Goal: Task Accomplishment & Management: Use online tool/utility

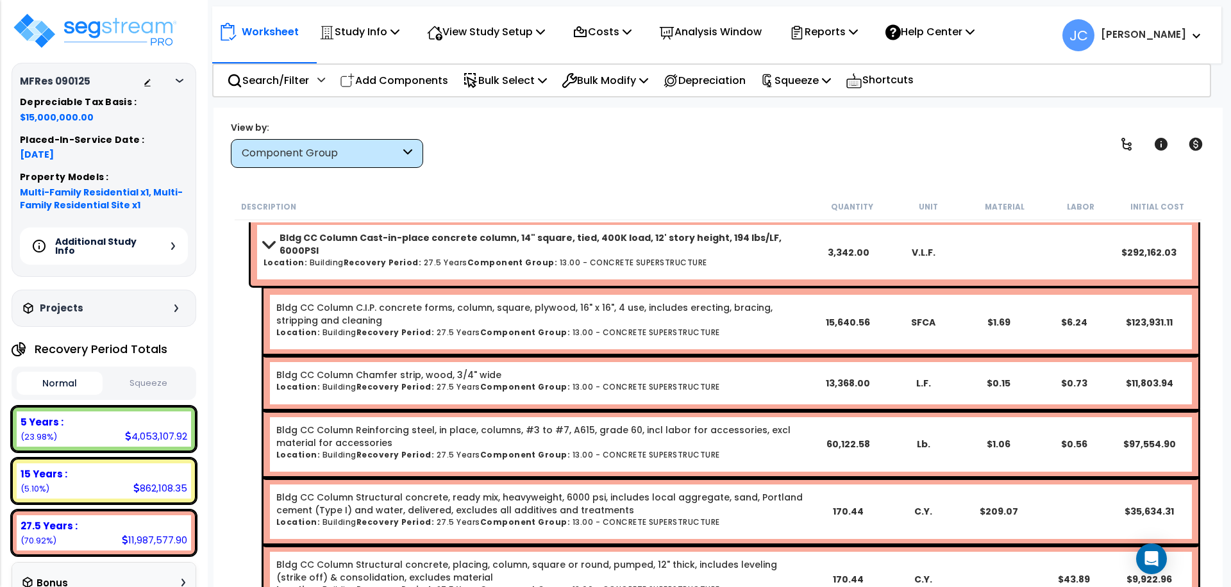
scroll to position [4356, 0]
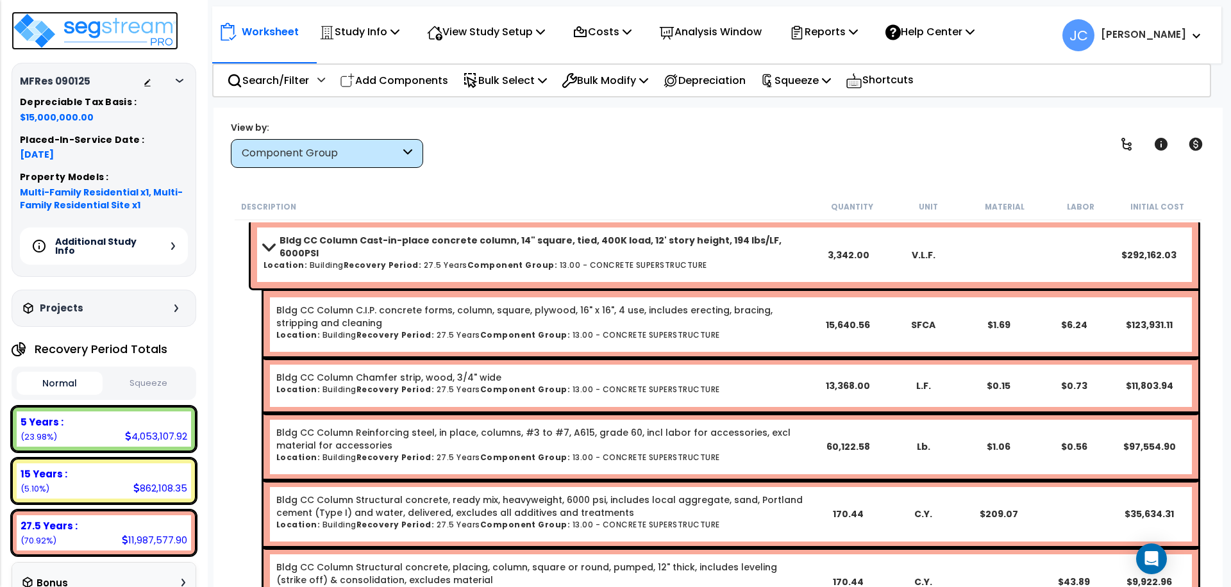
click at [138, 32] on img at bounding box center [95, 31] width 167 height 38
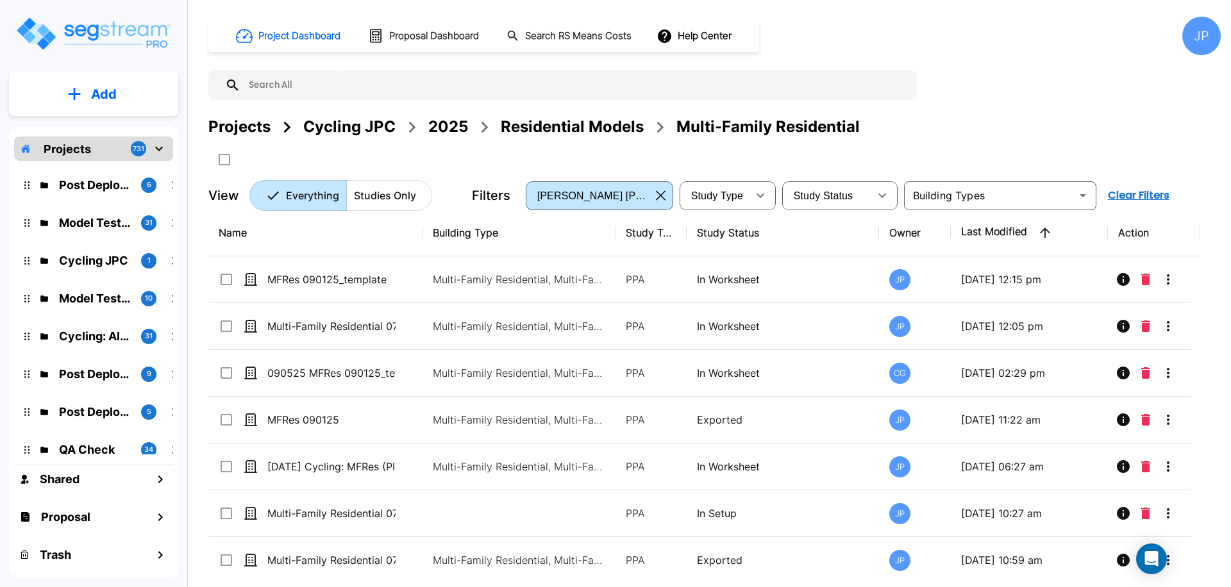
click at [242, 128] on div "Projects" at bounding box center [239, 126] width 62 height 23
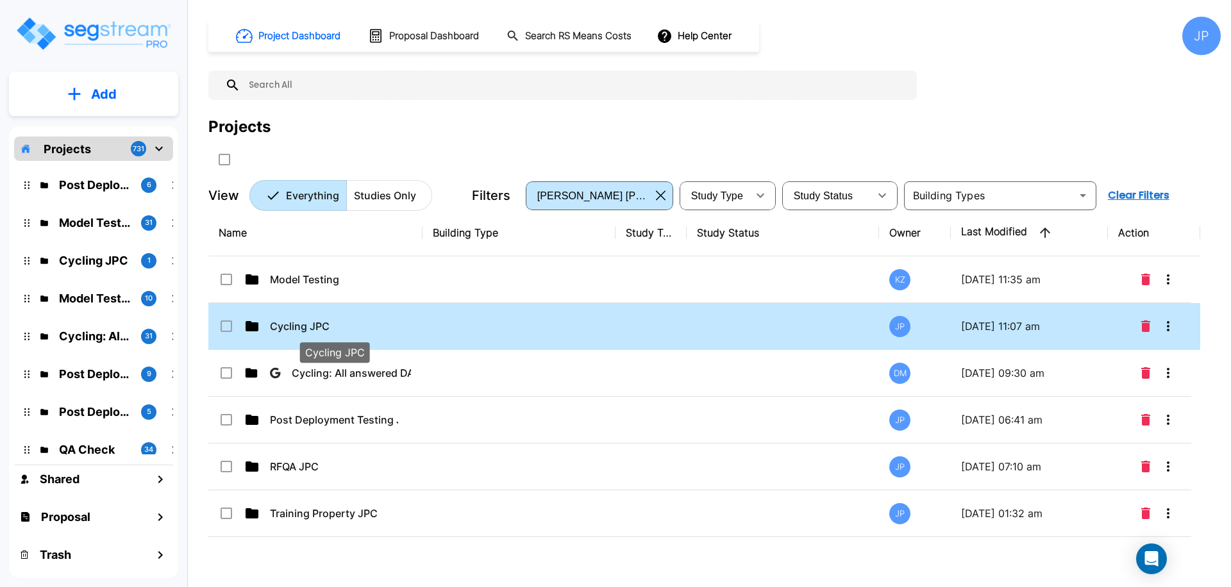
click at [314, 326] on p "Cycling JPC" at bounding box center [334, 326] width 128 height 15
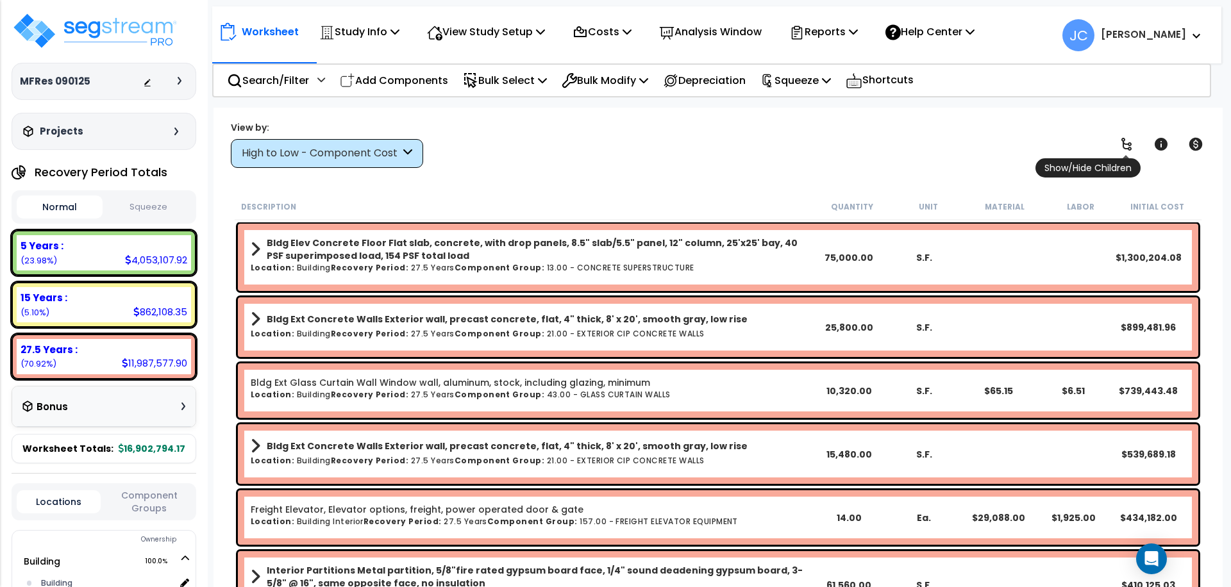
click at [1122, 146] on icon at bounding box center [1126, 144] width 15 height 15
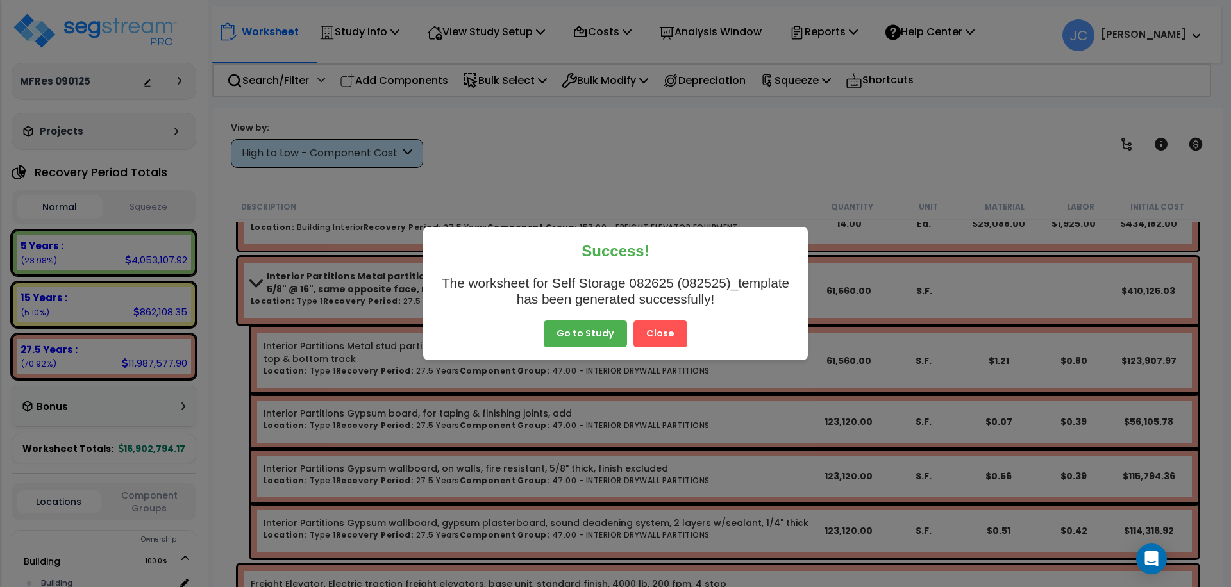
scroll to position [891, 0]
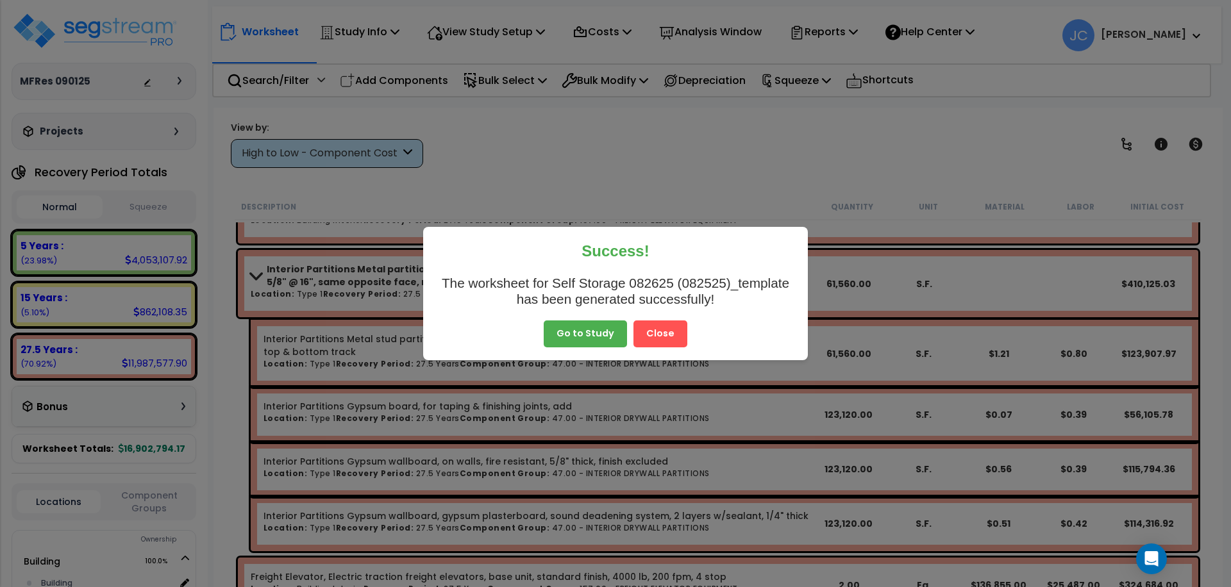
click at [649, 339] on button "Close" at bounding box center [660, 334] width 54 height 27
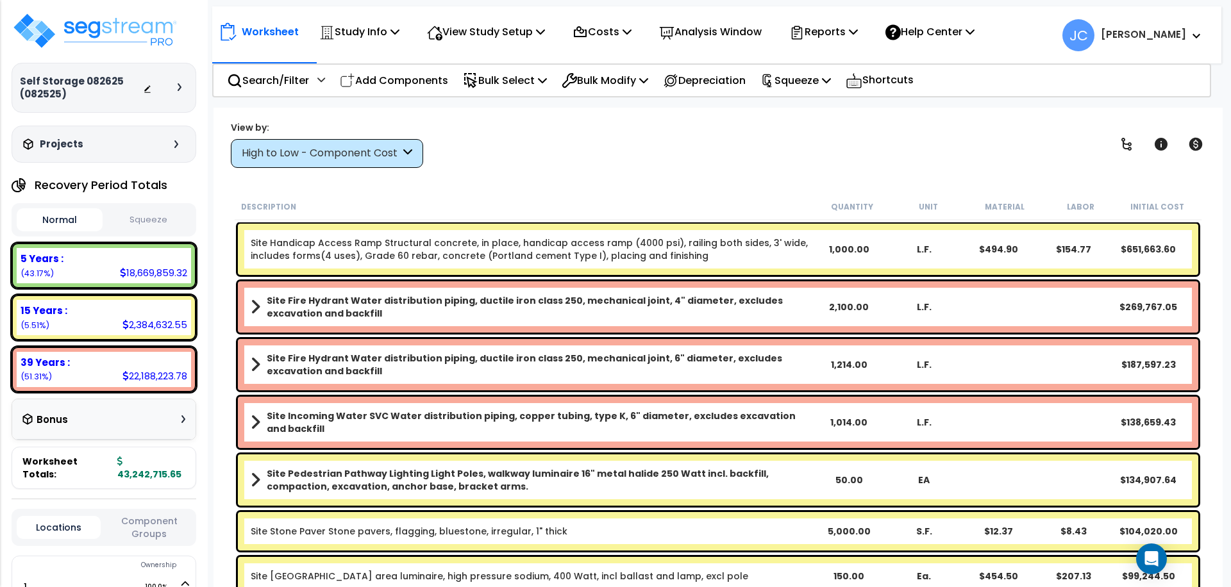
scroll to position [56, 0]
click at [839, 32] on p "Reports" at bounding box center [823, 31] width 69 height 17
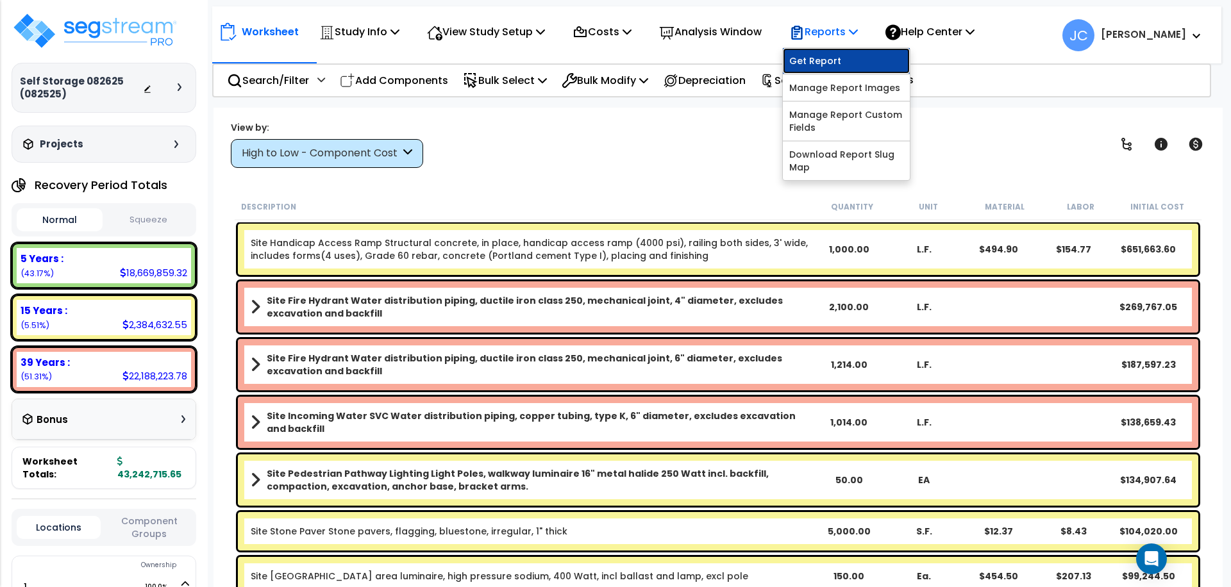
click at [839, 57] on link "Get Report" at bounding box center [846, 61] width 127 height 26
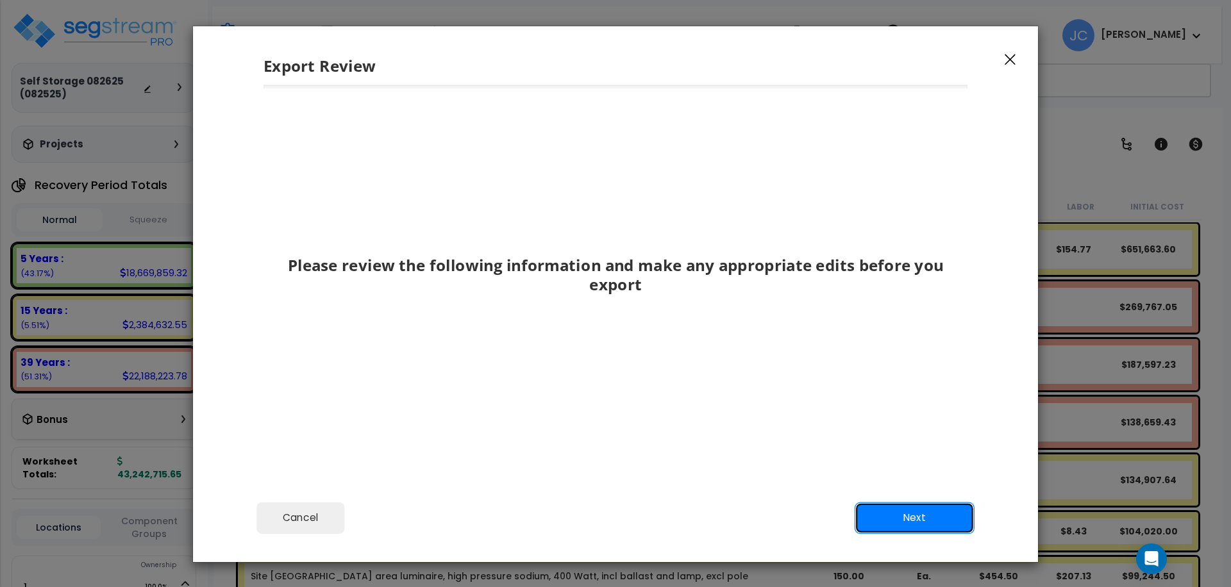
click at [945, 514] on button "Next" at bounding box center [915, 518] width 120 height 32
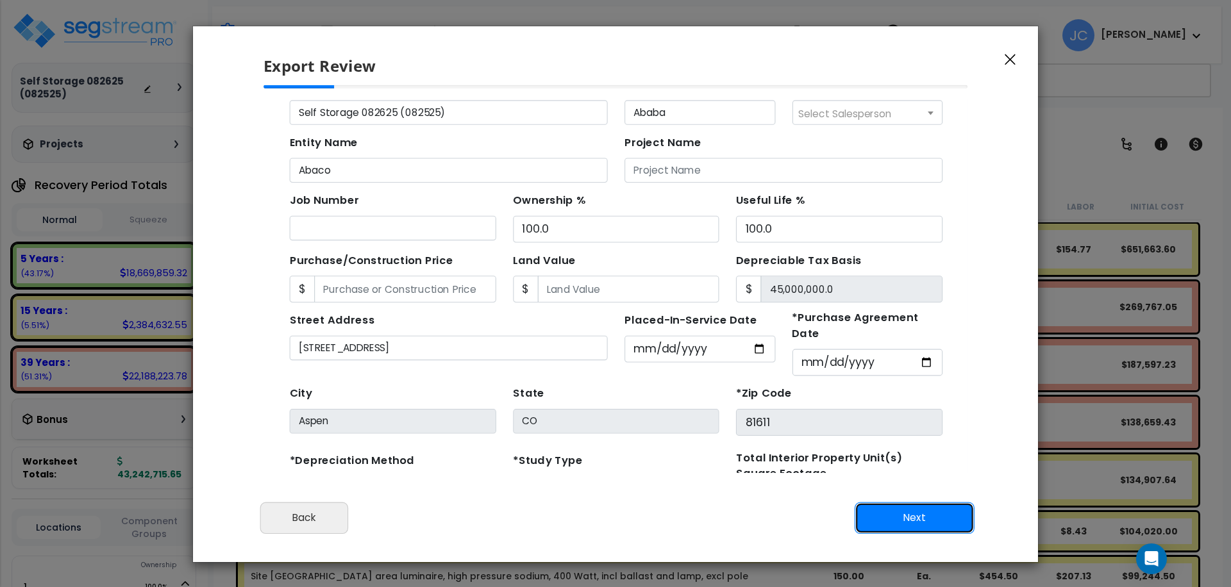
scroll to position [110, 0]
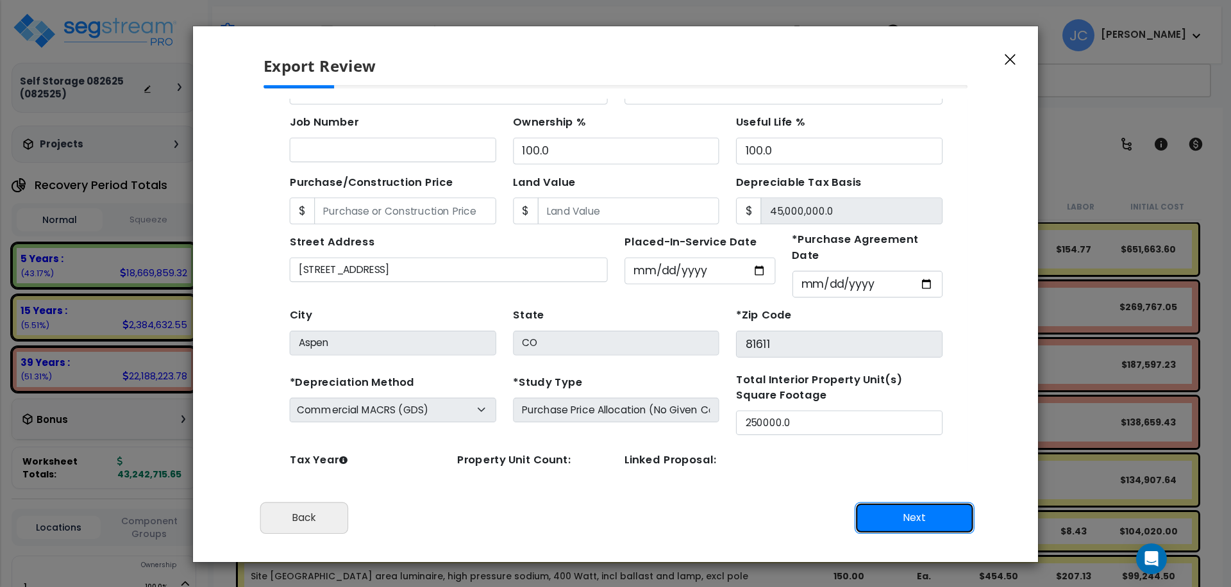
click at [937, 506] on button "Next" at bounding box center [915, 518] width 120 height 32
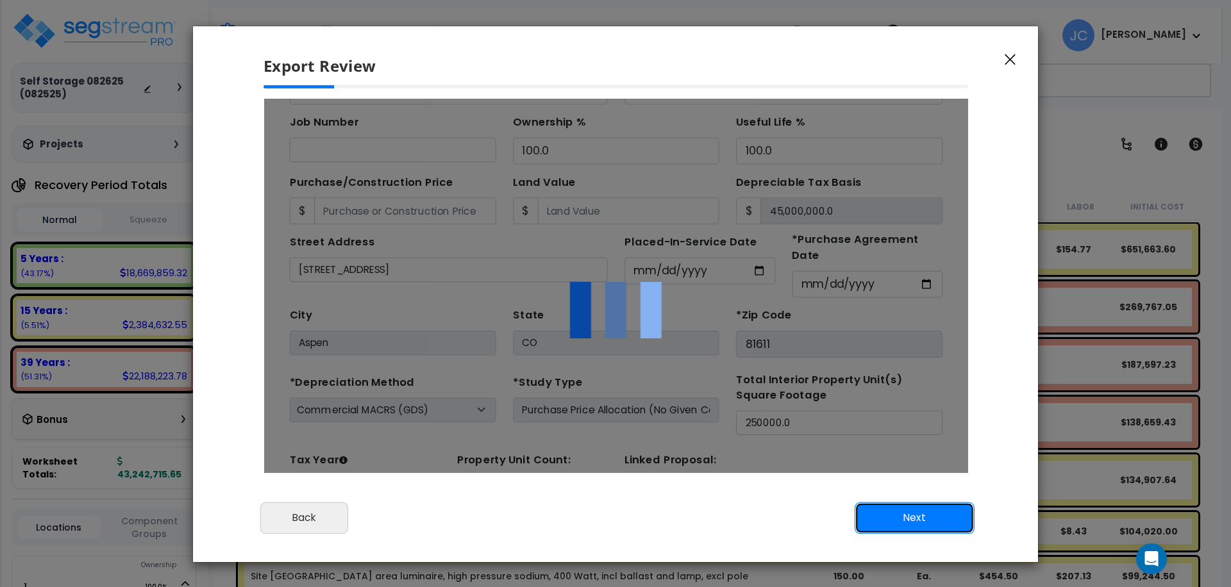
scroll to position [0, 0]
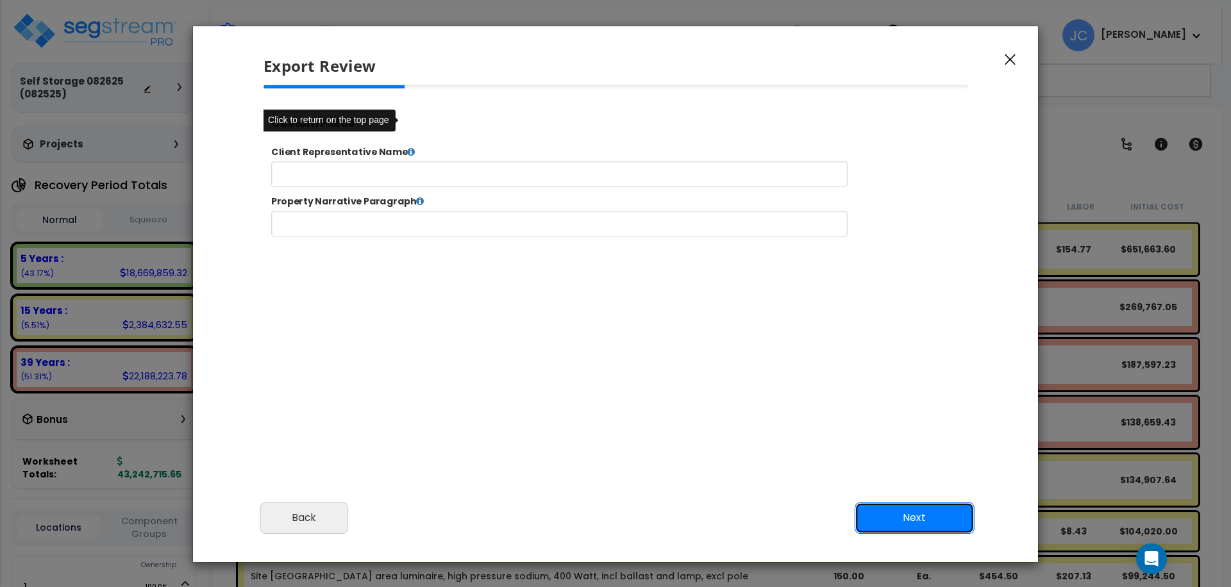
click at [929, 522] on button "Next" at bounding box center [915, 518] width 120 height 32
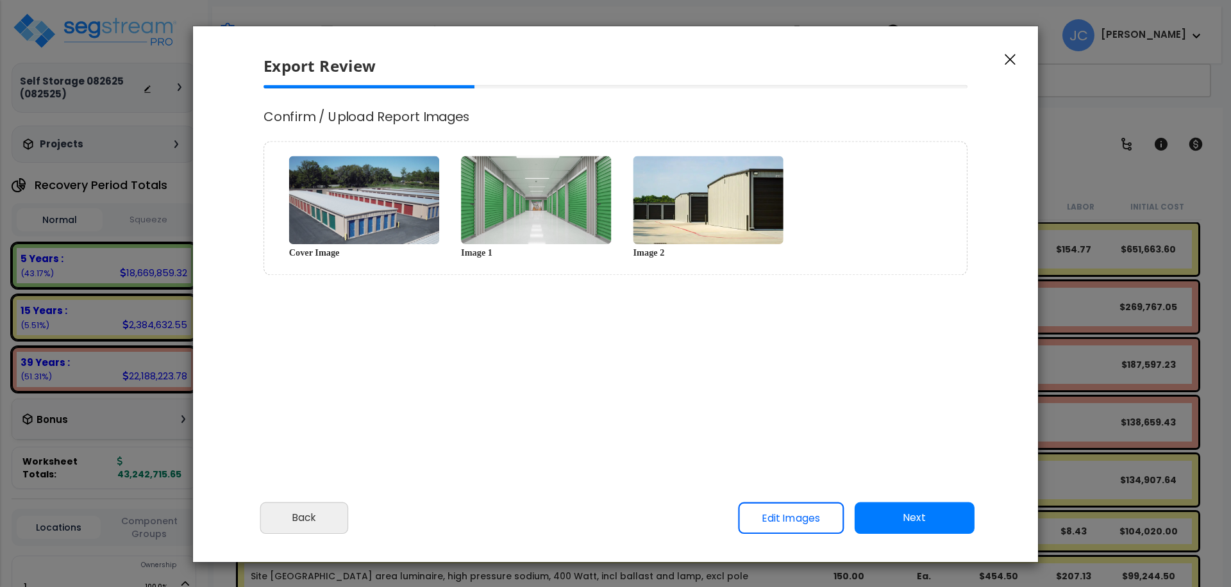
select select "2025"
click at [906, 516] on button "Next" at bounding box center [915, 518] width 120 height 32
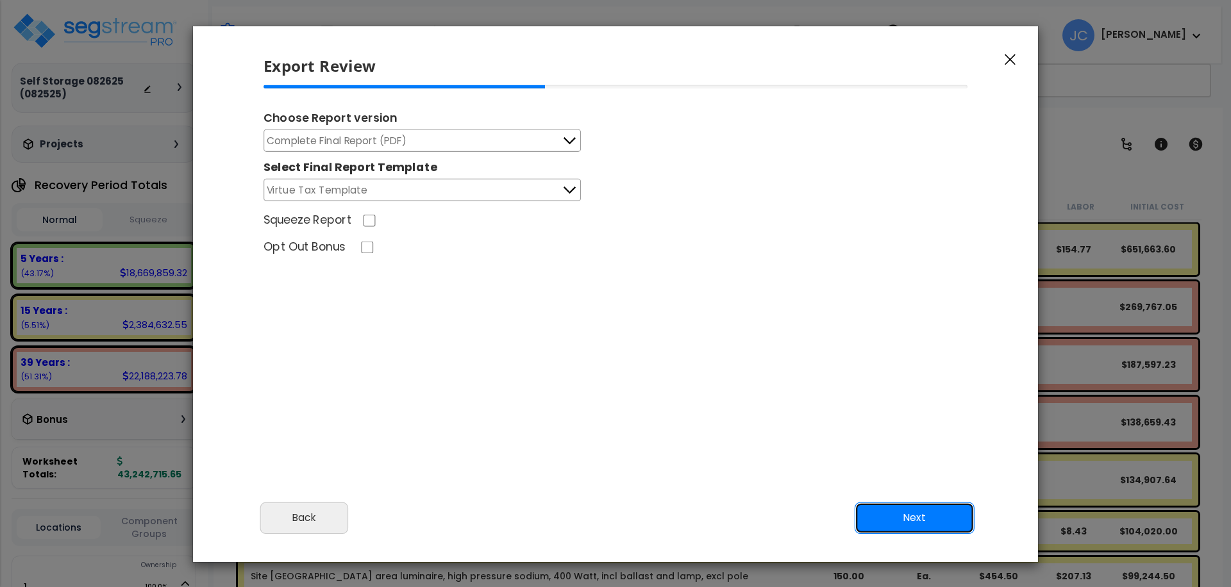
click at [874, 512] on button "Next" at bounding box center [915, 518] width 120 height 32
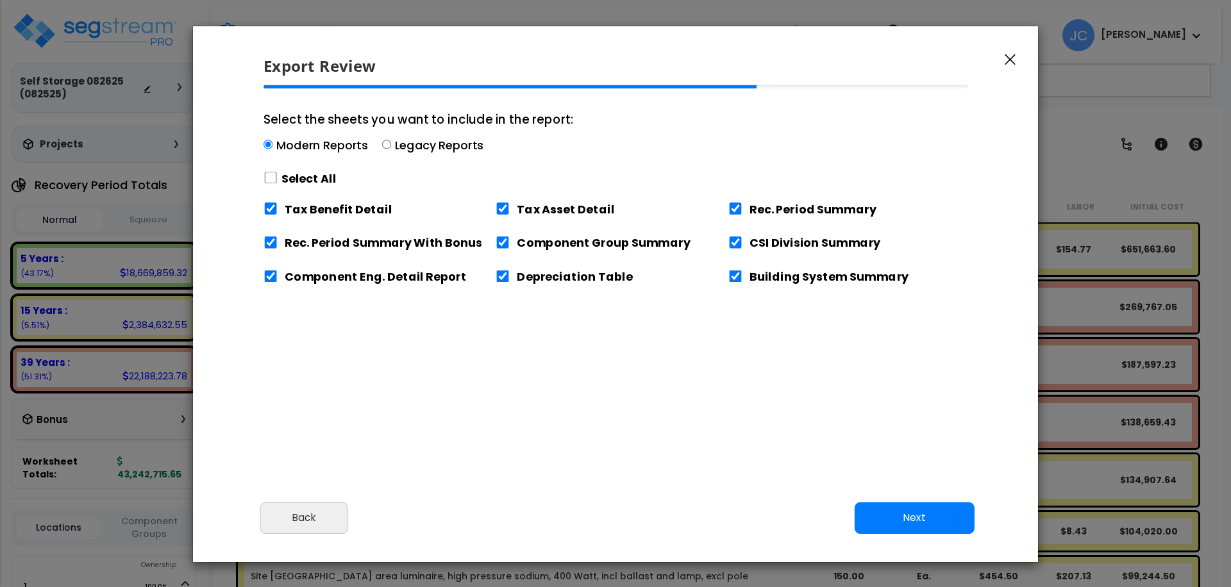
click at [272, 171] on div "Select All" at bounding box center [419, 178] width 310 height 22
click at [269, 176] on input "Select the sheets you want to include in the report: Modern Reports Legacy Repo…" at bounding box center [271, 178] width 14 height 12
checkbox input "true"
click at [907, 530] on button "Next" at bounding box center [915, 519] width 120 height 32
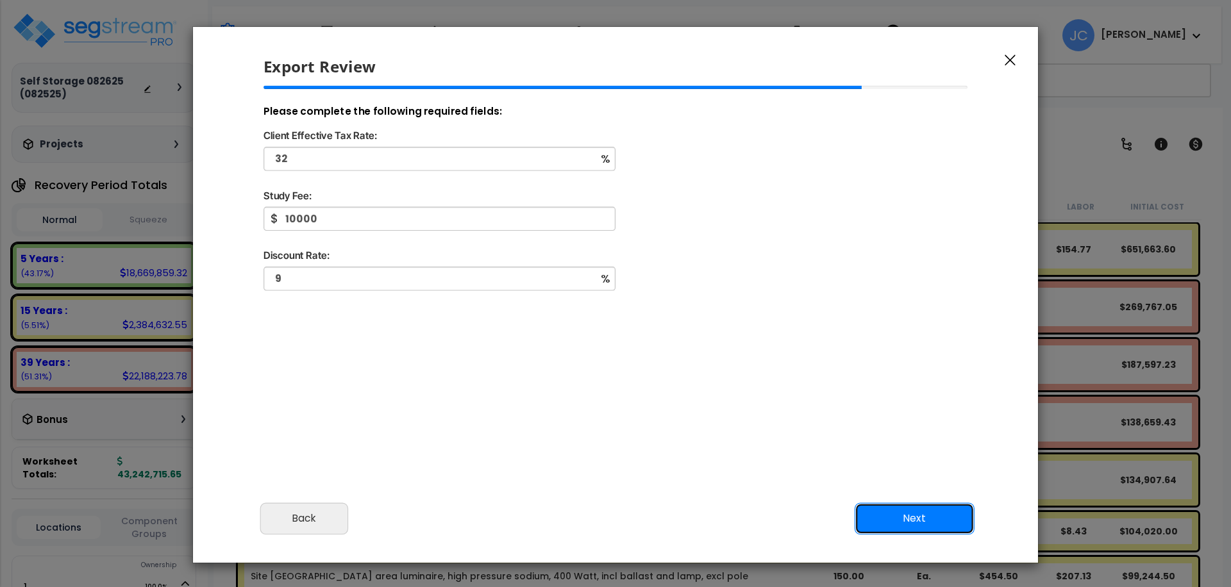
click at [882, 522] on button "Next" at bounding box center [915, 519] width 120 height 32
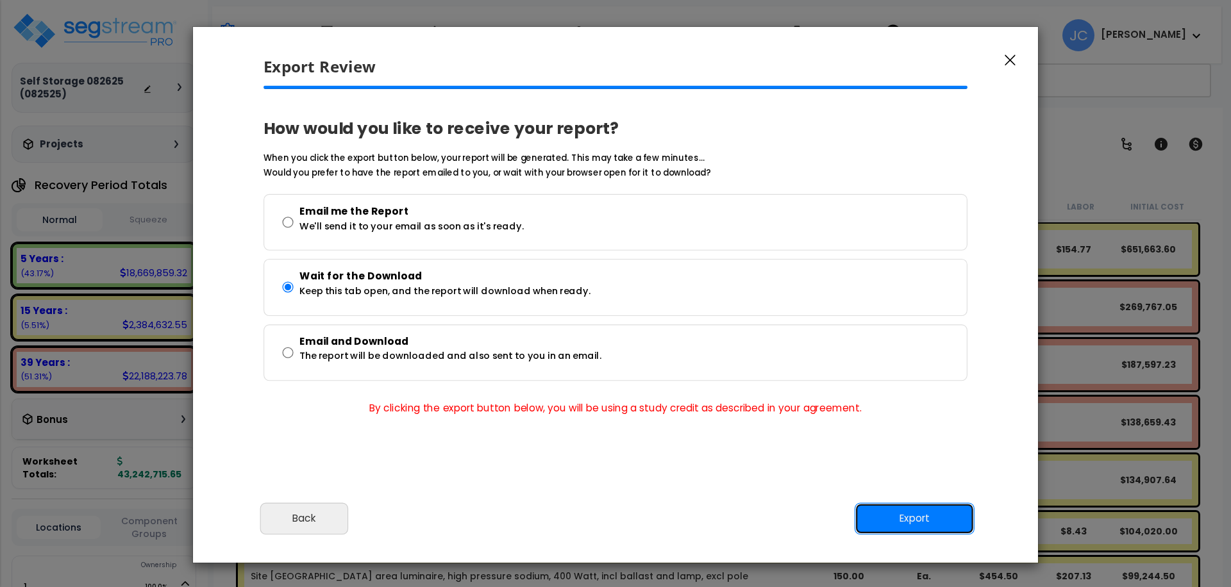
click at [882, 522] on button "Export" at bounding box center [915, 519] width 120 height 32
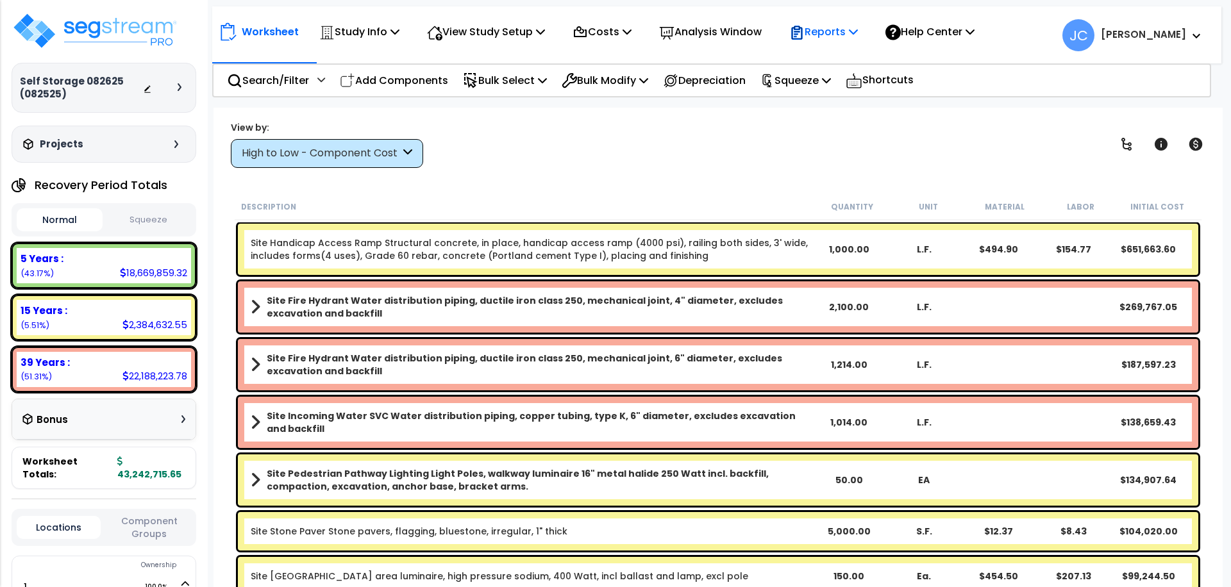
click at [824, 30] on p "Reports" at bounding box center [823, 31] width 69 height 17
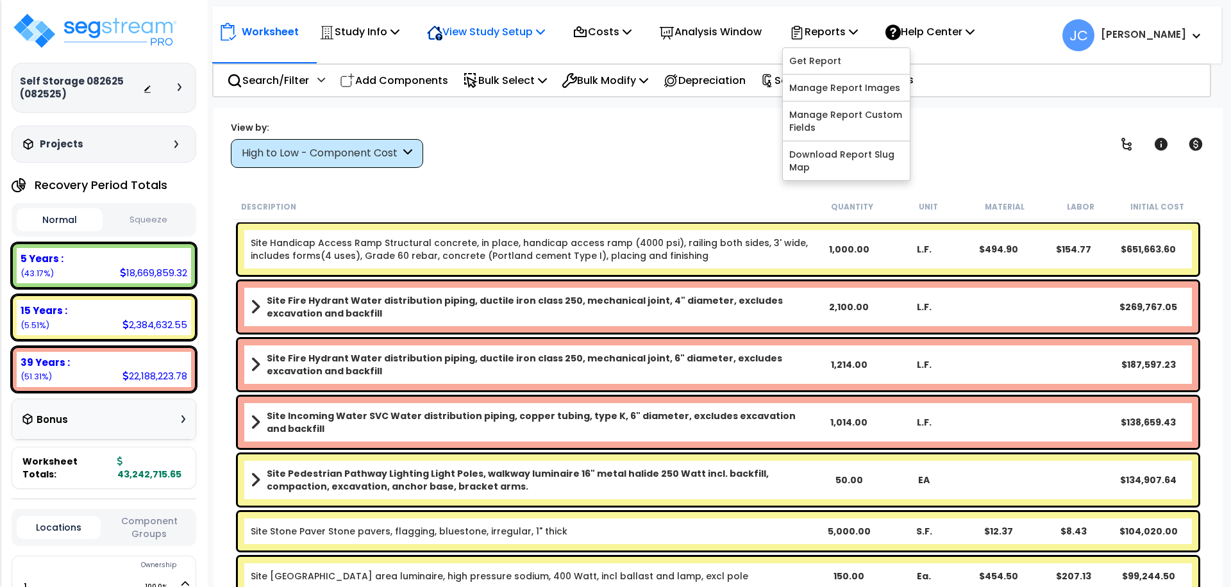
click at [502, 33] on p "View Study Setup" at bounding box center [486, 31] width 118 height 17
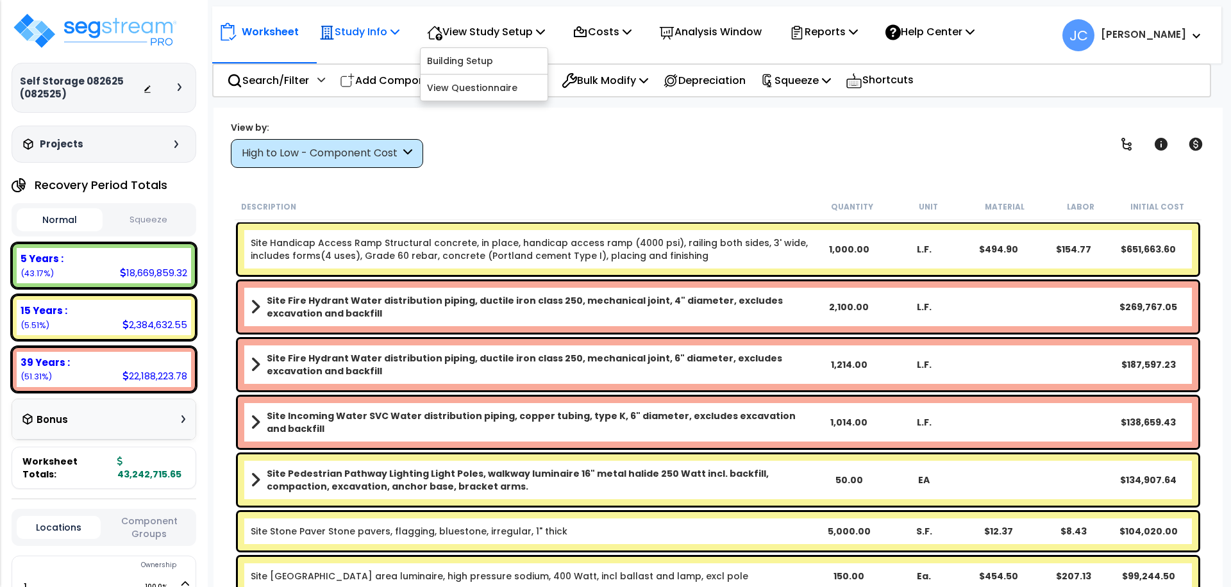
click at [384, 35] on p "Study Info" at bounding box center [359, 31] width 80 height 17
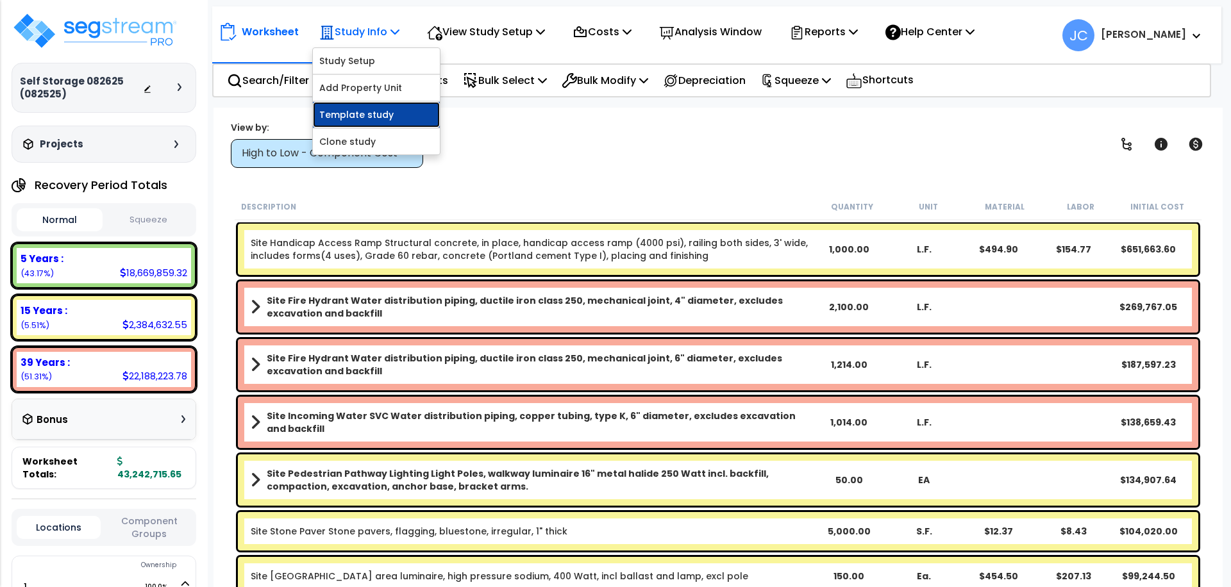
click at [380, 108] on link "Template study" at bounding box center [376, 115] width 127 height 26
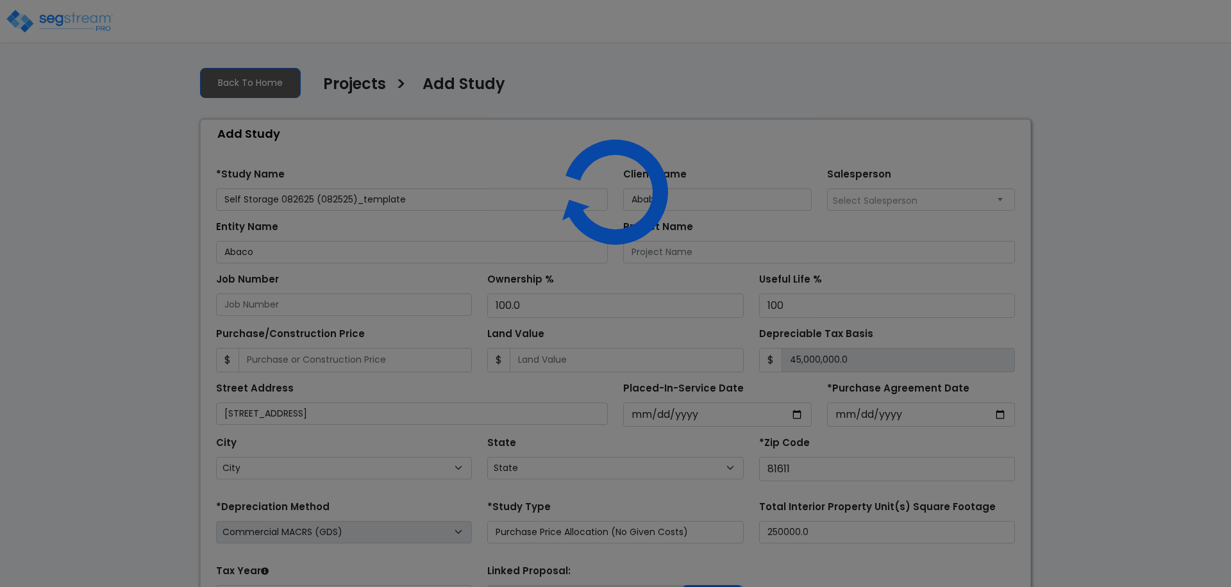
select select "2025"
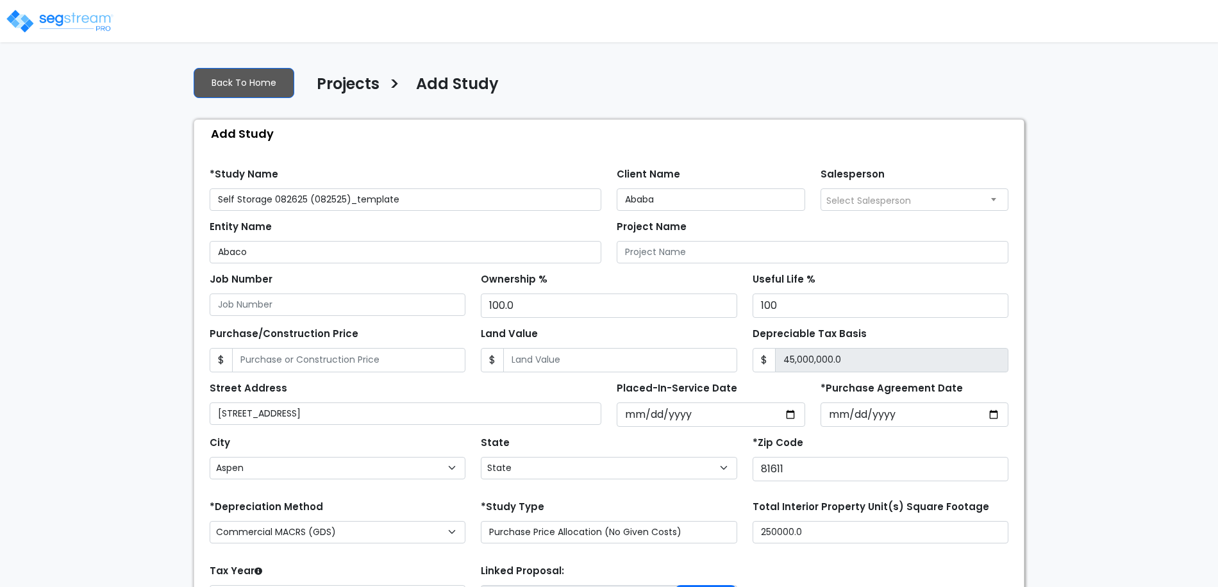
select select "CO"
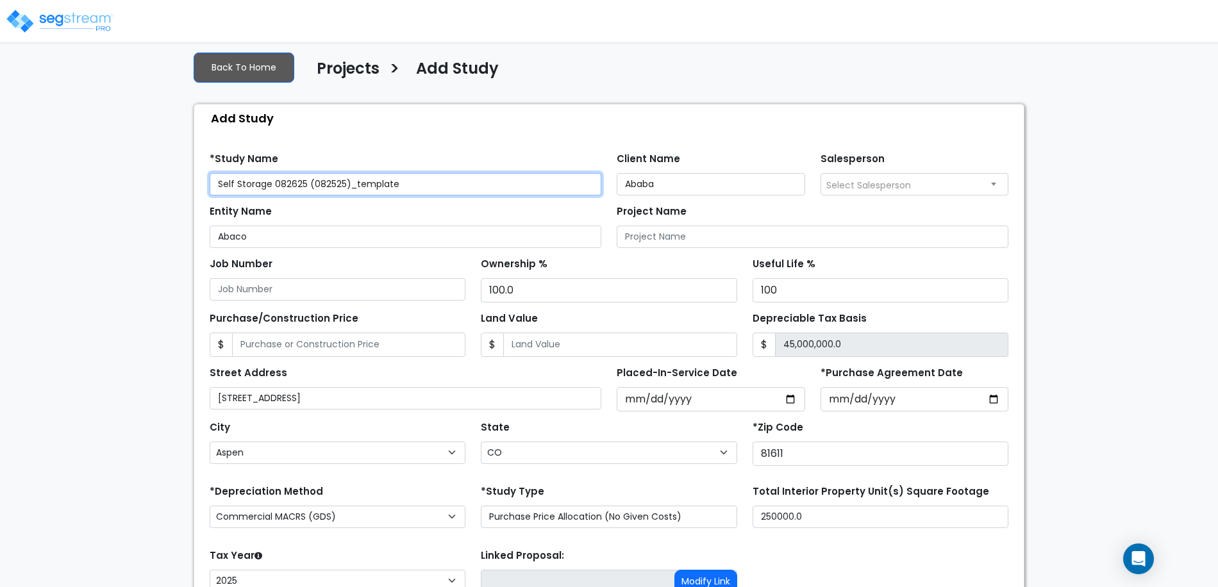
scroll to position [122, 0]
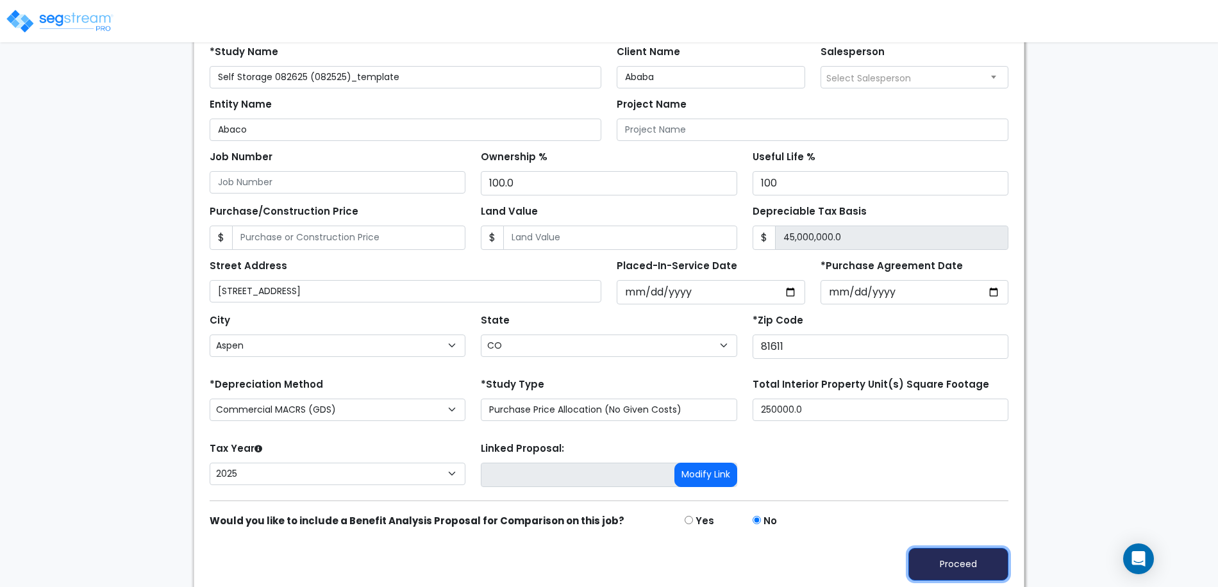
click at [962, 549] on button "Proceed" at bounding box center [958, 564] width 100 height 33
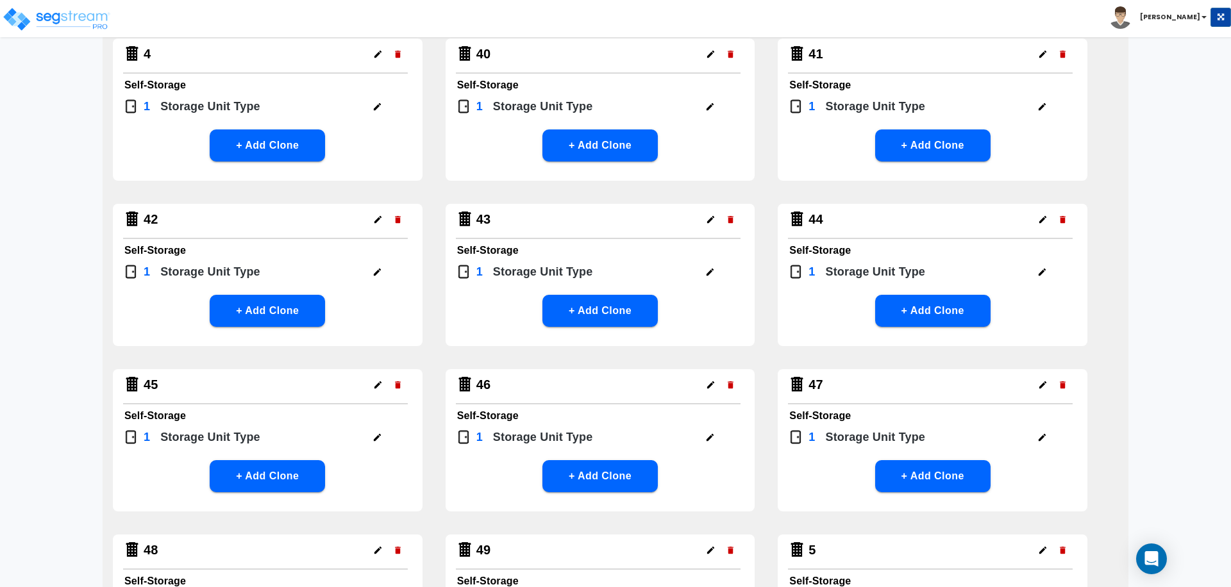
scroll to position [2475, 0]
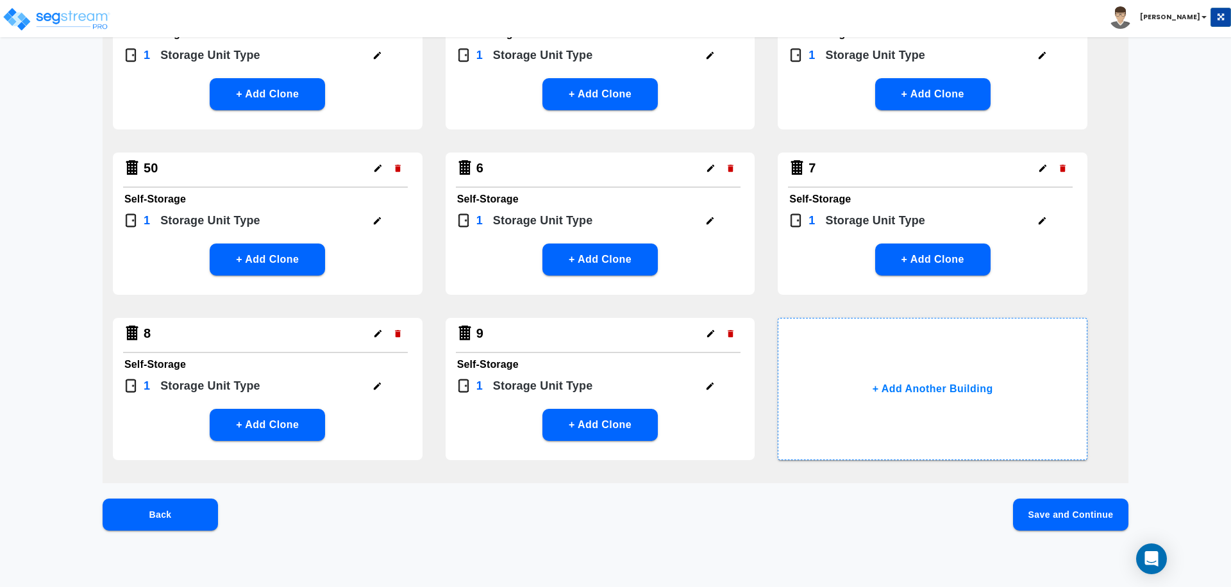
click at [1091, 512] on button "Save and Continue" at bounding box center [1070, 515] width 115 height 32
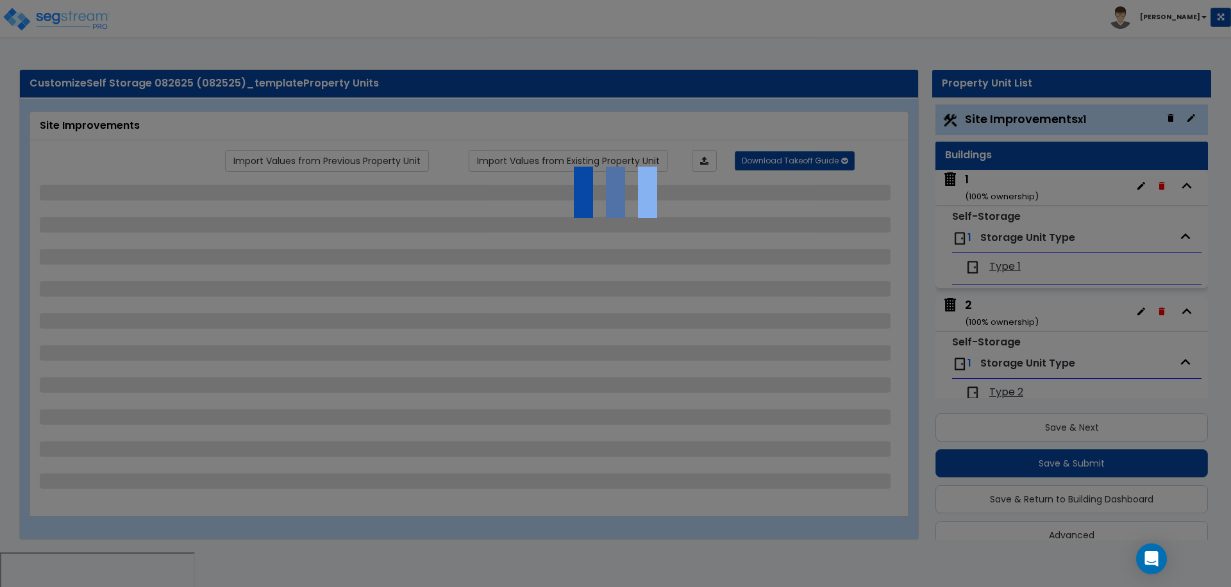
scroll to position [0, 0]
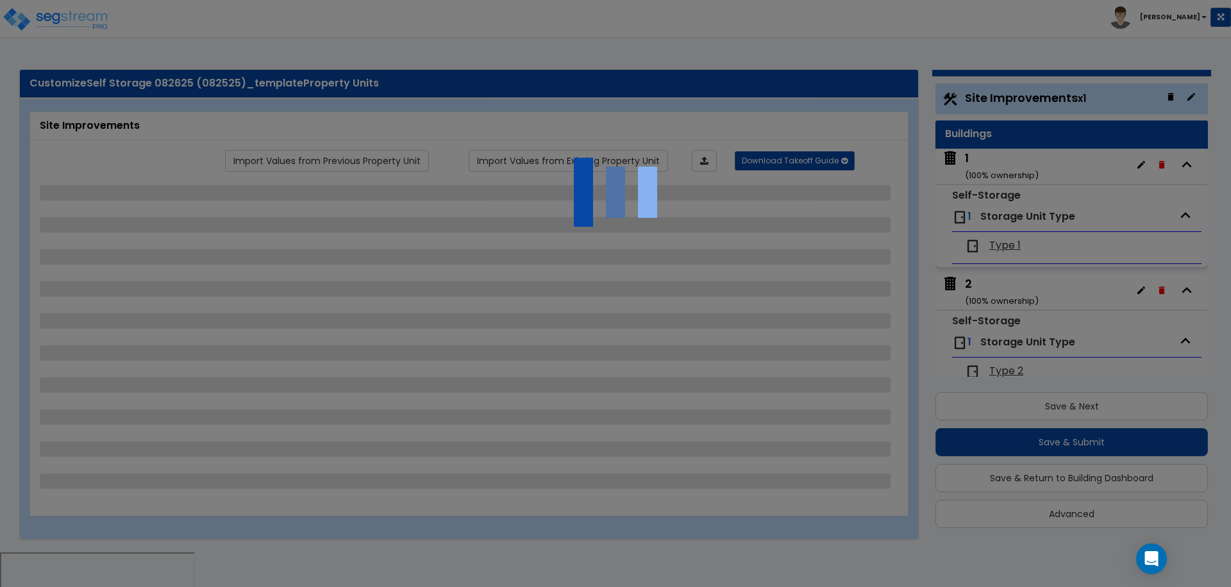
select select "2"
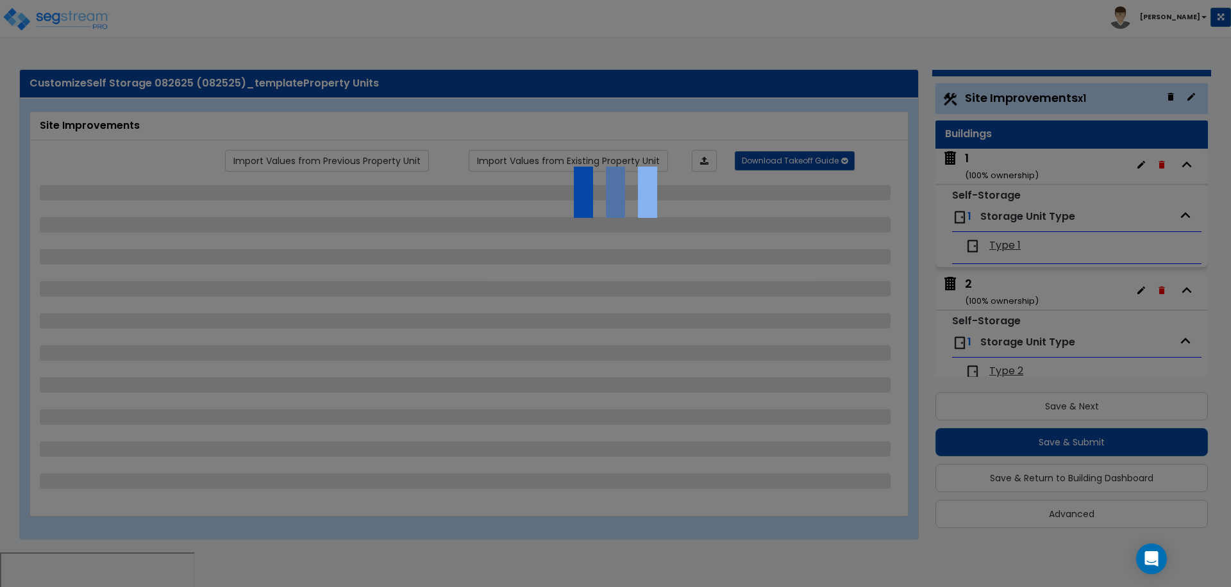
select select "1"
select select "2"
select select "1"
select select "2"
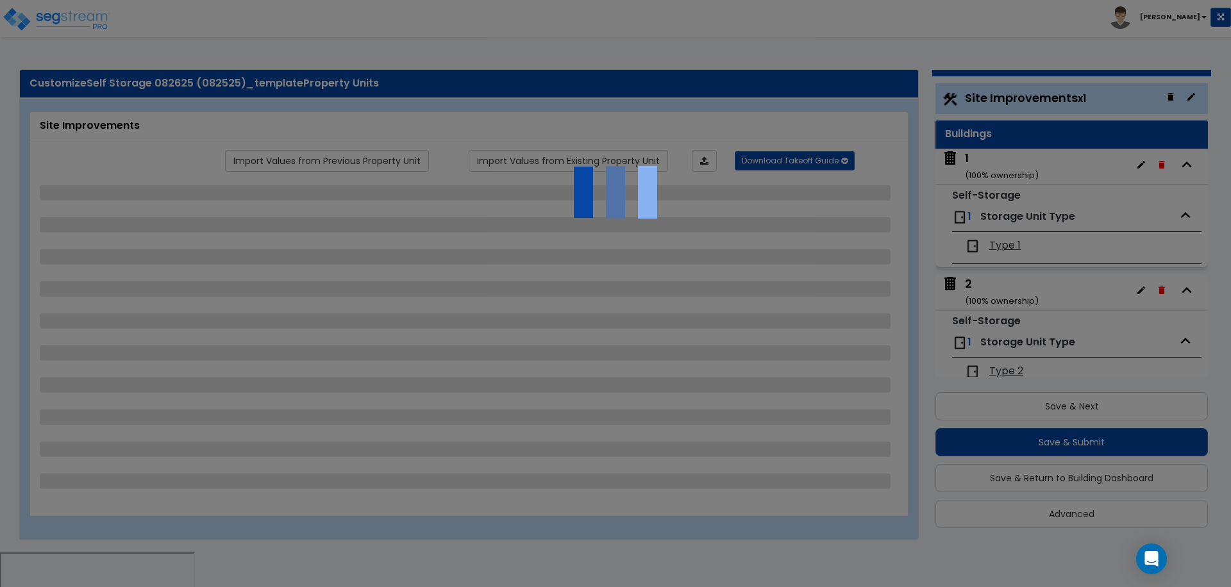
select select "3"
select select "1"
select select "2"
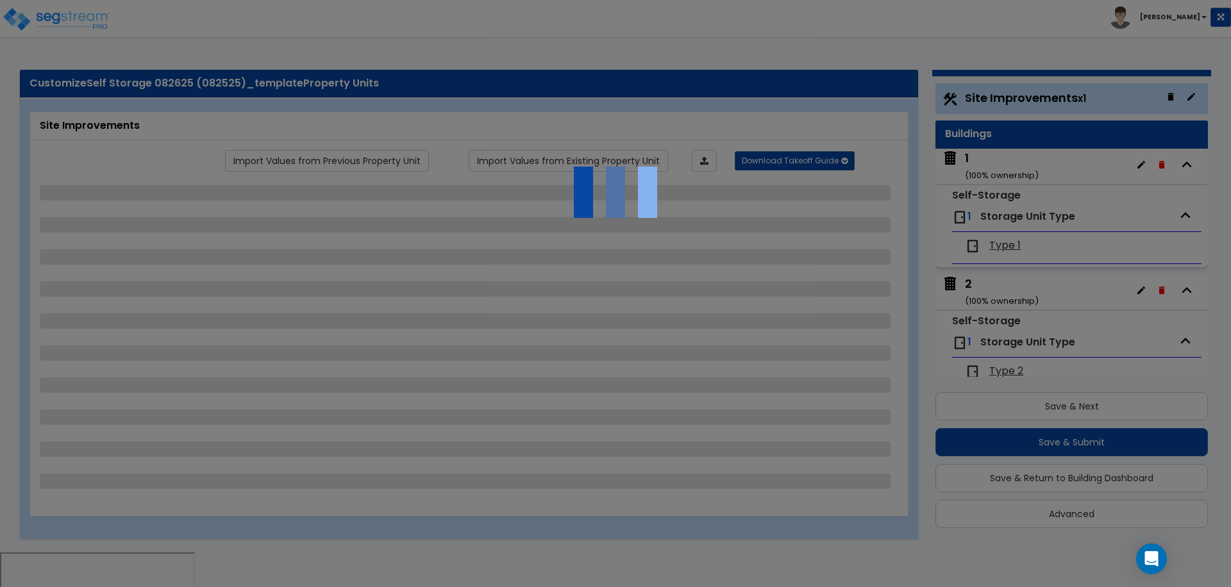
select select "1"
select select "2"
select select "3"
select select "4"
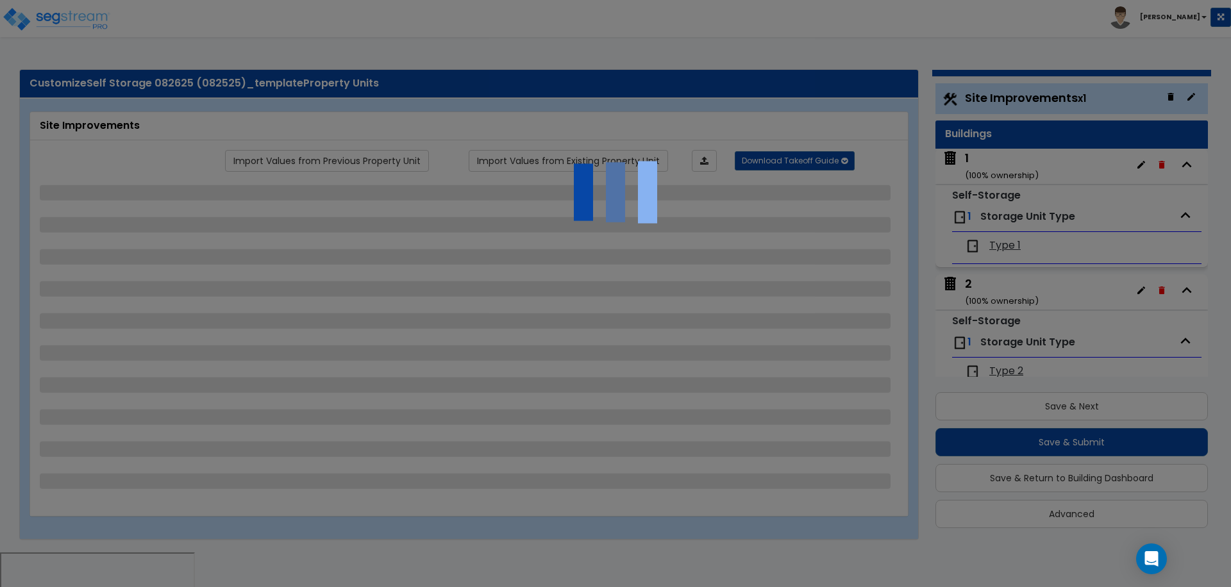
select select "9"
select select "4"
select select "5"
select select "7"
select select "1"
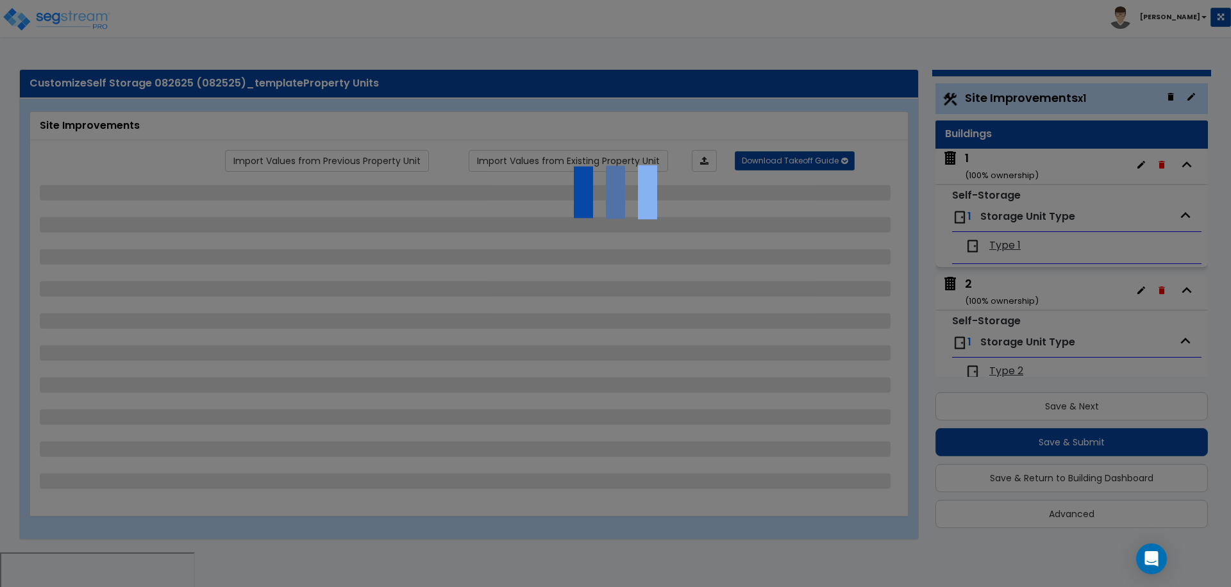
select select "2"
select select "1"
select select "2"
select select "1"
select select "4"
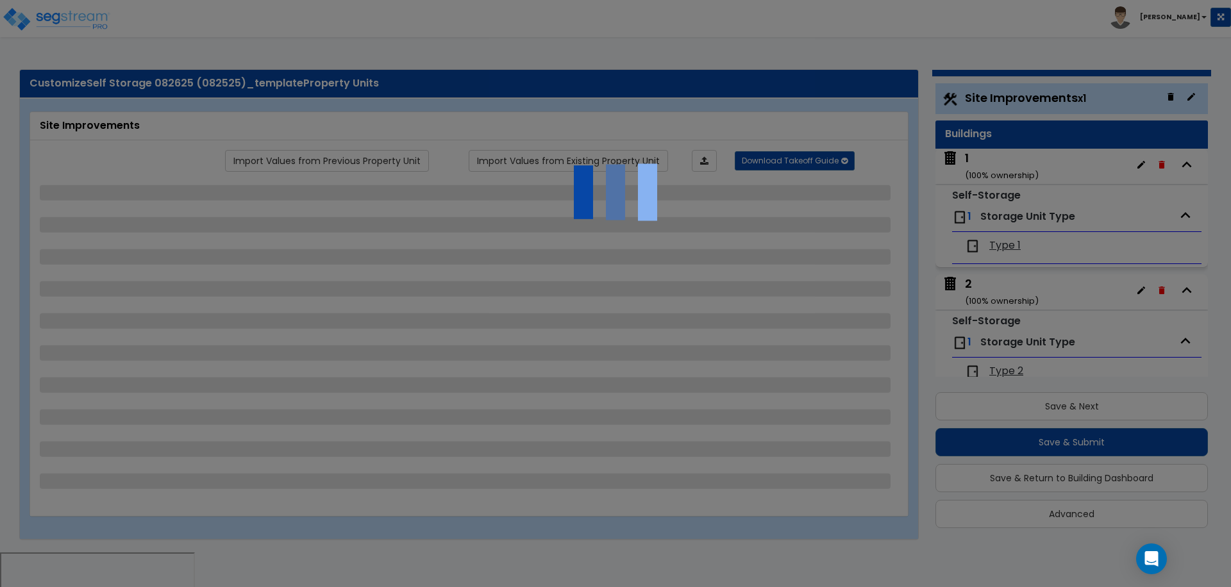
select select "4"
select select "1"
select select "3"
select select "6"
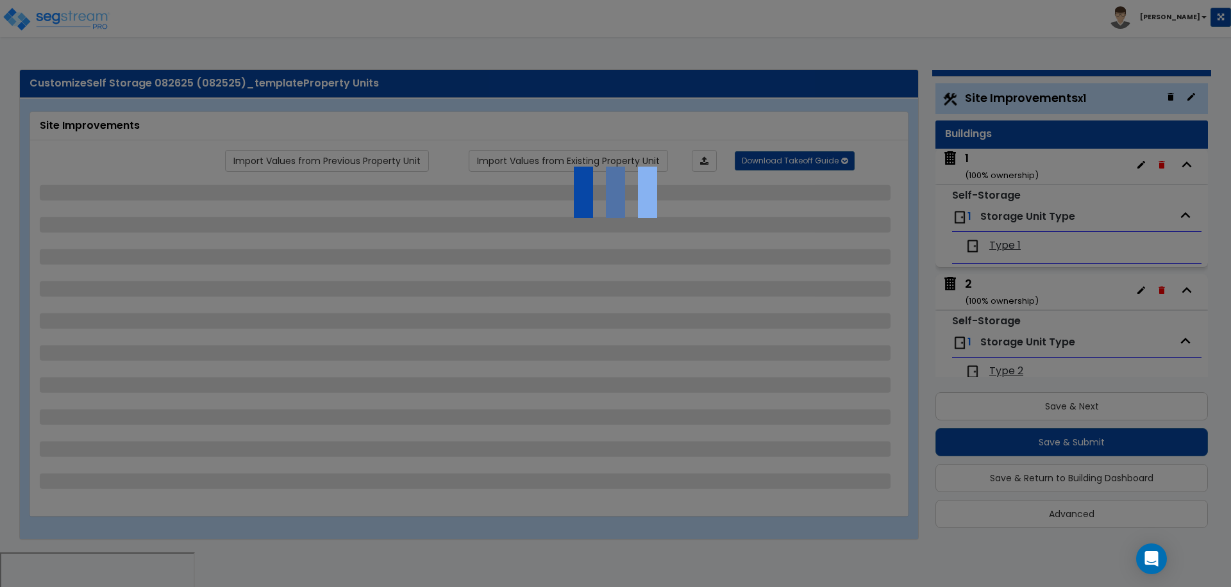
select select "11"
select select "9"
select select "2"
select select "3"
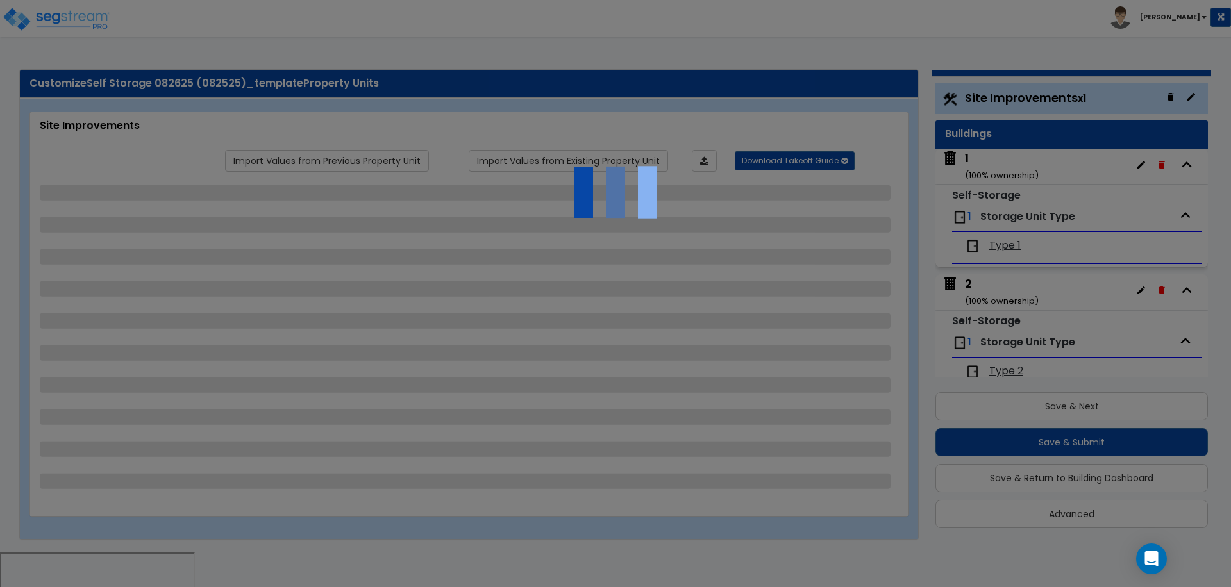
select select "2"
select select "1"
select select "2"
select select "3"
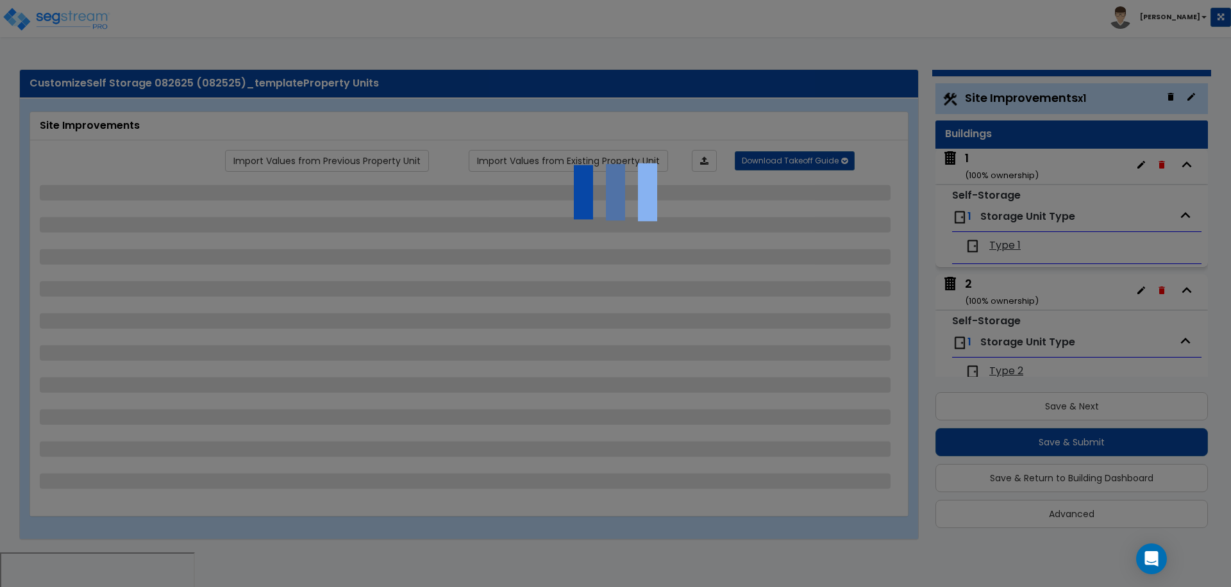
select select "1"
select select "2"
select select "3"
select select "1"
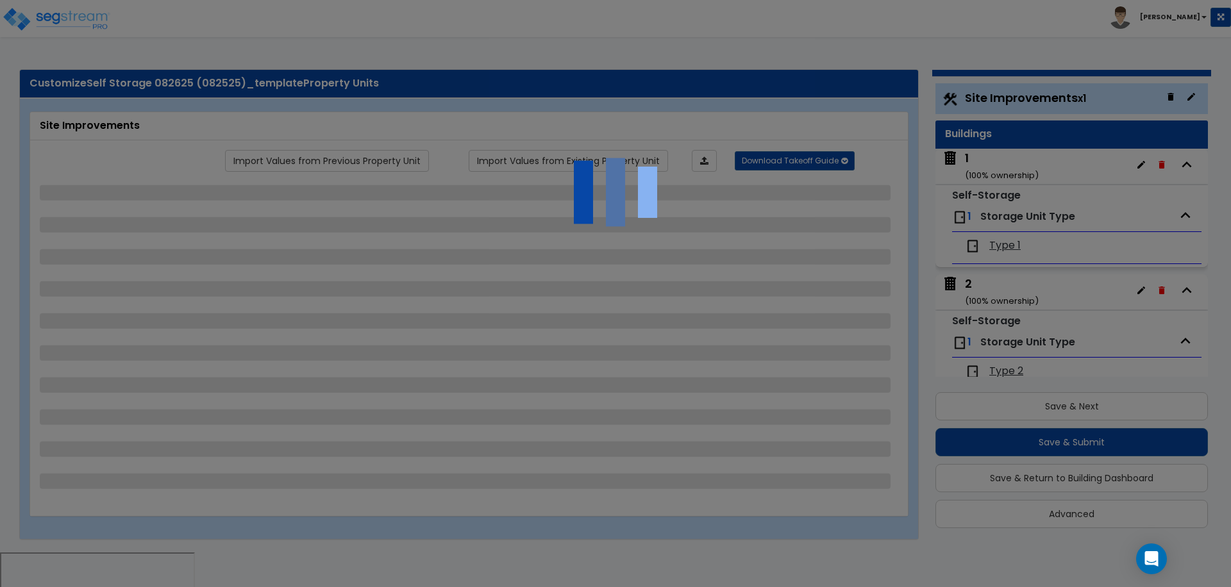
select select "2"
select select "3"
select select "2"
select select "1"
select select "2"
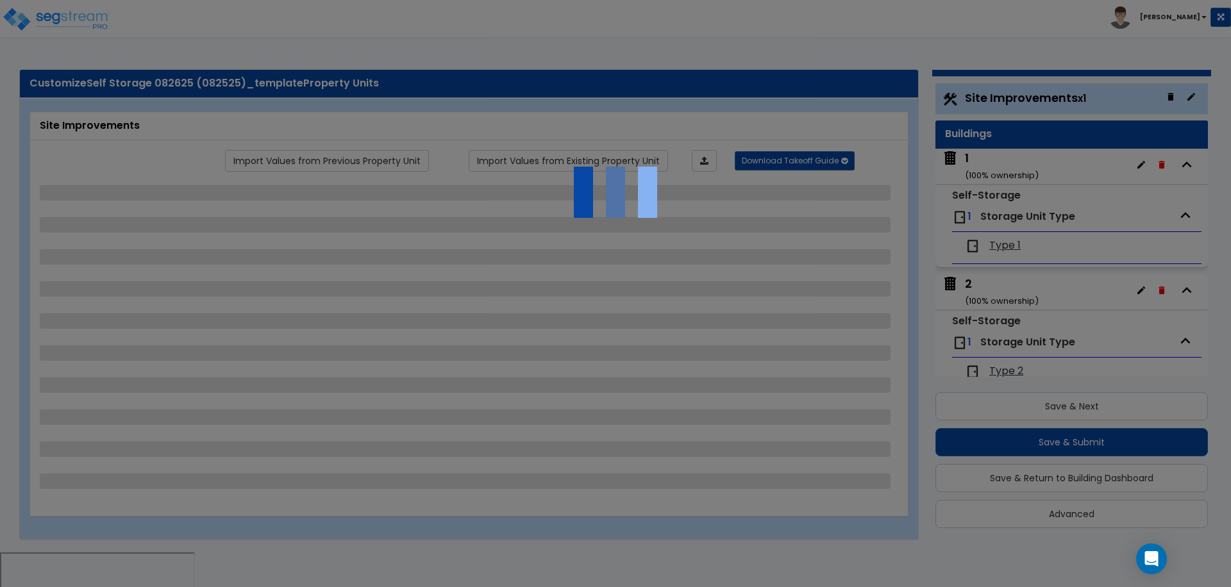
select select "5"
select select "1"
select select "3"
select select "2"
select select "1"
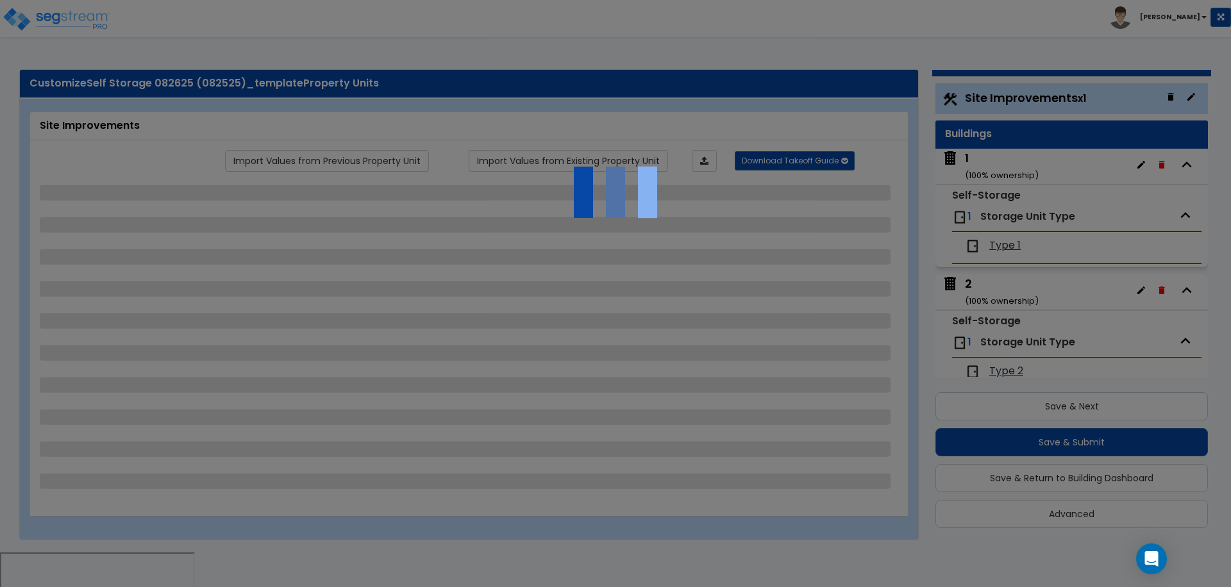
select select "2"
select select "7"
select select "2"
select select "1"
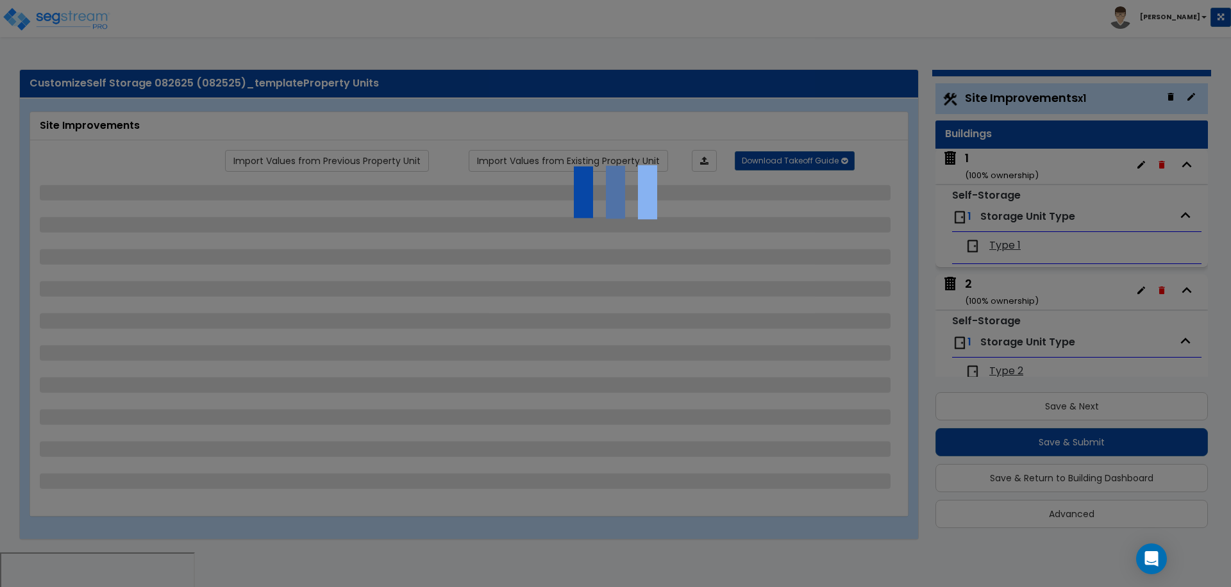
select select "1"
select select "16"
select select "2"
select select "1"
select select "2"
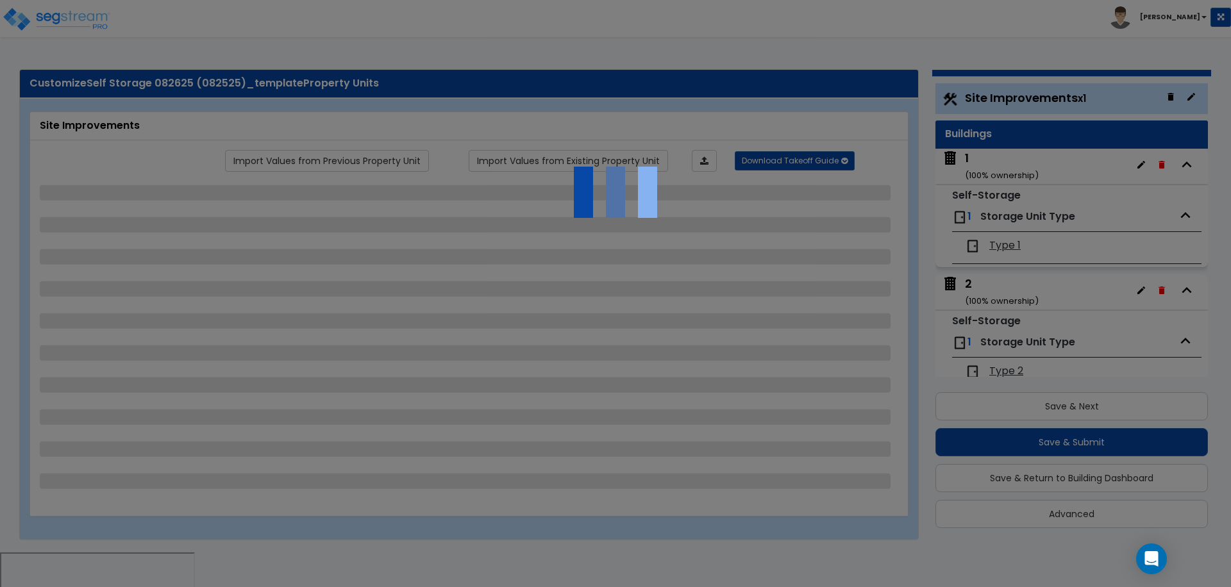
select select "2"
select select "1"
select select "2"
select select "1"
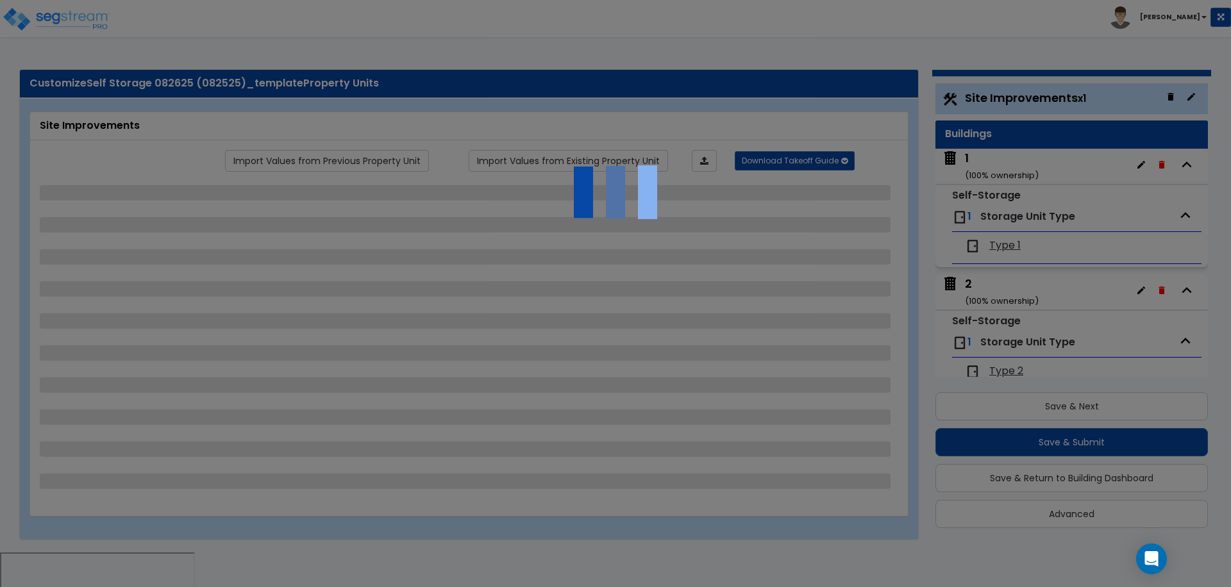
select select "1"
select select "4"
select select "3"
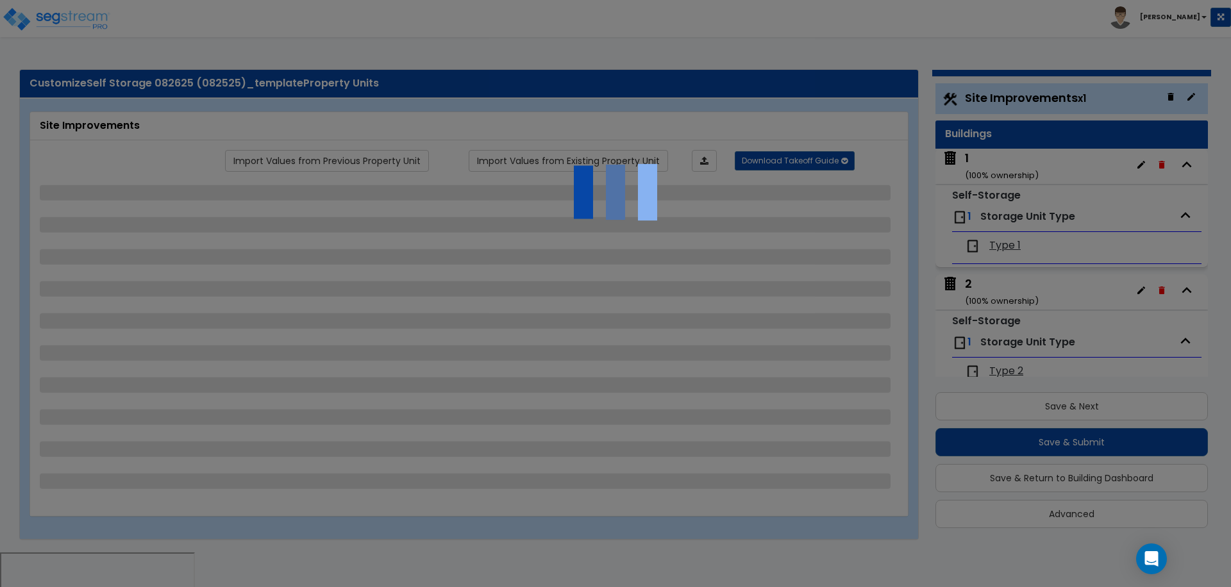
select select "2"
select select "1"
select select "3"
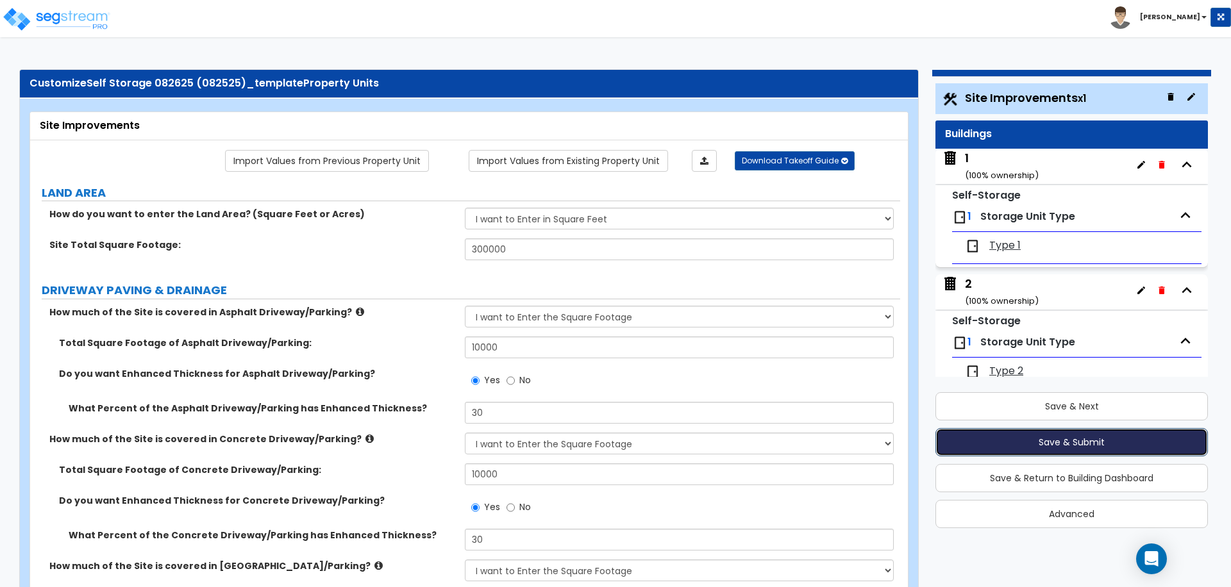
click at [1012, 439] on button "Save & Submit" at bounding box center [1071, 442] width 272 height 28
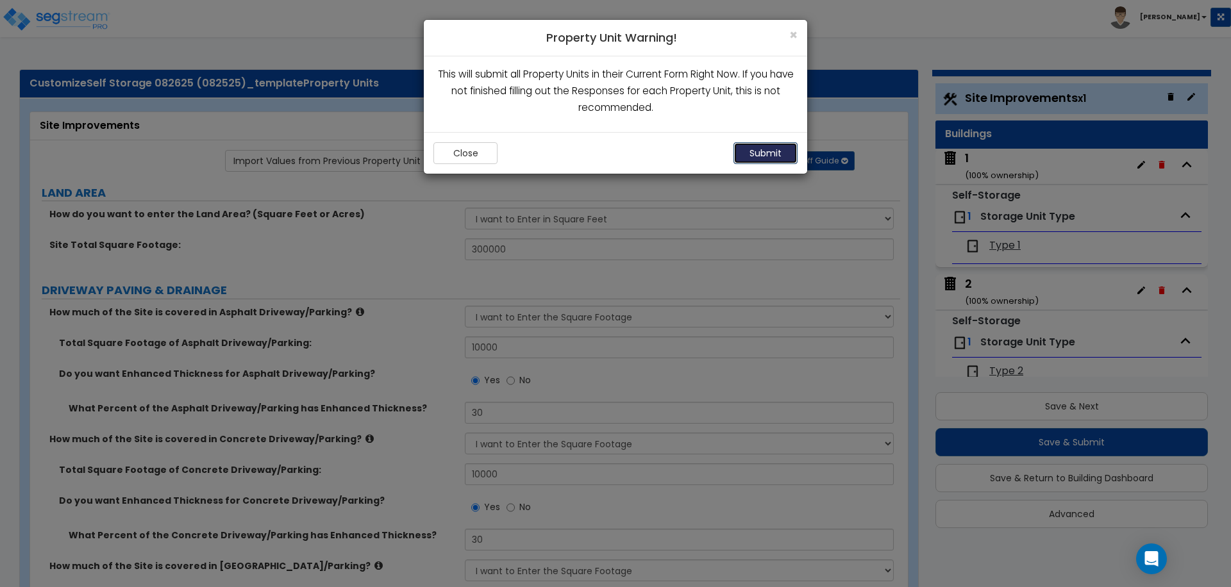
click at [762, 147] on button "Submit" at bounding box center [765, 153] width 64 height 22
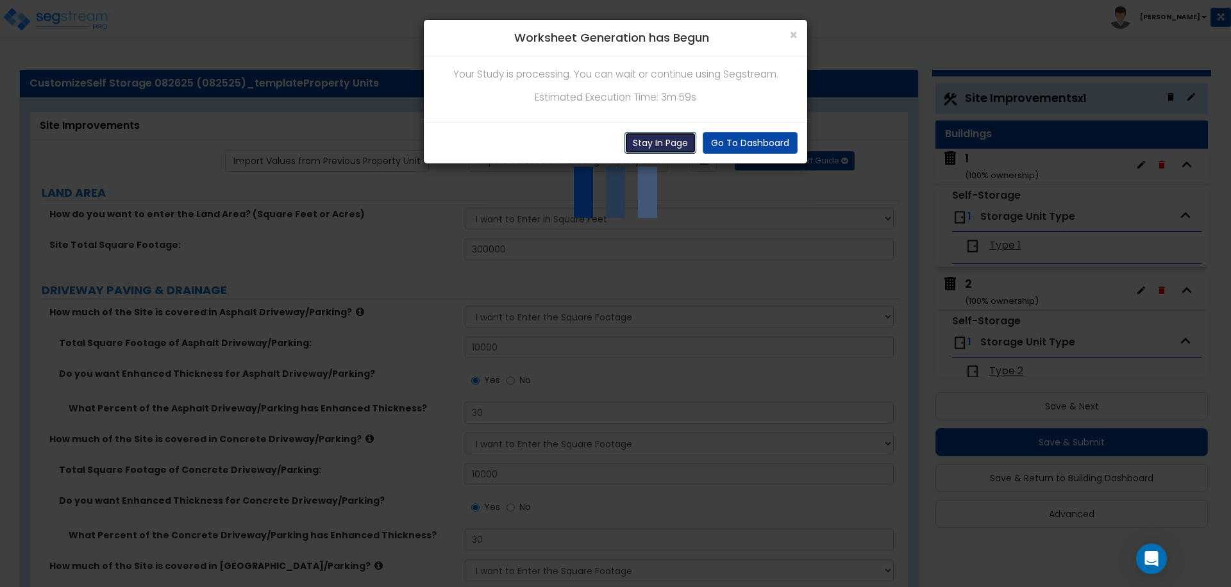
click at [645, 135] on button "Stay In Page" at bounding box center [660, 143] width 72 height 22
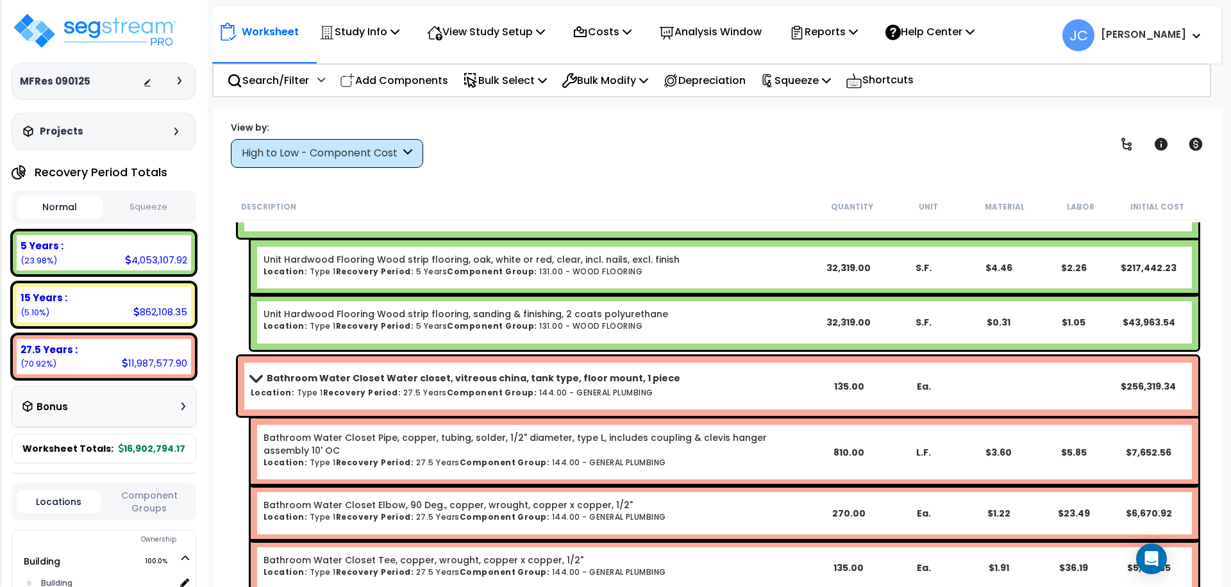
scroll to position [3867, 0]
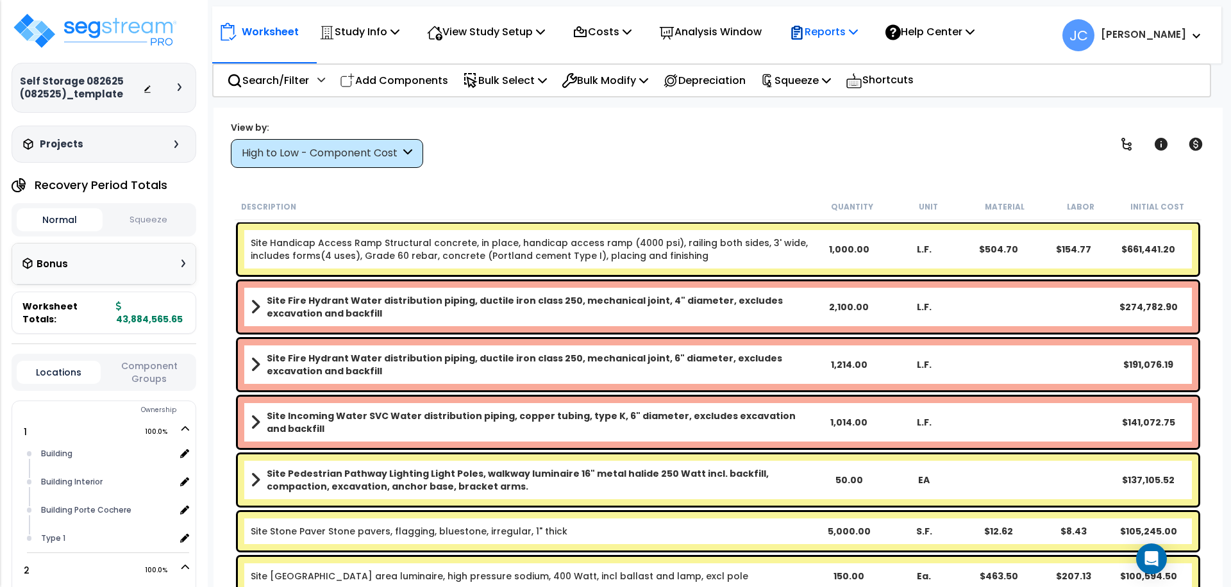
click at [824, 28] on p "Reports" at bounding box center [823, 31] width 69 height 17
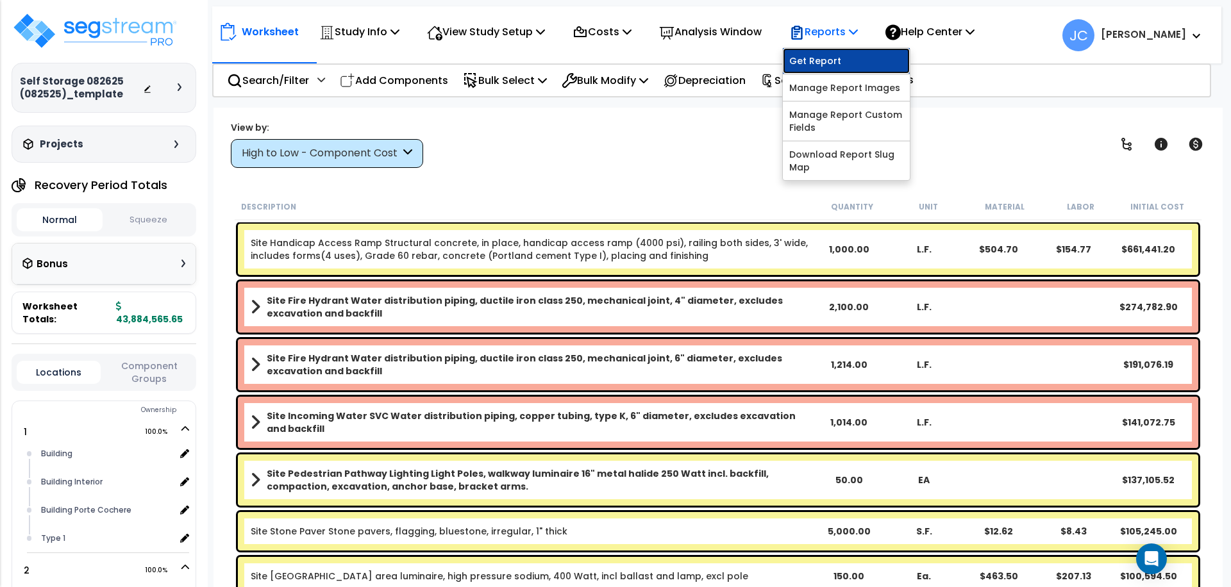
click at [833, 56] on link "Get Report" at bounding box center [846, 61] width 127 height 26
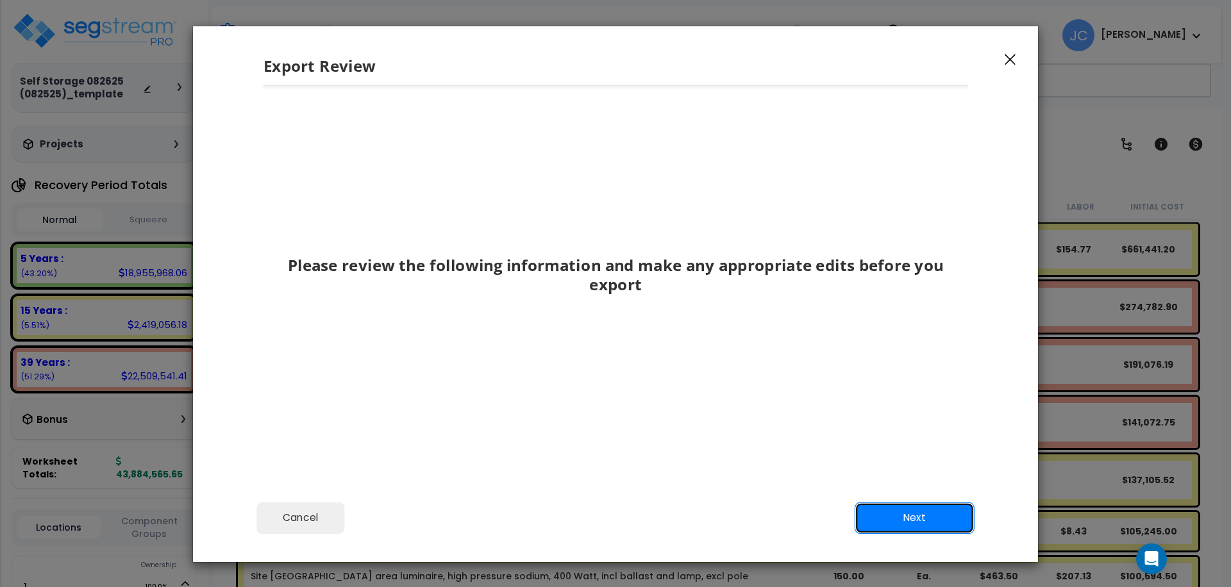
click at [887, 523] on button "Next" at bounding box center [915, 518] width 120 height 32
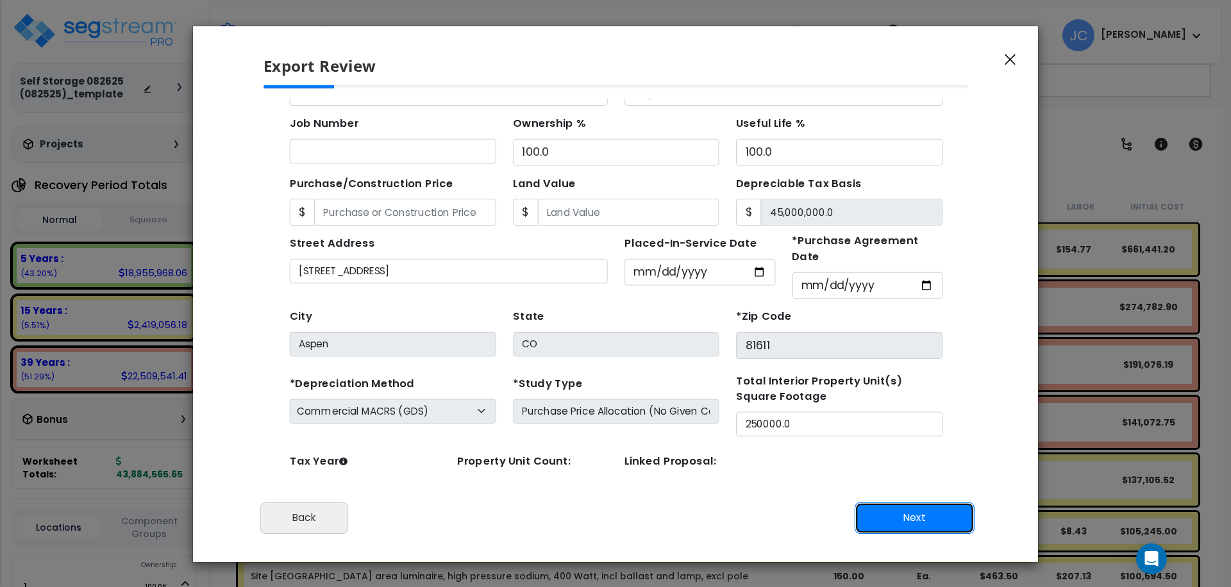
scroll to position [123, 0]
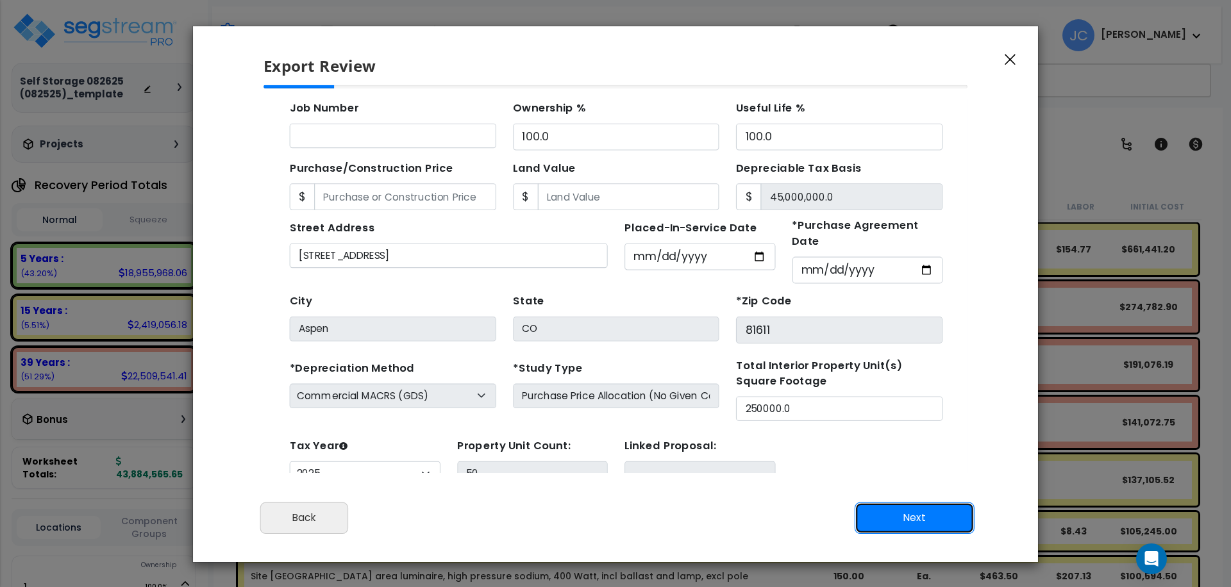
click at [926, 514] on button "Next" at bounding box center [915, 518] width 120 height 32
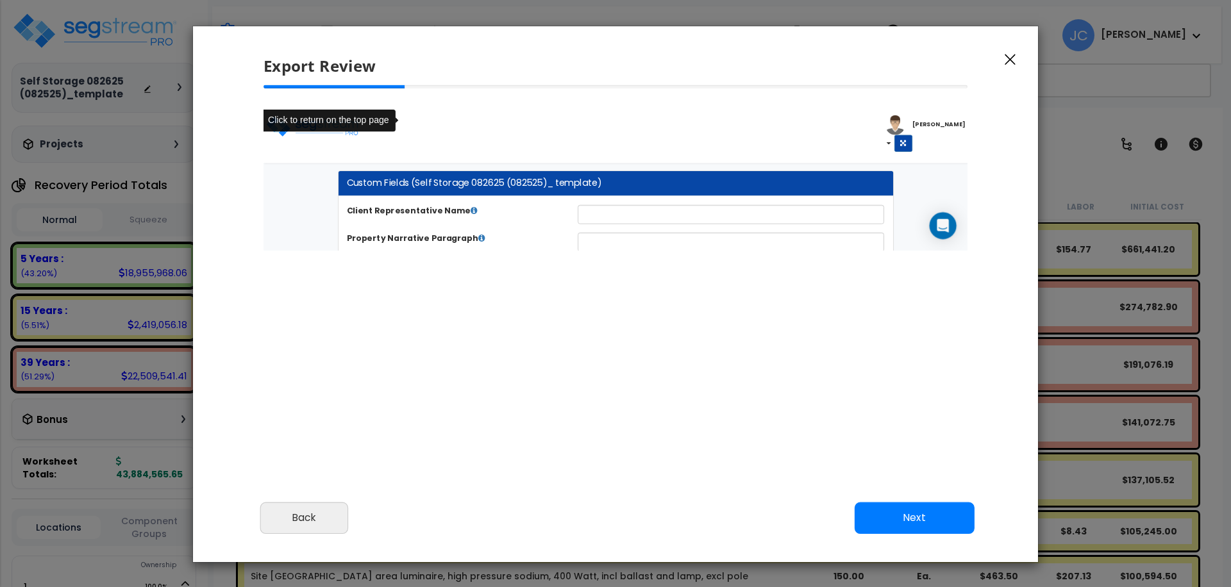
scroll to position [531, 31]
click at [935, 514] on button "Next" at bounding box center [915, 518] width 120 height 32
click at [306, 517] on button "Back" at bounding box center [304, 518] width 88 height 32
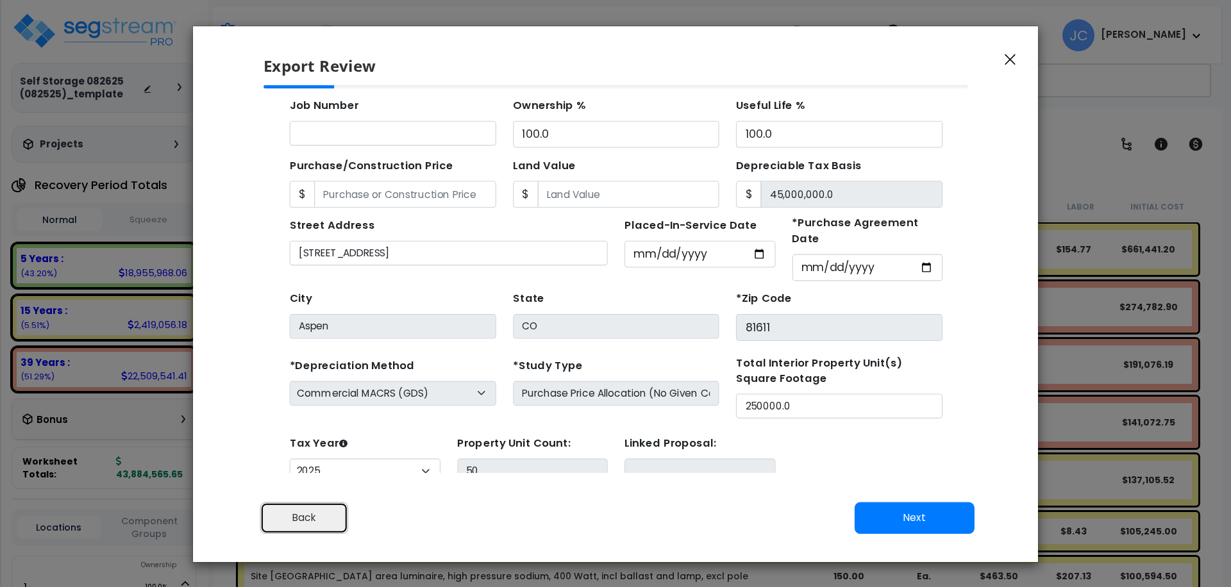
scroll to position [110, 0]
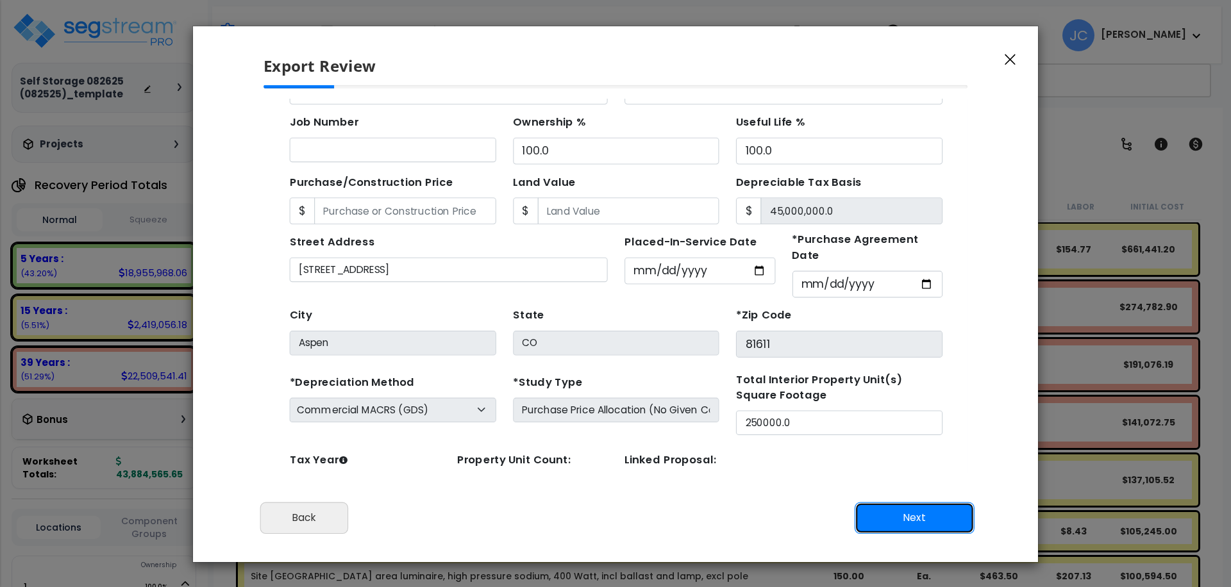
click at [905, 515] on button "Next" at bounding box center [915, 518] width 120 height 32
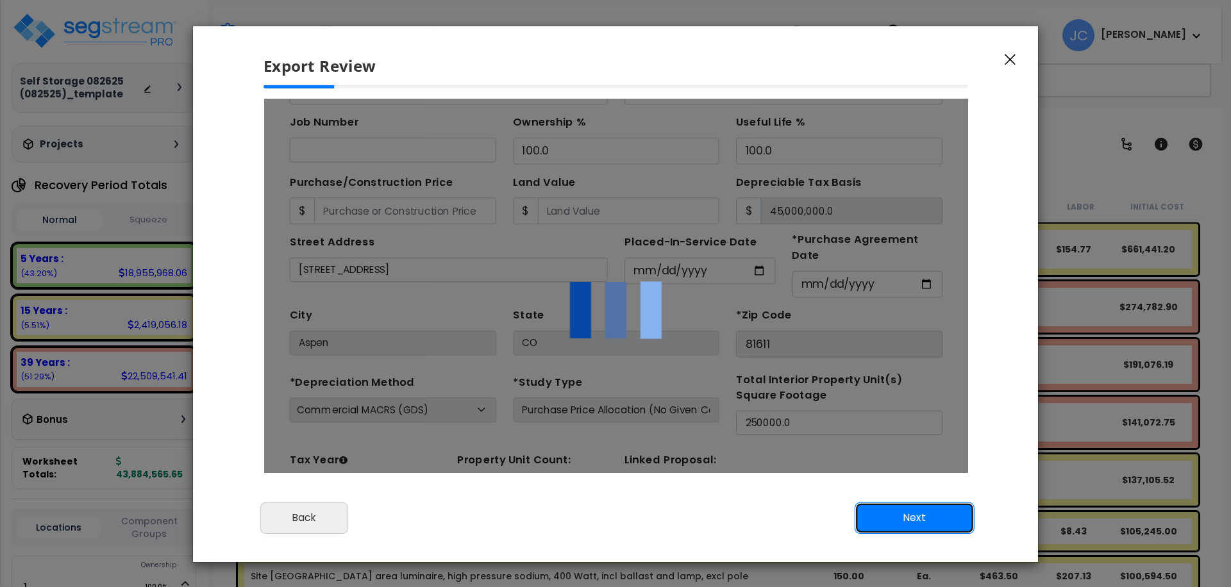
scroll to position [0, 0]
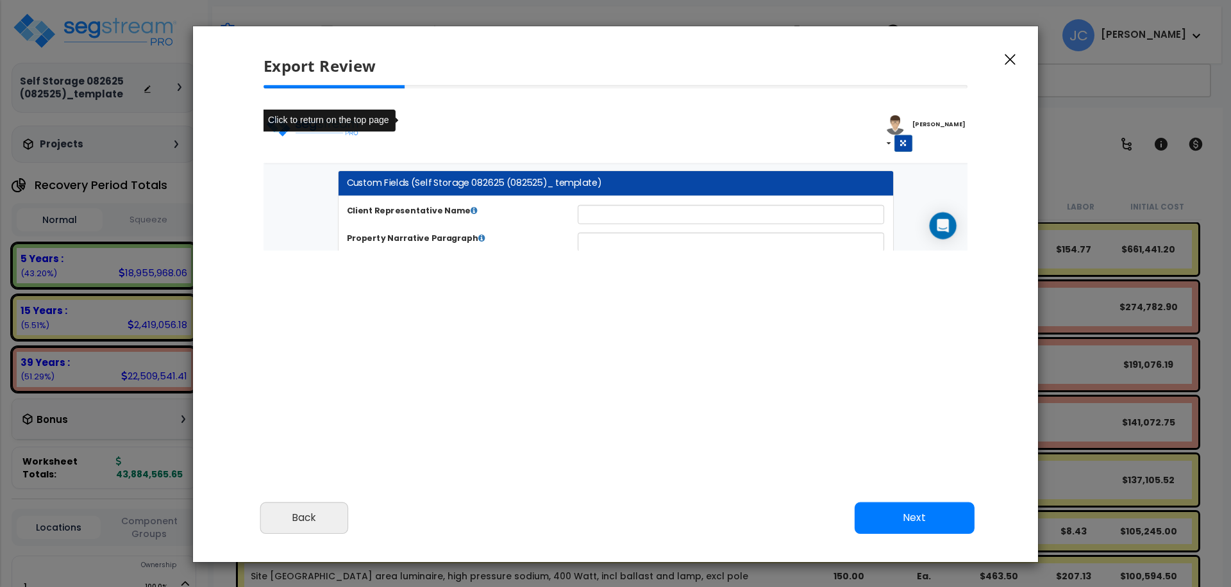
click at [895, 512] on button "Next" at bounding box center [915, 518] width 120 height 32
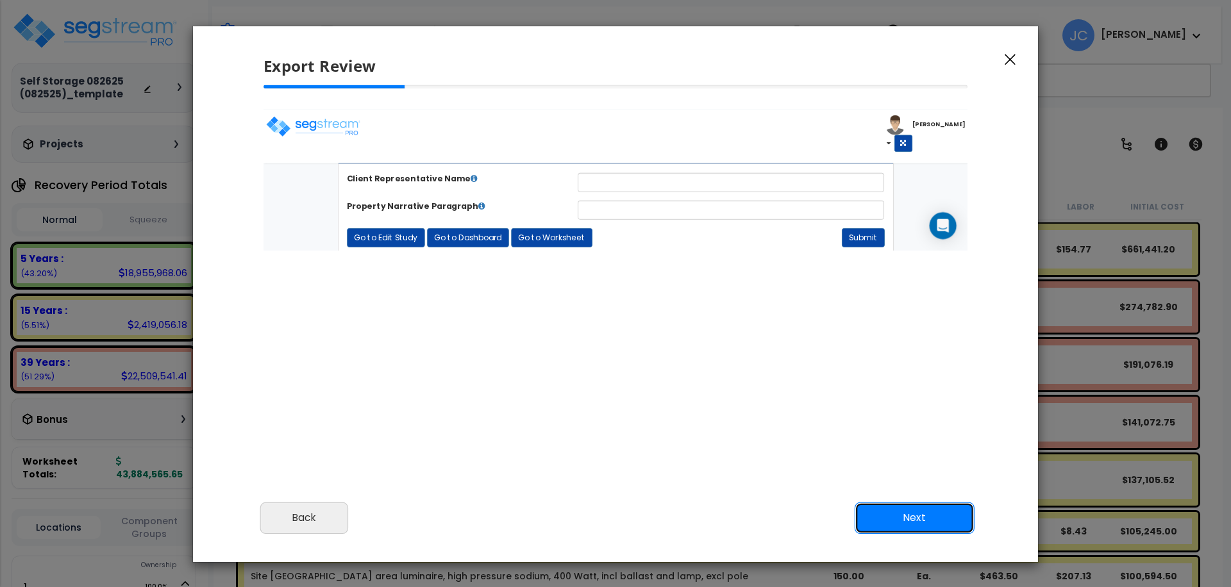
scroll to position [40, 0]
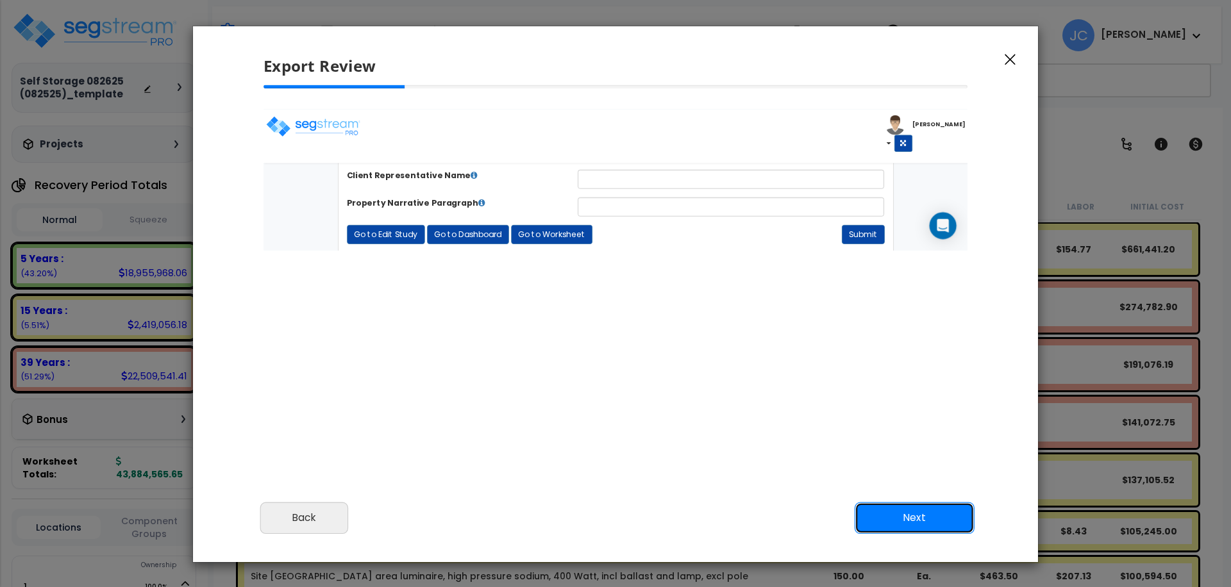
click at [916, 512] on button "Next" at bounding box center [915, 518] width 120 height 32
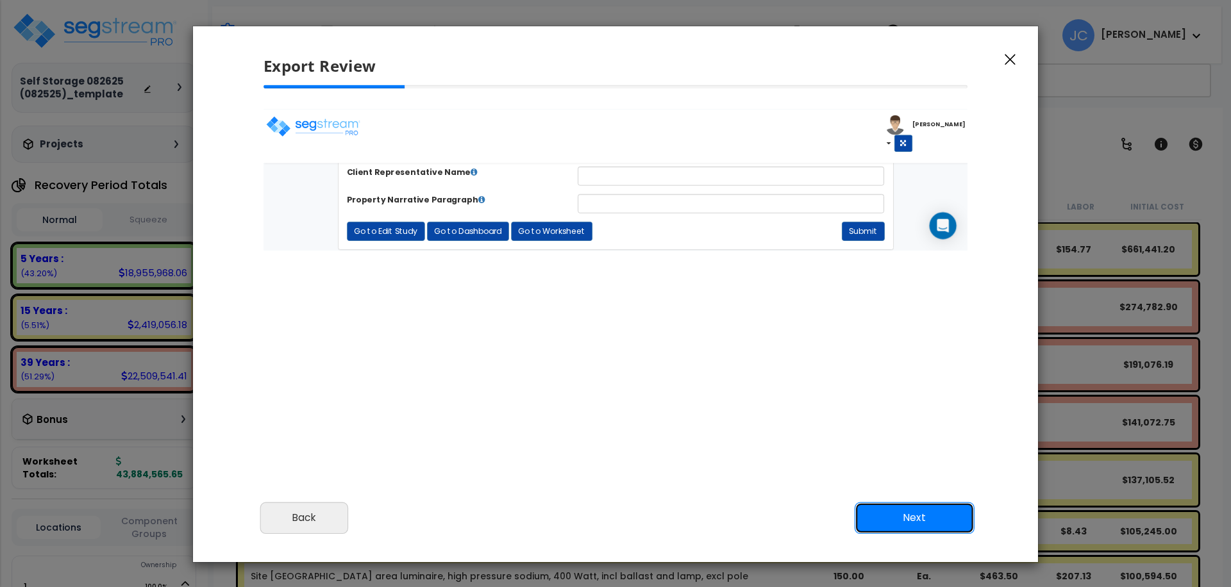
scroll to position [67, 0]
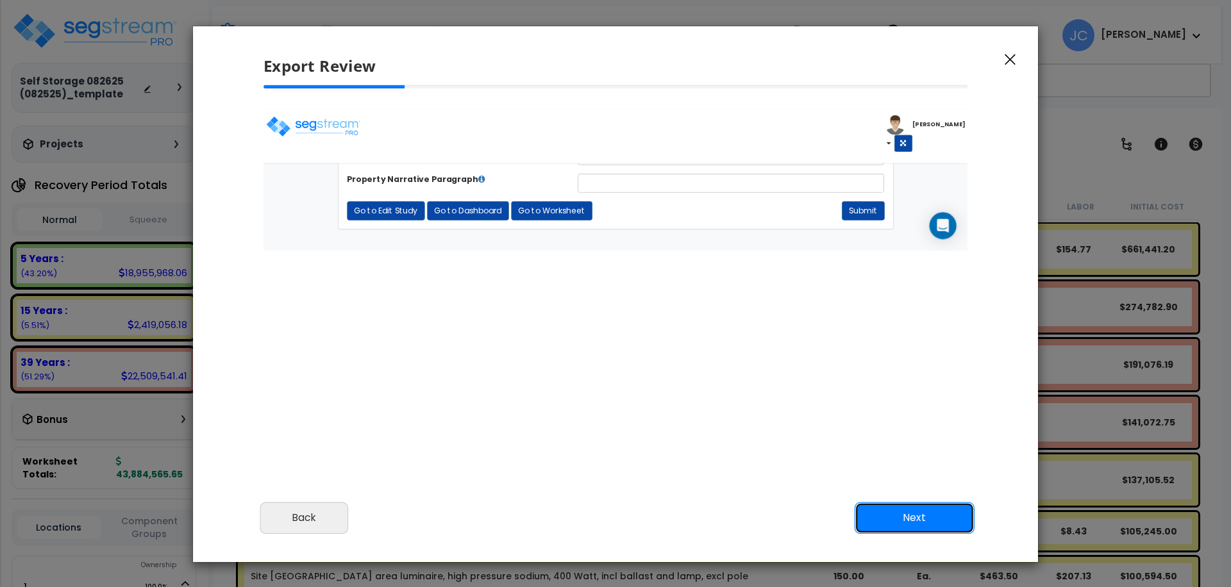
click at [929, 517] on button "Next" at bounding box center [915, 518] width 120 height 32
click at [930, 517] on button "Next" at bounding box center [915, 518] width 120 height 32
click at [929, 517] on button "Next" at bounding box center [915, 518] width 120 height 32
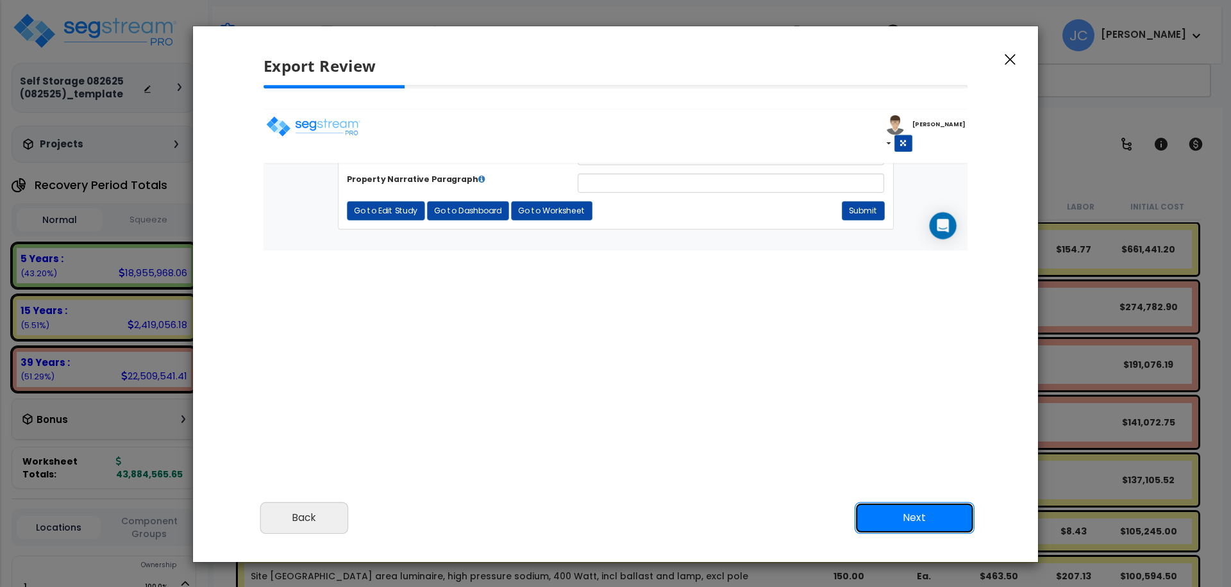
click at [929, 517] on button "Next" at bounding box center [915, 518] width 120 height 32
click at [326, 529] on button "Back" at bounding box center [304, 518] width 88 height 32
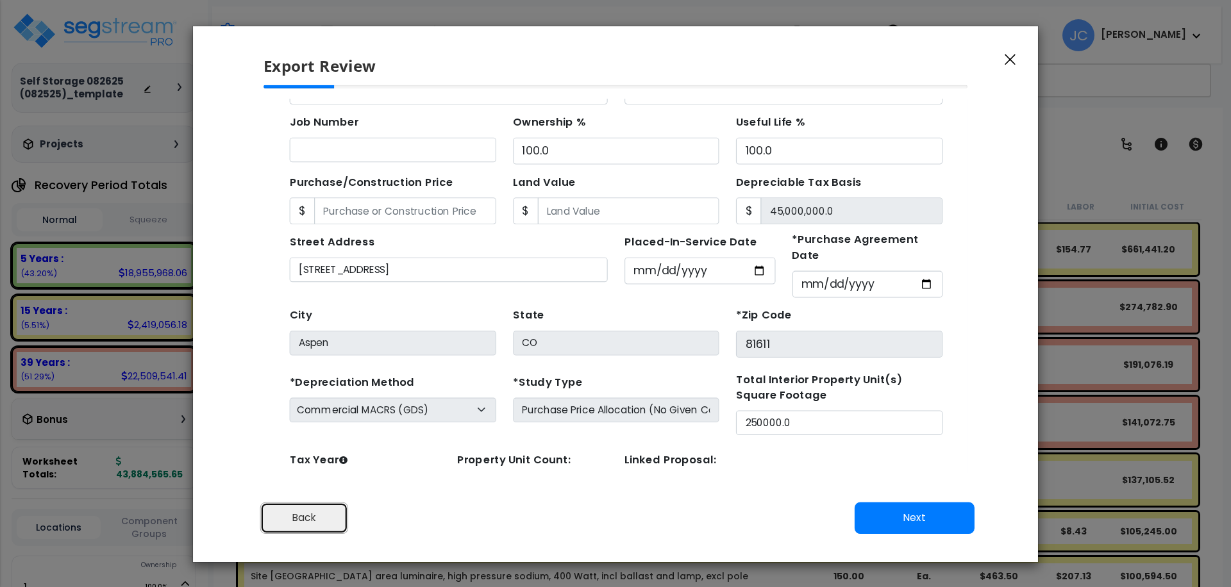
scroll to position [0, 0]
click at [317, 524] on button "Back" at bounding box center [304, 518] width 88 height 32
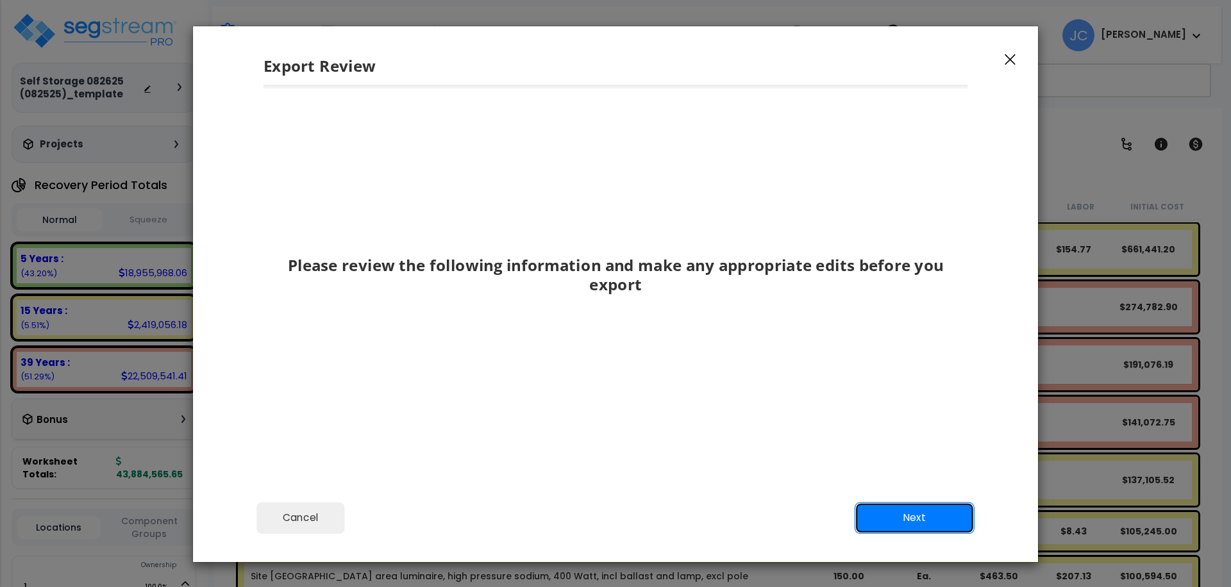
click at [933, 521] on button "Next" at bounding box center [915, 518] width 120 height 32
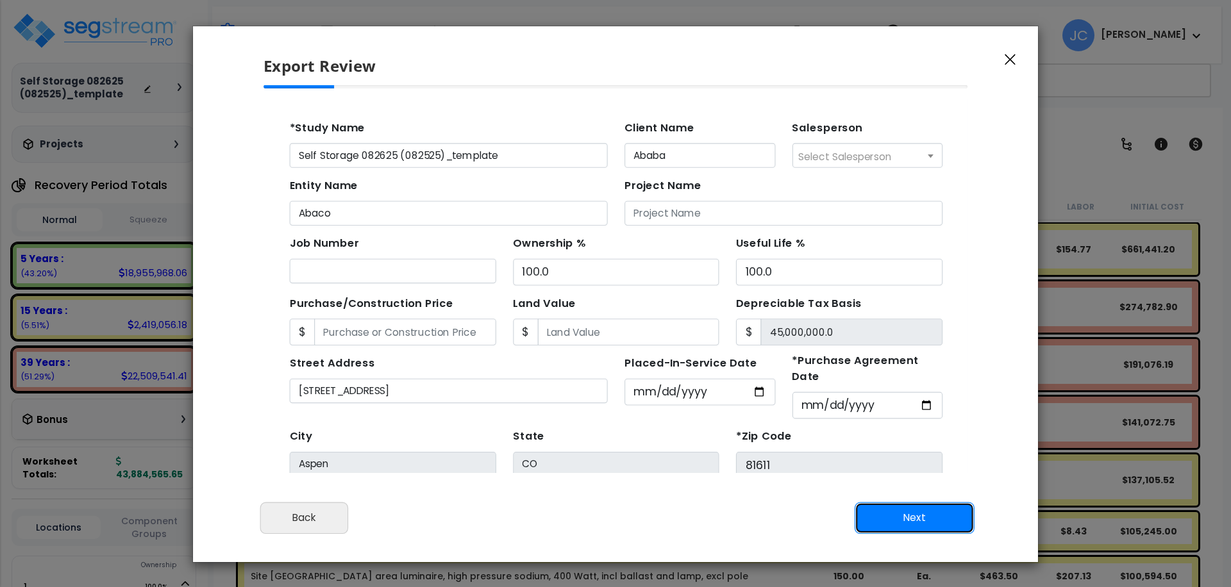
click at [928, 520] on button "Next" at bounding box center [915, 518] width 120 height 32
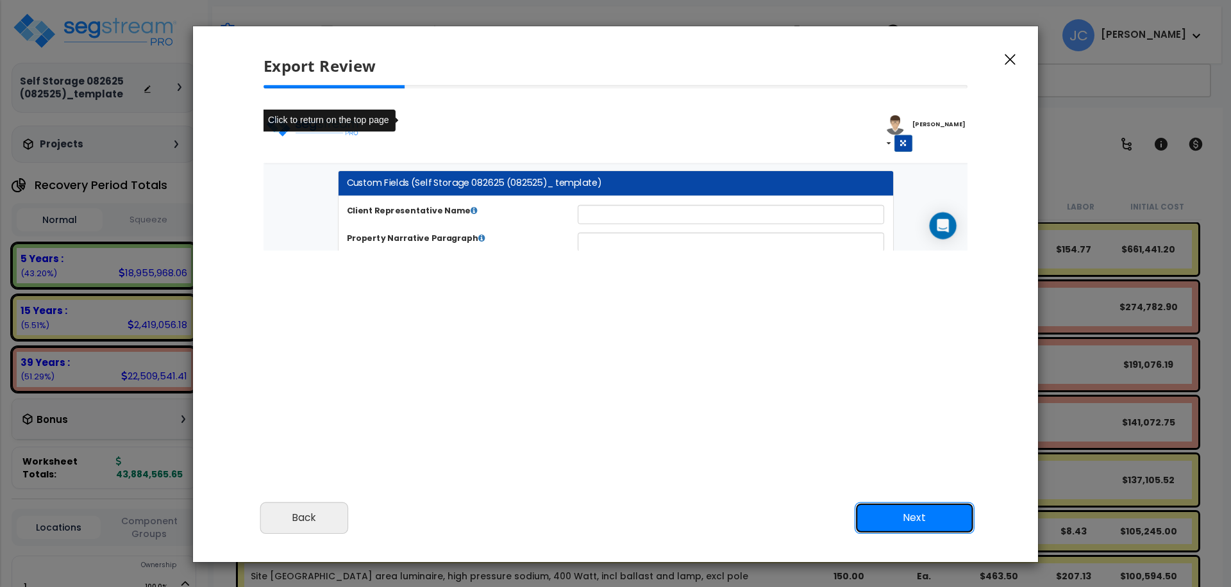
click at [891, 518] on button "Next" at bounding box center [915, 518] width 120 height 32
click at [1007, 60] on icon "button" at bounding box center [1010, 60] width 11 height 12
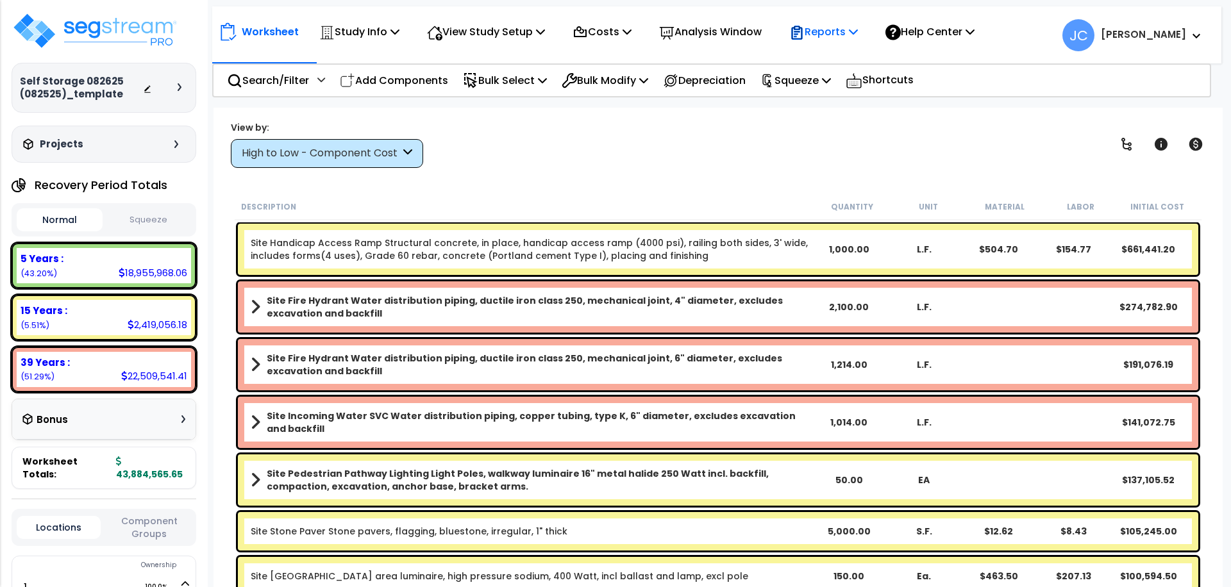
click at [802, 29] on icon at bounding box center [796, 32] width 11 height 13
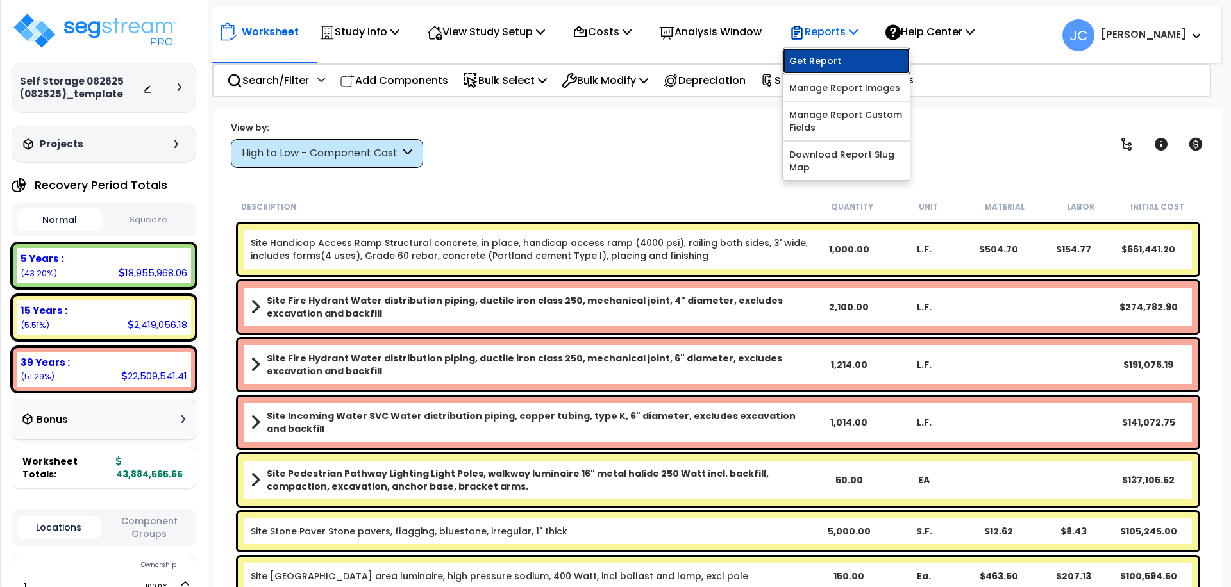
click at [836, 52] on link "Get Report" at bounding box center [846, 61] width 127 height 26
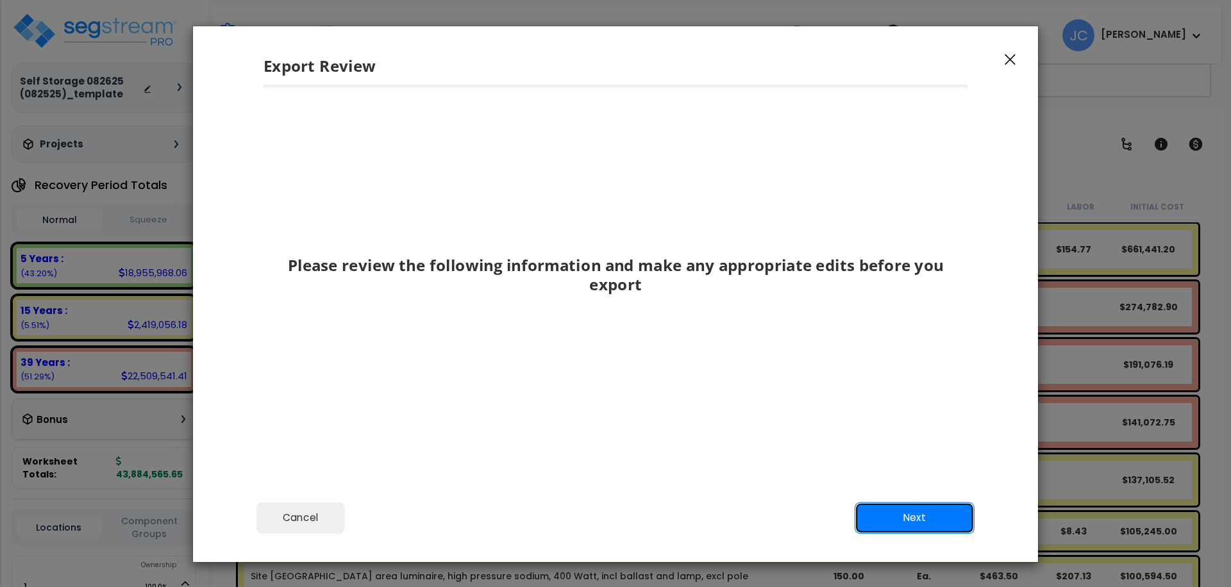
click at [890, 505] on button "Next" at bounding box center [915, 518] width 120 height 32
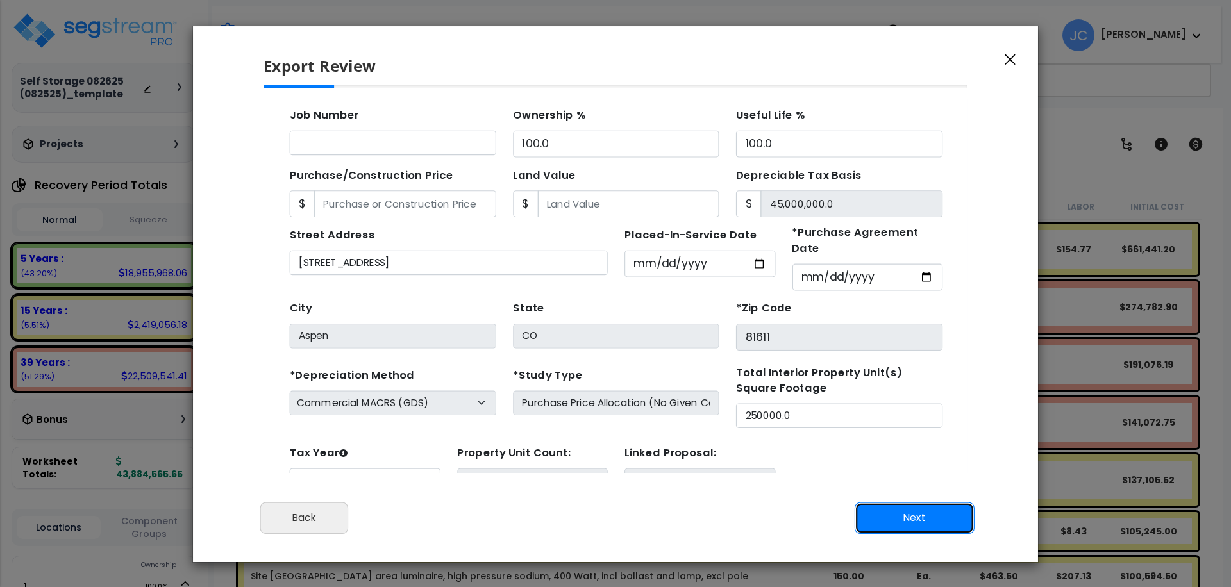
scroll to position [123, 0]
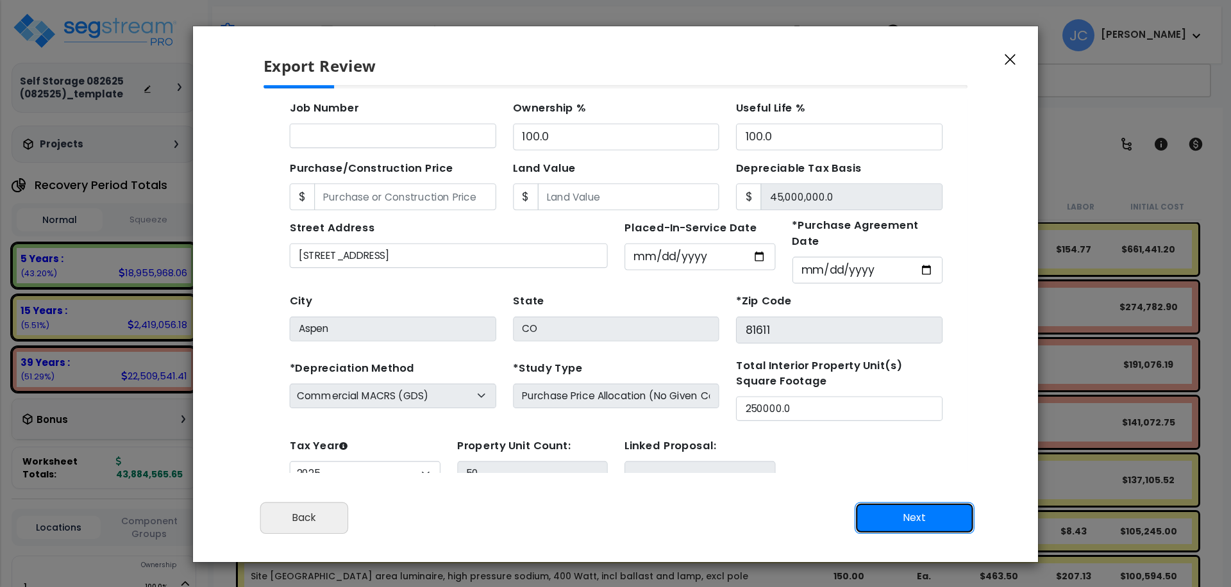
click at [903, 521] on button "Next" at bounding box center [915, 518] width 120 height 32
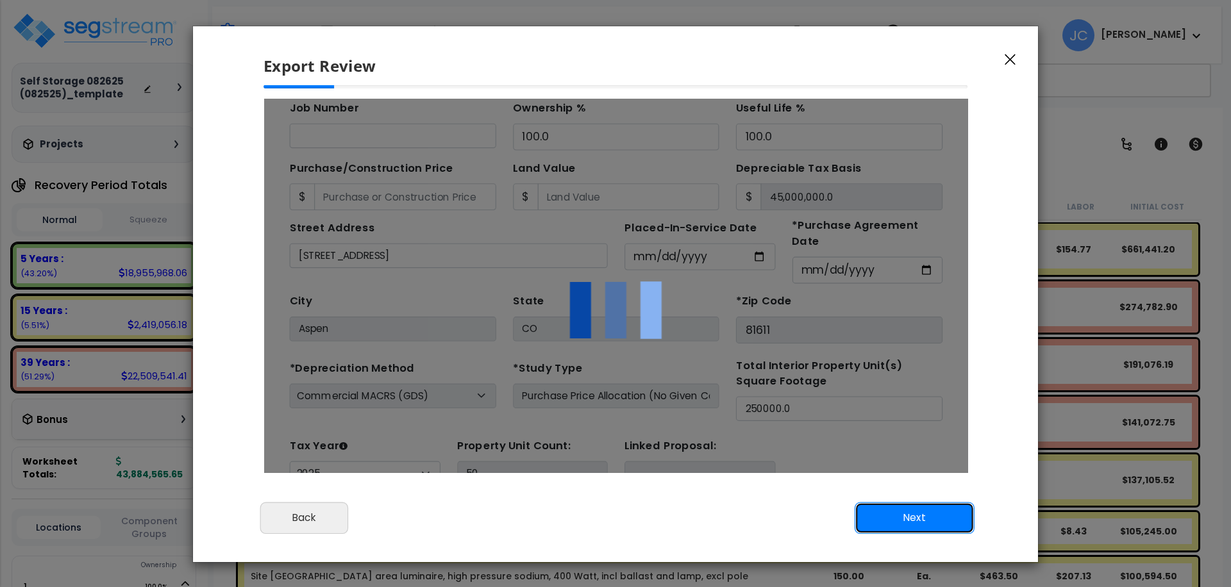
scroll to position [0, 0]
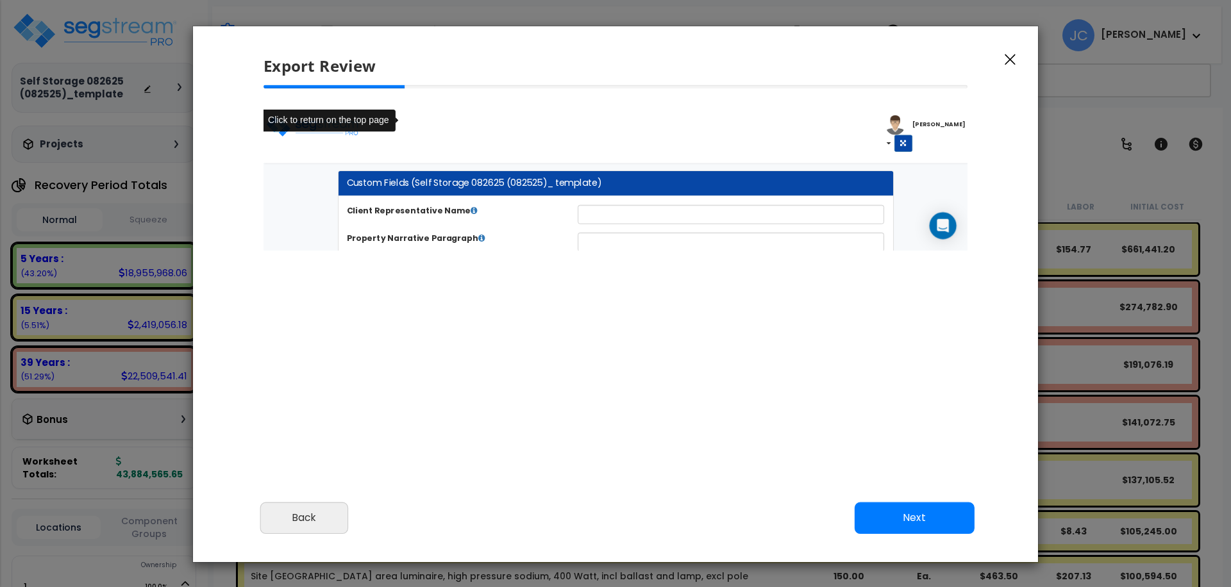
click at [901, 528] on button "Next" at bounding box center [915, 518] width 120 height 32
click at [896, 520] on button "Next" at bounding box center [915, 518] width 120 height 32
click at [896, 521] on button "Next" at bounding box center [915, 518] width 120 height 32
click at [897, 521] on button "Next" at bounding box center [915, 518] width 120 height 32
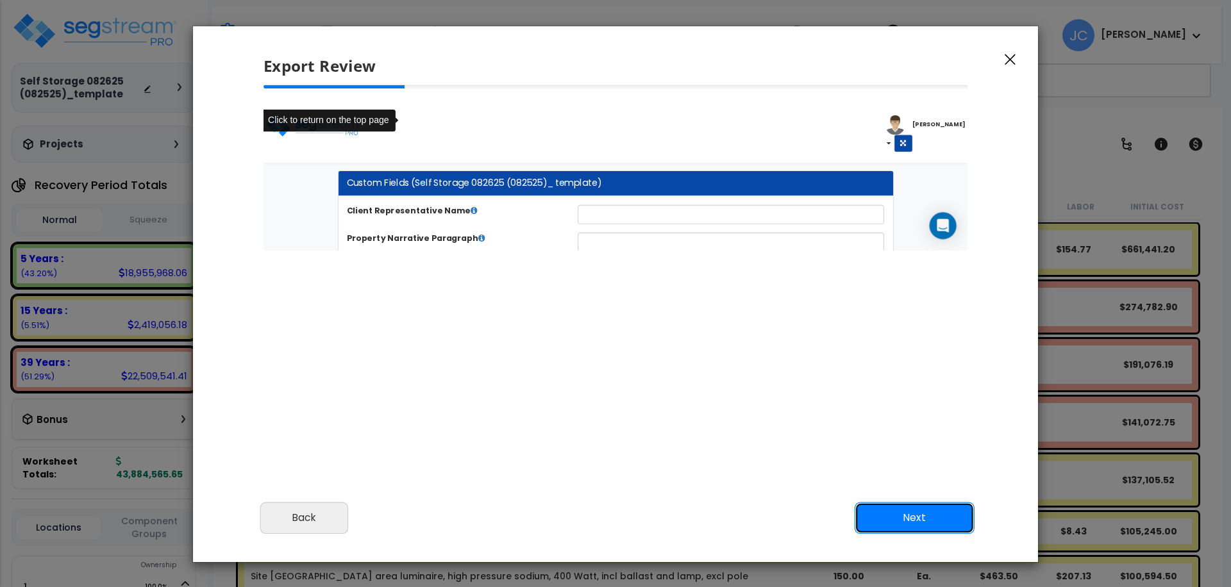
drag, startPoint x: 897, startPoint y: 521, endPoint x: 858, endPoint y: 482, distance: 54.9
click at [896, 521] on button "Next" at bounding box center [915, 518] width 120 height 32
click at [304, 128] on div "Click to return on the top page" at bounding box center [337, 122] width 153 height 25
click at [289, 122] on div "Click to return on the top page" at bounding box center [337, 122] width 153 height 25
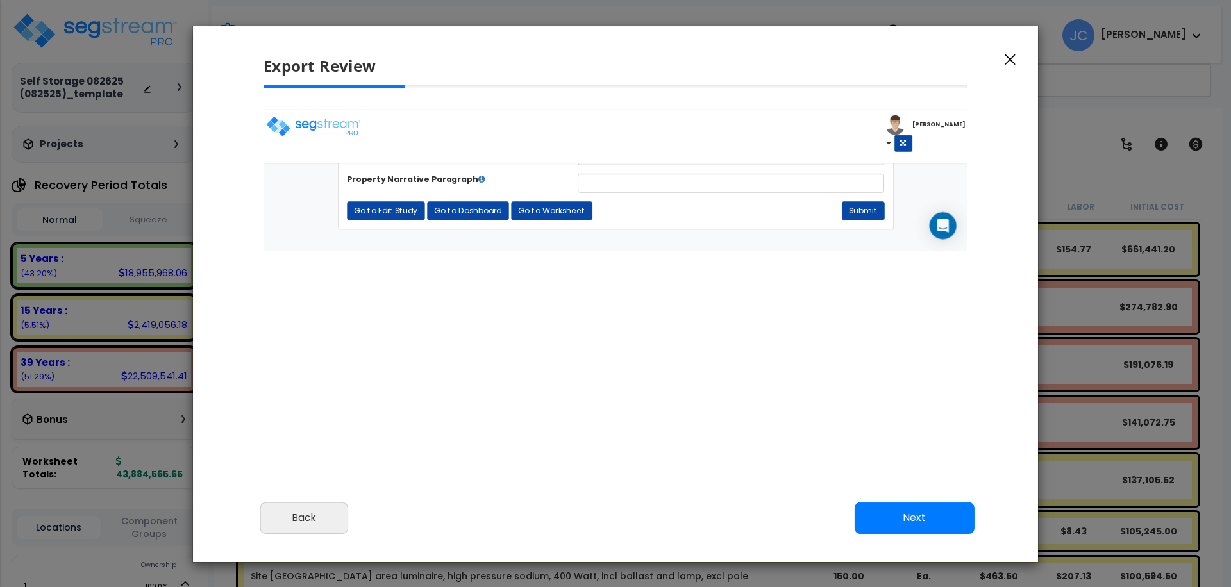
scroll to position [35, 0]
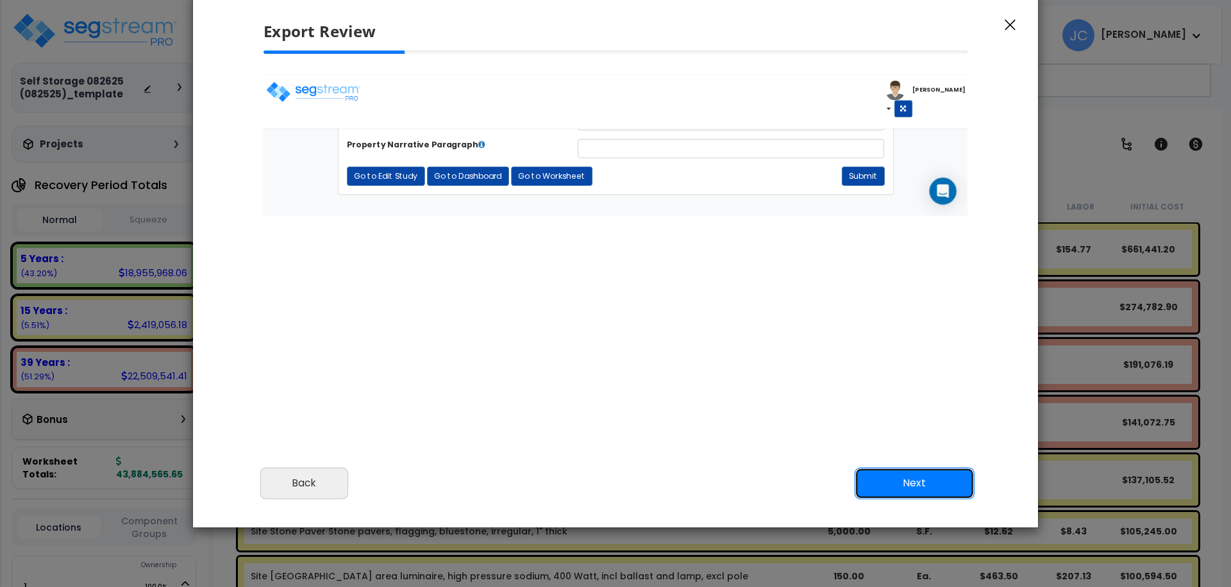
click at [937, 479] on button "Next" at bounding box center [915, 483] width 120 height 32
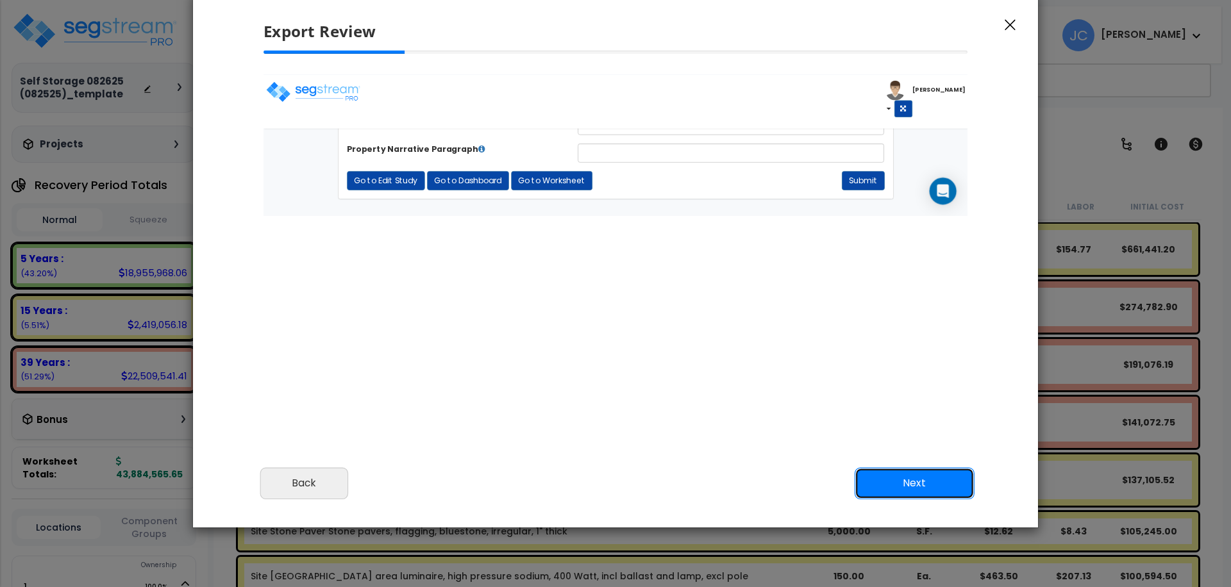
scroll to position [67, 0]
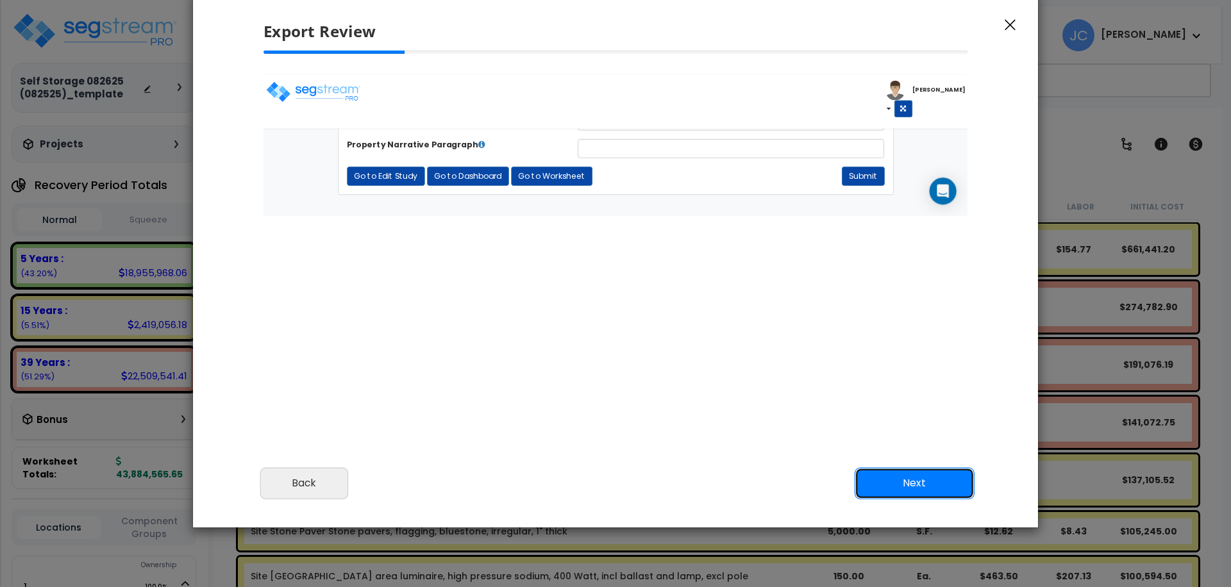
click at [928, 478] on button "Next" at bounding box center [915, 483] width 120 height 32
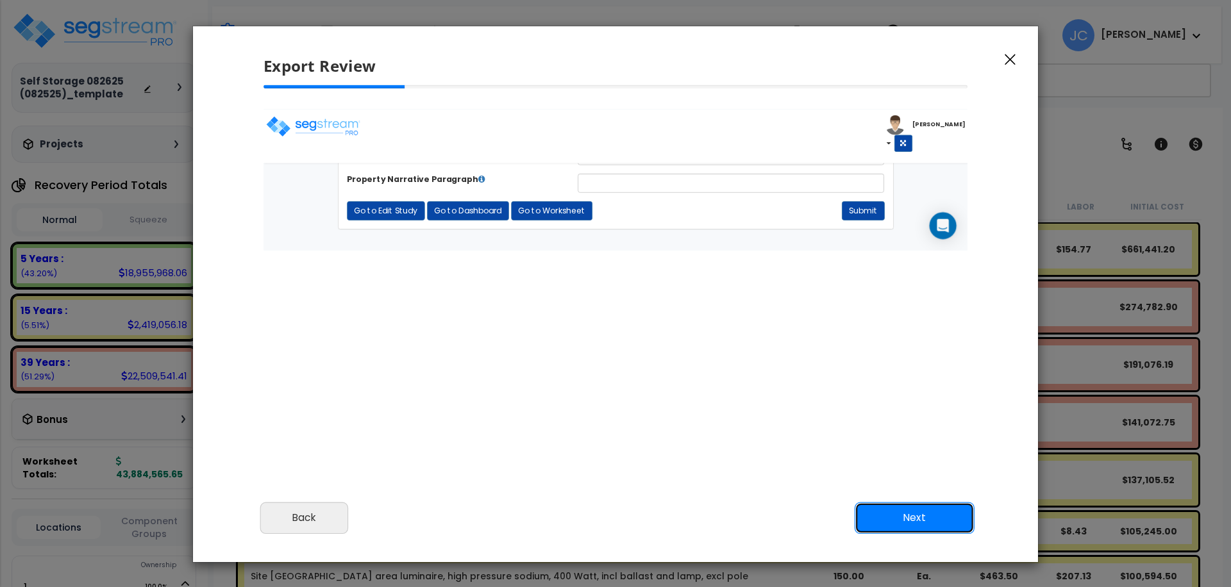
click at [921, 524] on button "Next" at bounding box center [915, 518] width 120 height 32
click at [921, 525] on button "Next" at bounding box center [915, 518] width 120 height 32
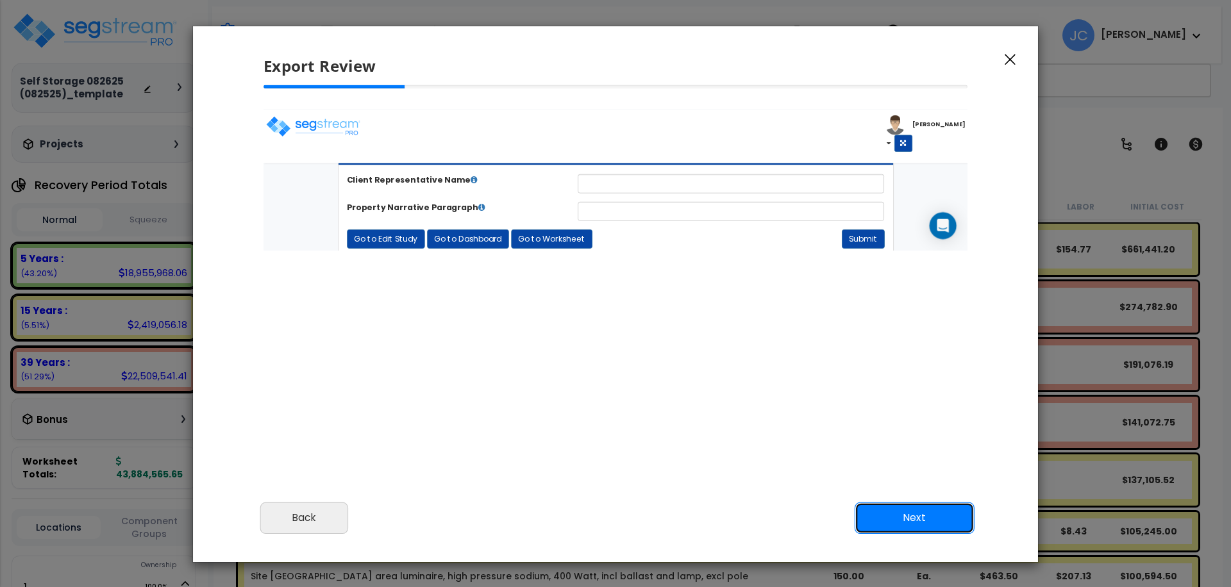
scroll to position [67, 0]
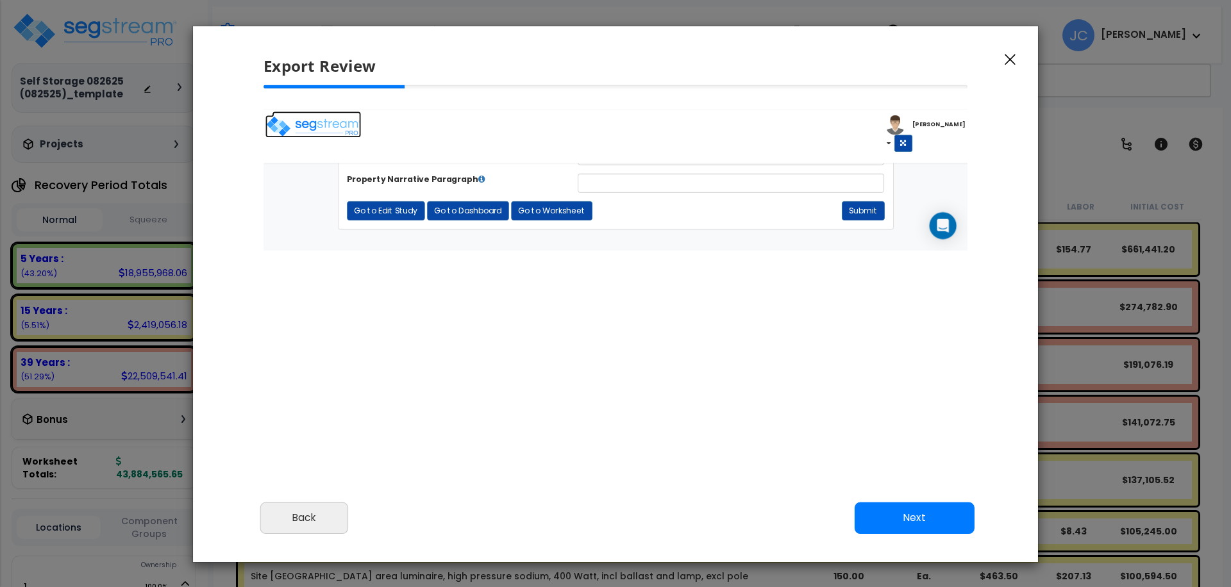
click at [305, 128] on img at bounding box center [319, 129] width 109 height 26
click at [929, 516] on button "Next" at bounding box center [915, 518] width 120 height 32
click at [285, 526] on button "Back" at bounding box center [304, 518] width 88 height 32
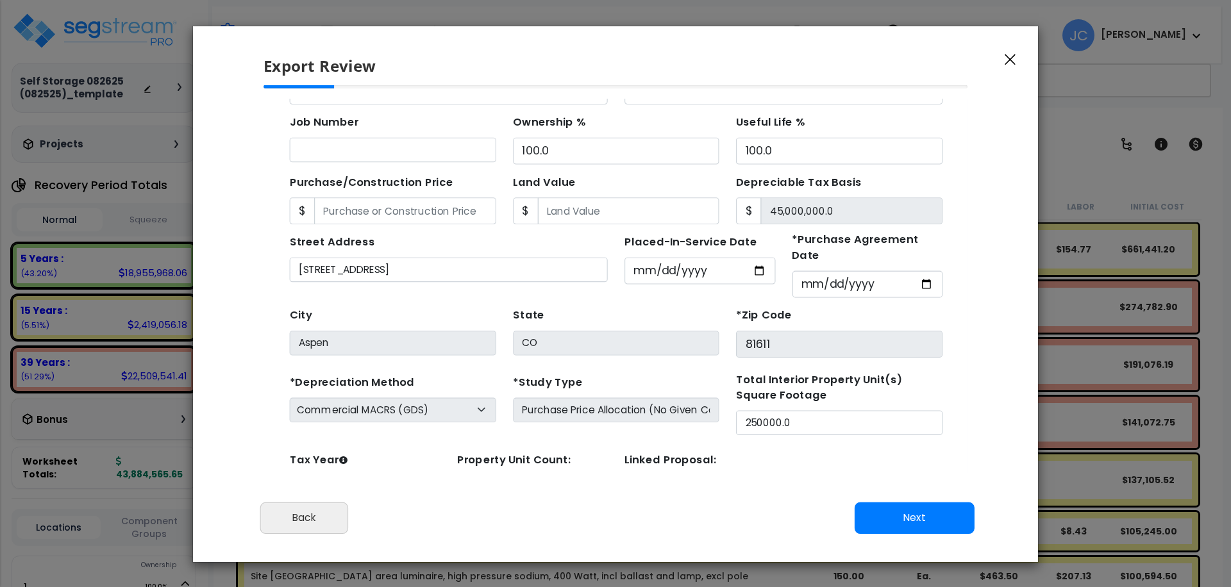
click at [888, 529] on button "Next" at bounding box center [915, 518] width 120 height 32
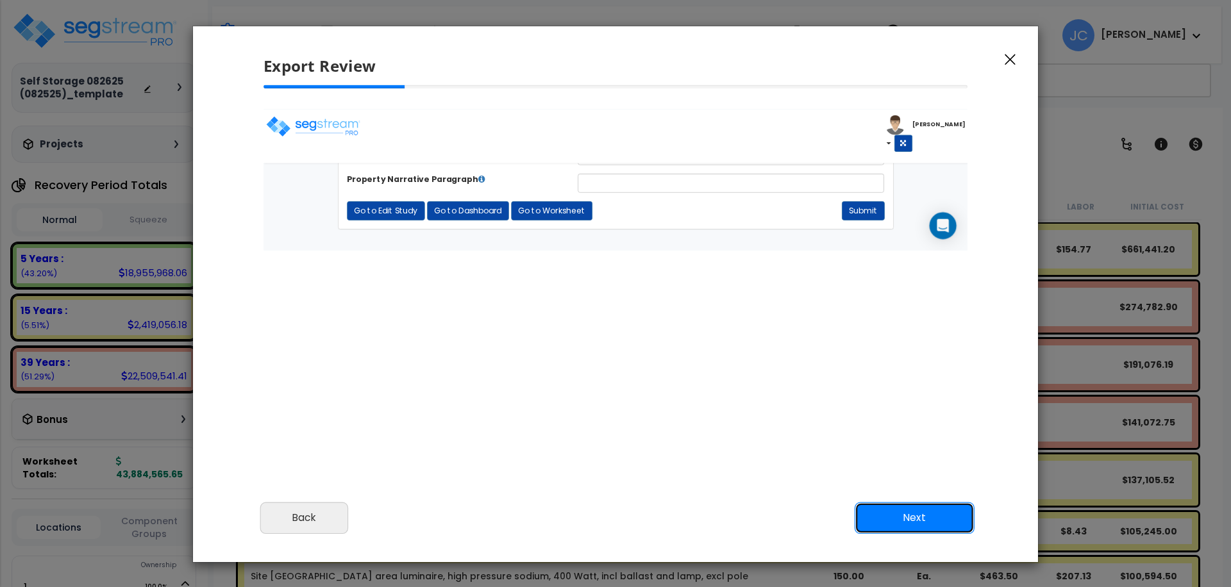
scroll to position [17, 0]
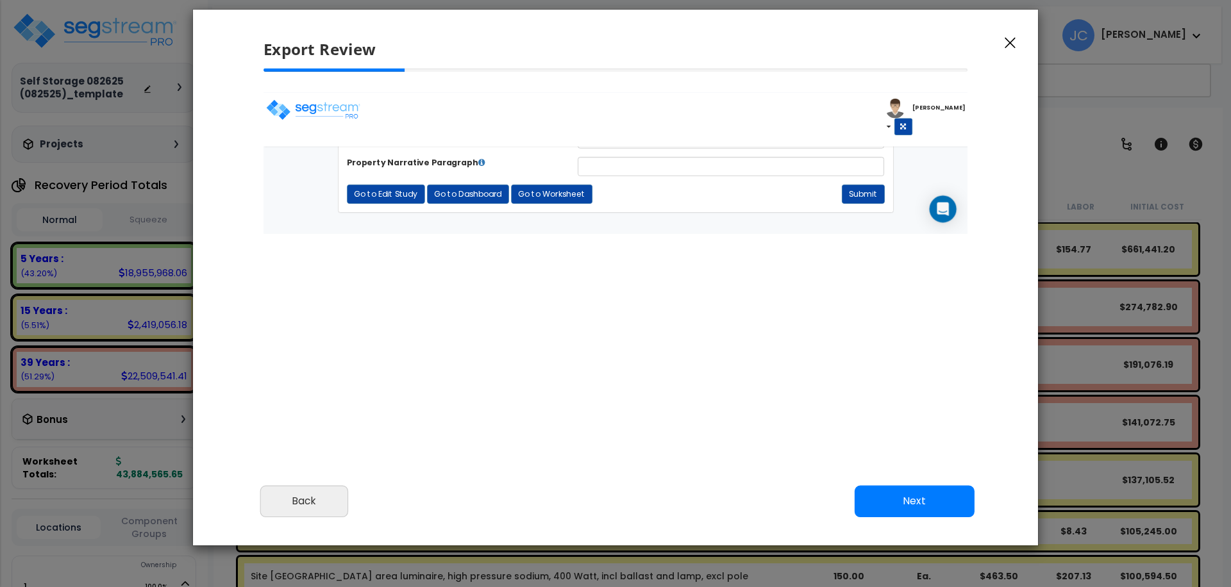
select select "2025"
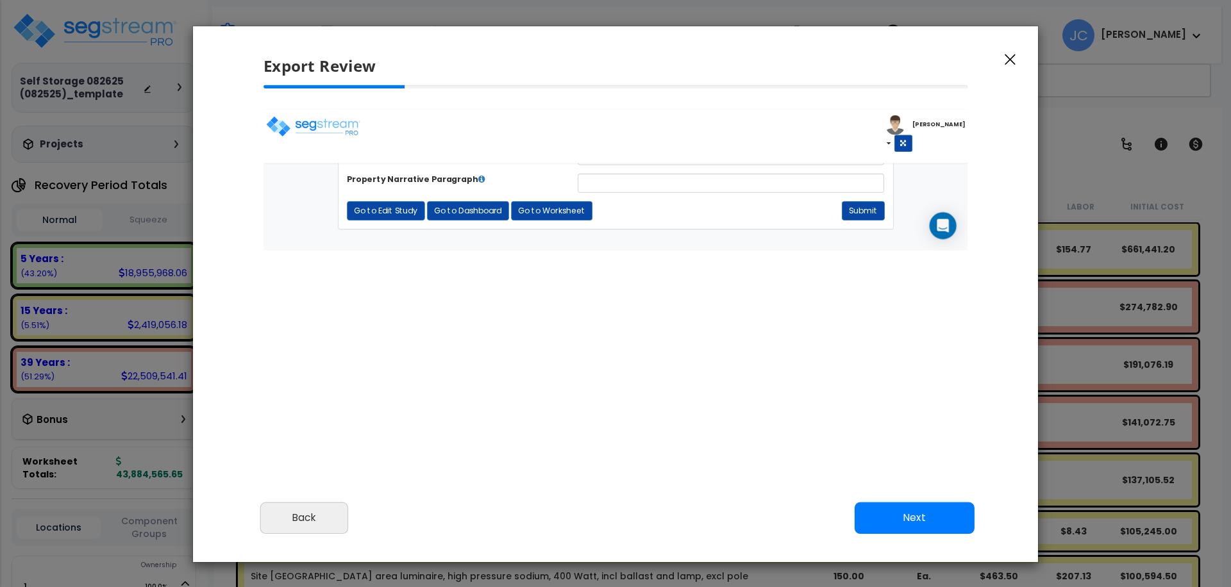
click at [905, 513] on button "Next" at bounding box center [915, 518] width 120 height 32
click at [1010, 56] on icon "button" at bounding box center [1010, 60] width 11 height 12
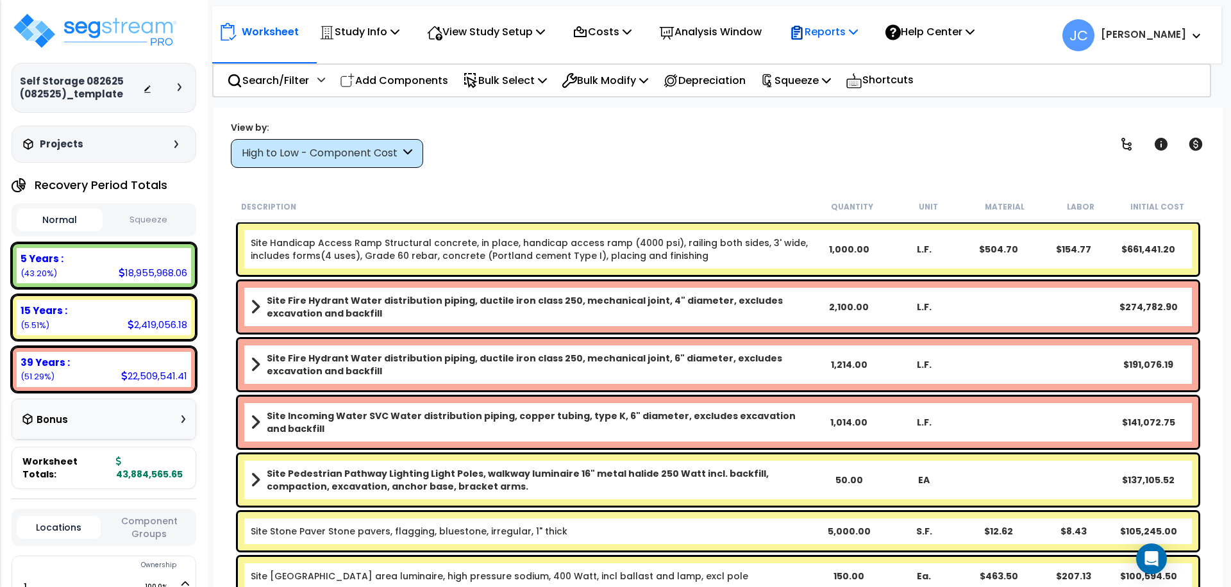
click at [846, 33] on p "Reports" at bounding box center [823, 31] width 69 height 17
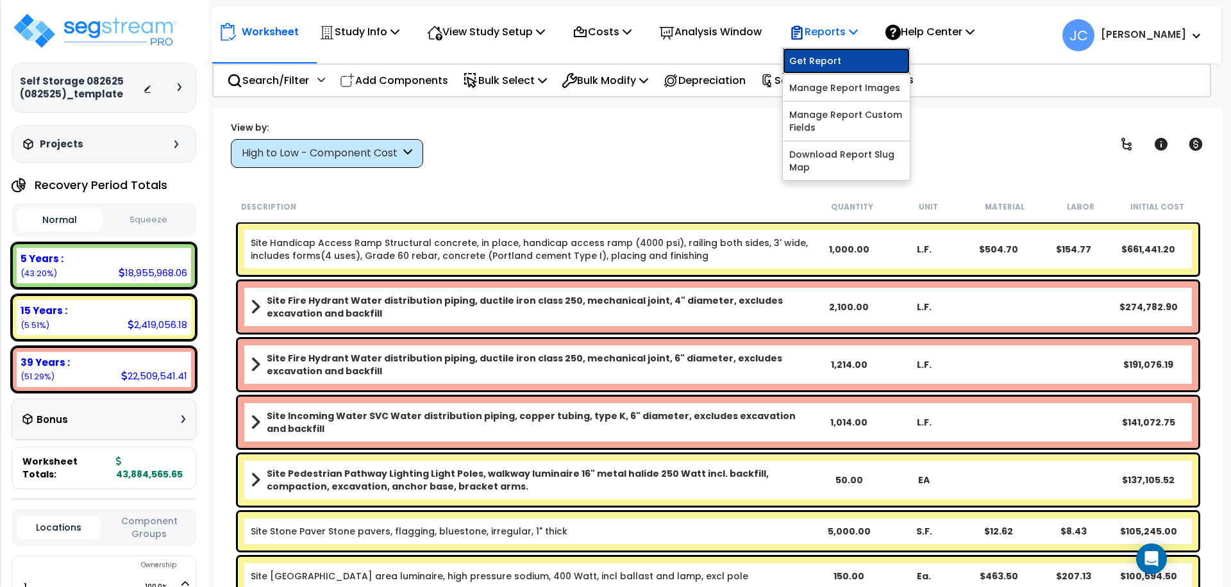
click at [846, 54] on link "Get Report" at bounding box center [846, 61] width 127 height 26
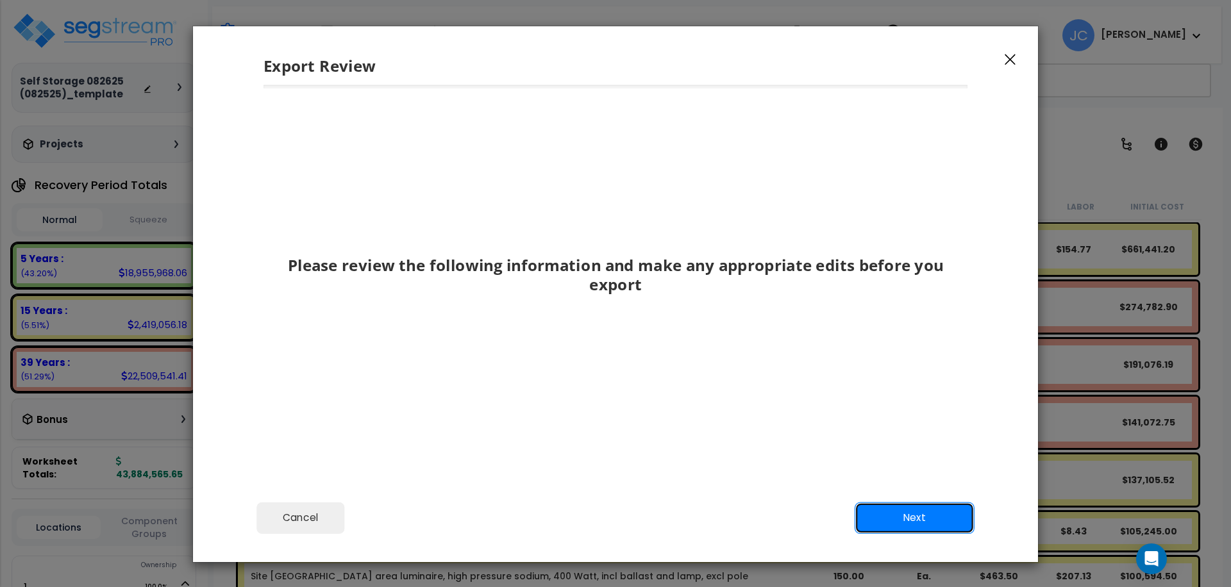
click at [871, 508] on button "Next" at bounding box center [915, 518] width 120 height 32
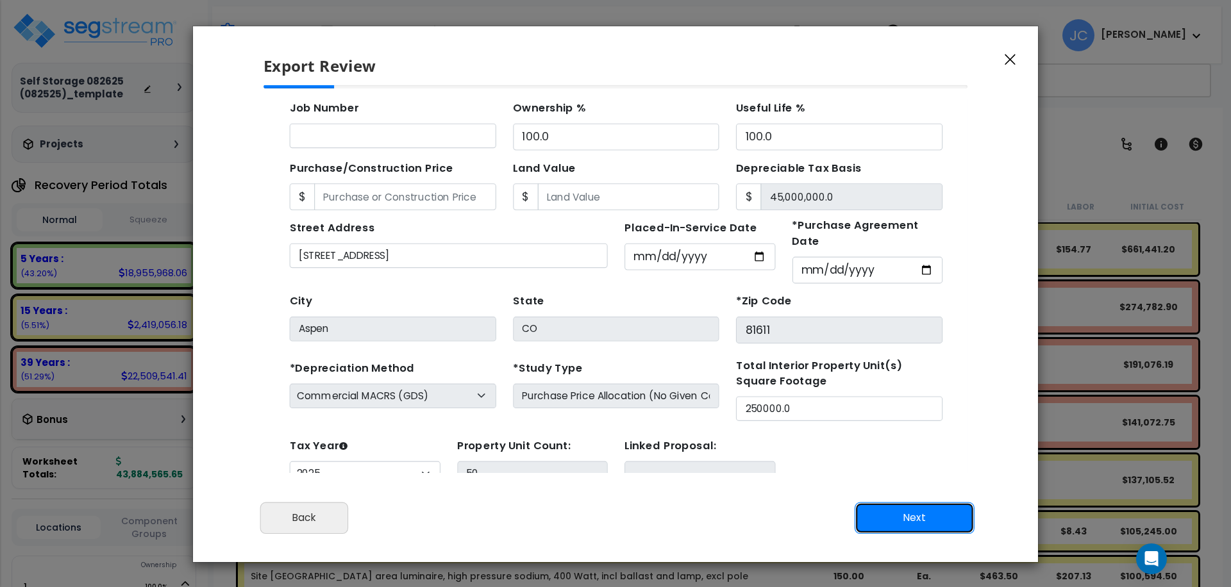
scroll to position [45, 0]
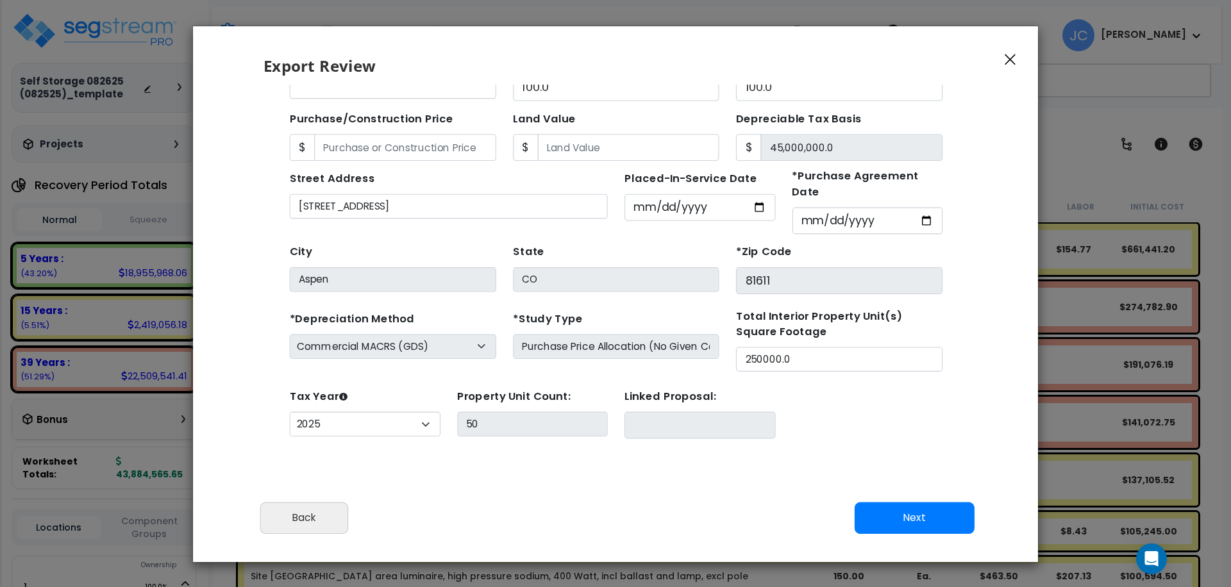
click at [929, 537] on div "Cancel Back Next Export Edit Images" at bounding box center [615, 527] width 845 height 70
click at [912, 515] on button "Next" at bounding box center [915, 517] width 120 height 32
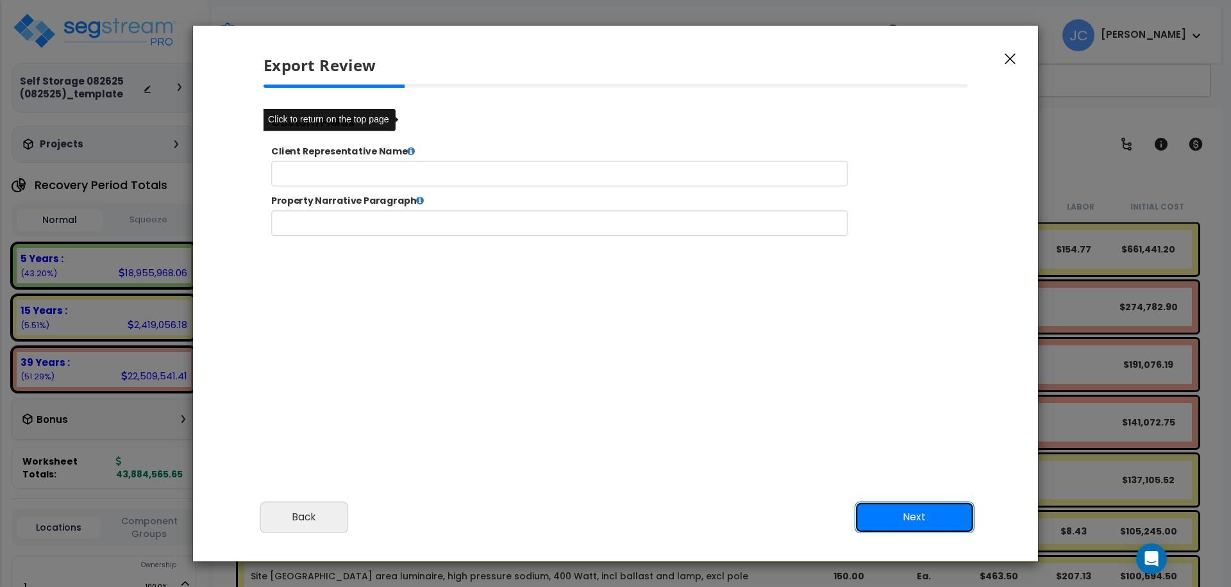
scroll to position [0, 0]
click at [907, 514] on button "Next" at bounding box center [915, 517] width 120 height 32
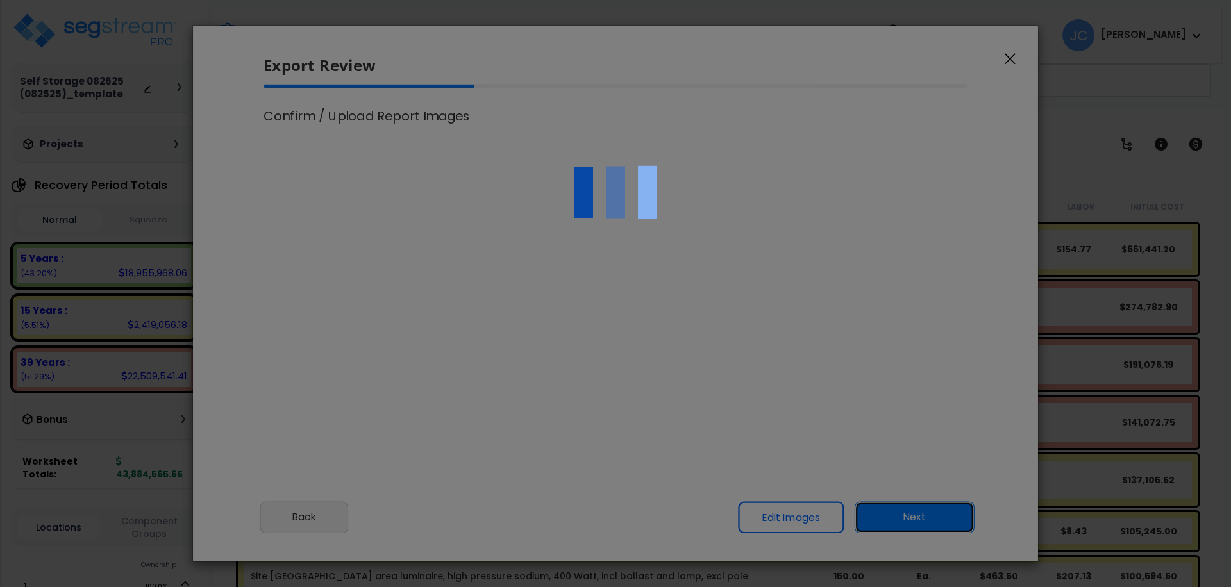
select select "2025"
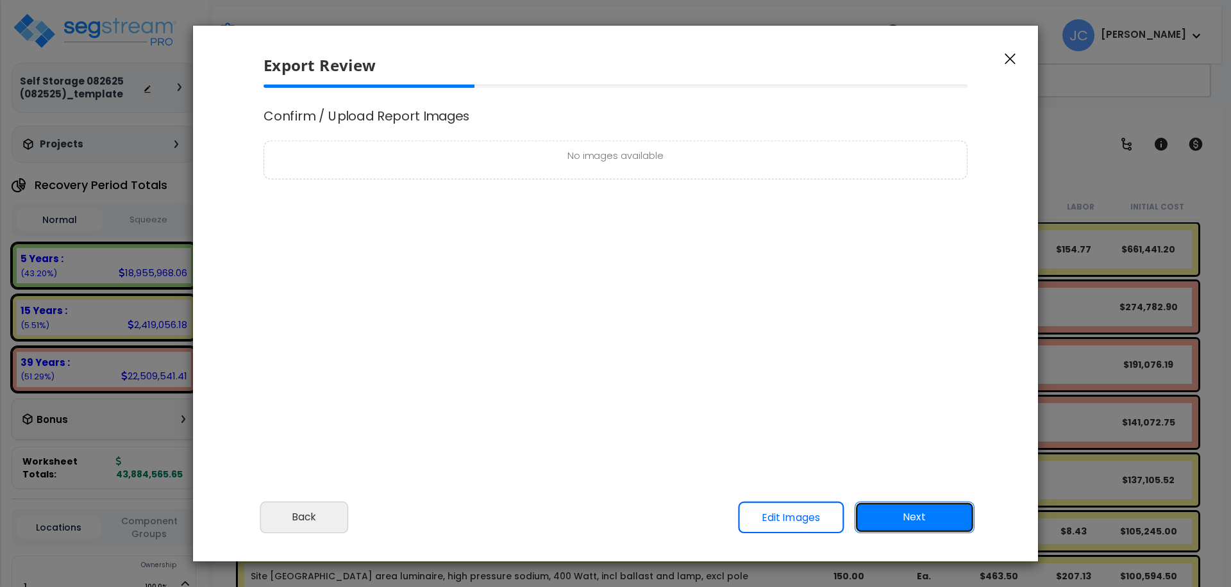
click at [905, 526] on button "Next" at bounding box center [915, 517] width 120 height 32
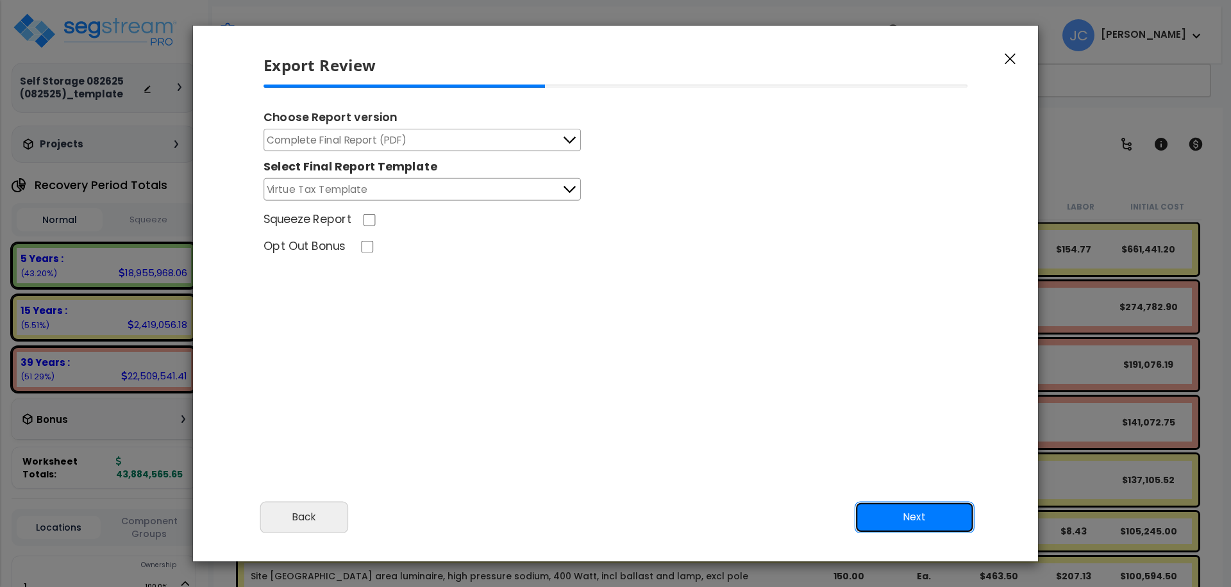
click at [909, 523] on button "Next" at bounding box center [915, 517] width 120 height 32
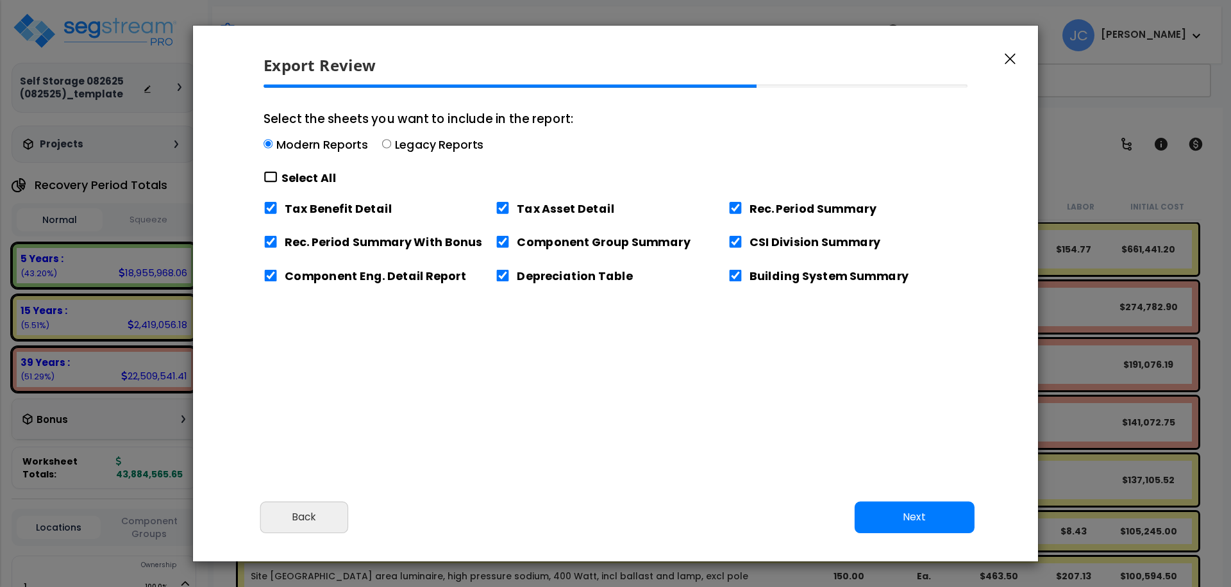
click at [276, 177] on input "Select the sheets you want to include in the report: Modern Reports Legacy Repo…" at bounding box center [271, 177] width 14 height 12
checkbox input "true"
click at [895, 514] on button "Next" at bounding box center [915, 517] width 120 height 32
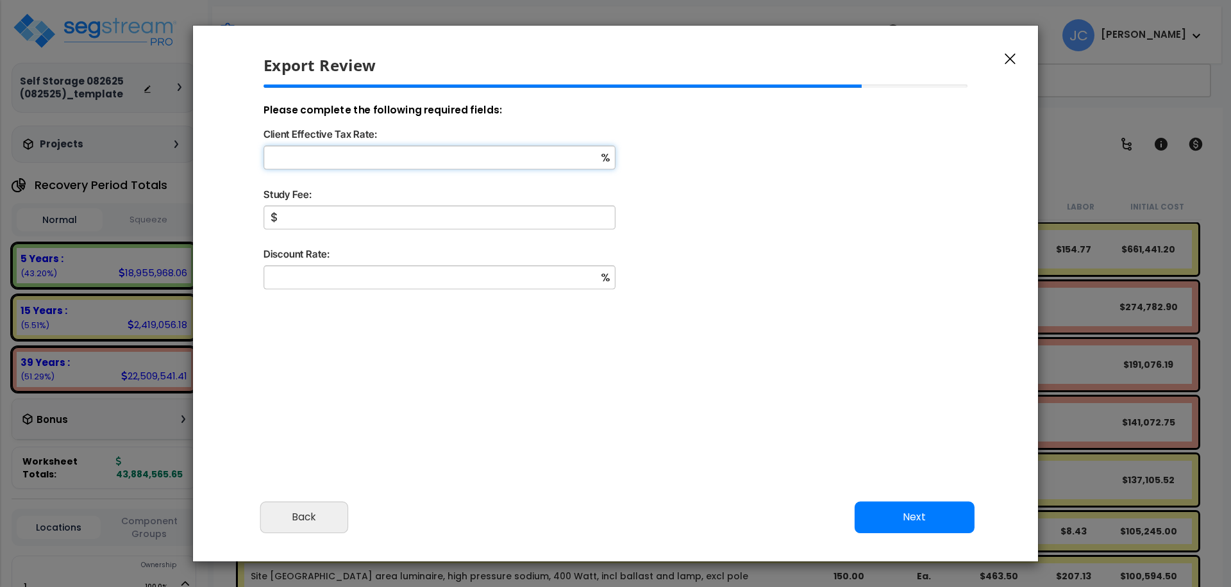
click at [473, 157] on input "Client Effective Tax Rate:" at bounding box center [440, 158] width 352 height 24
type input "32"
click at [283, 512] on button "Back" at bounding box center [304, 517] width 88 height 32
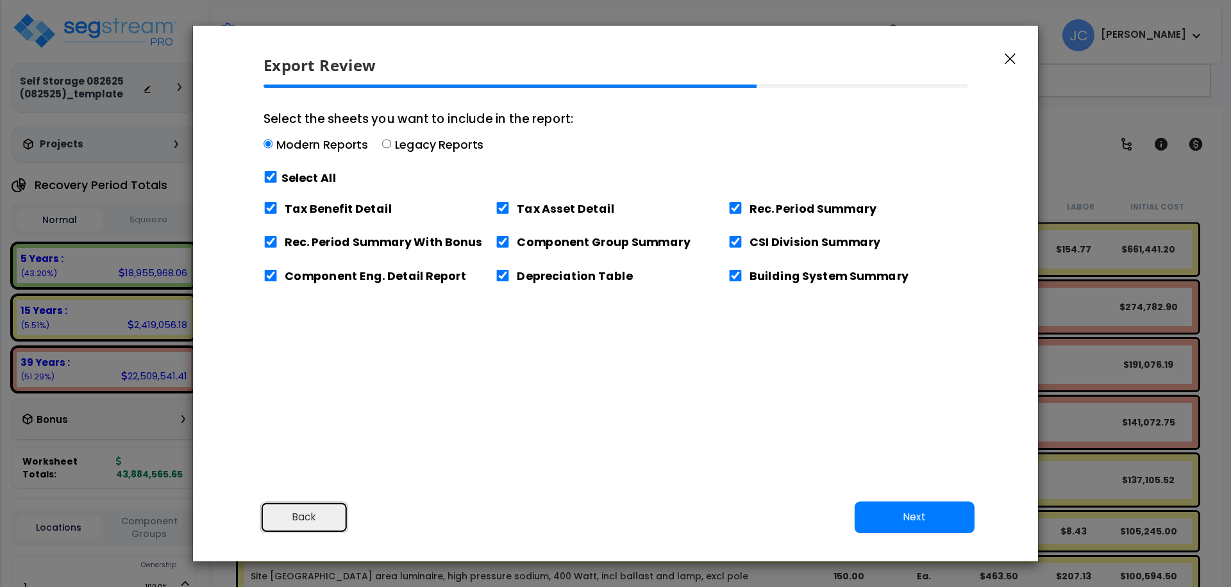
click at [294, 514] on button "Back" at bounding box center [304, 517] width 88 height 32
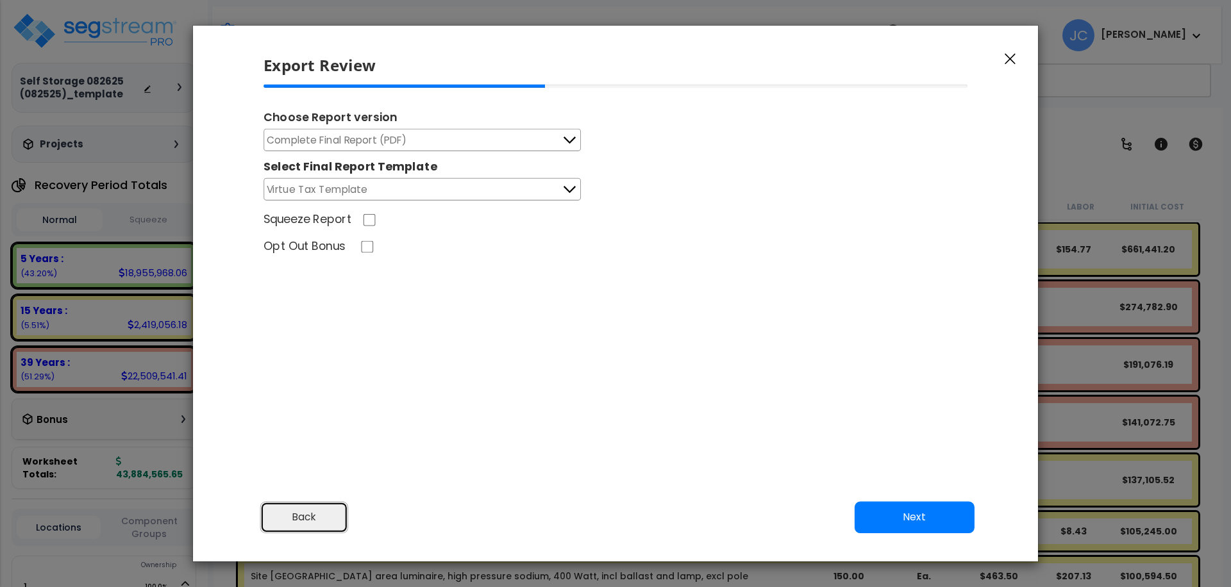
click at [294, 515] on button "Back" at bounding box center [304, 517] width 88 height 32
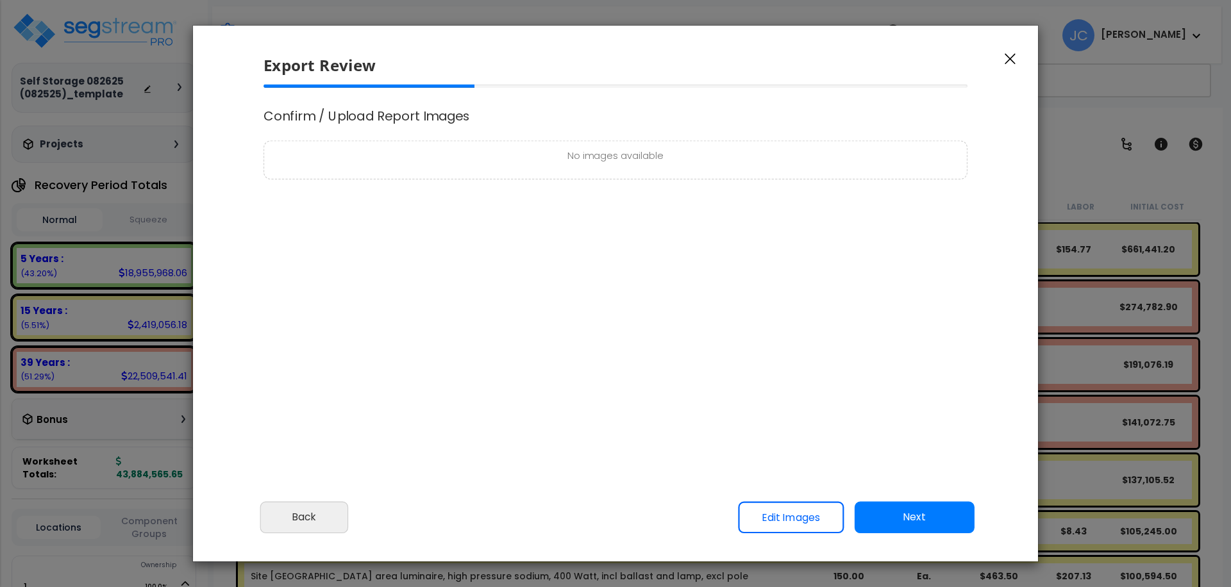
click at [646, 146] on div "No images available" at bounding box center [616, 160] width 704 height 38
click at [639, 154] on p "No images available" at bounding box center [615, 157] width 689 height 16
click at [639, 156] on p "No images available" at bounding box center [615, 157] width 689 height 16
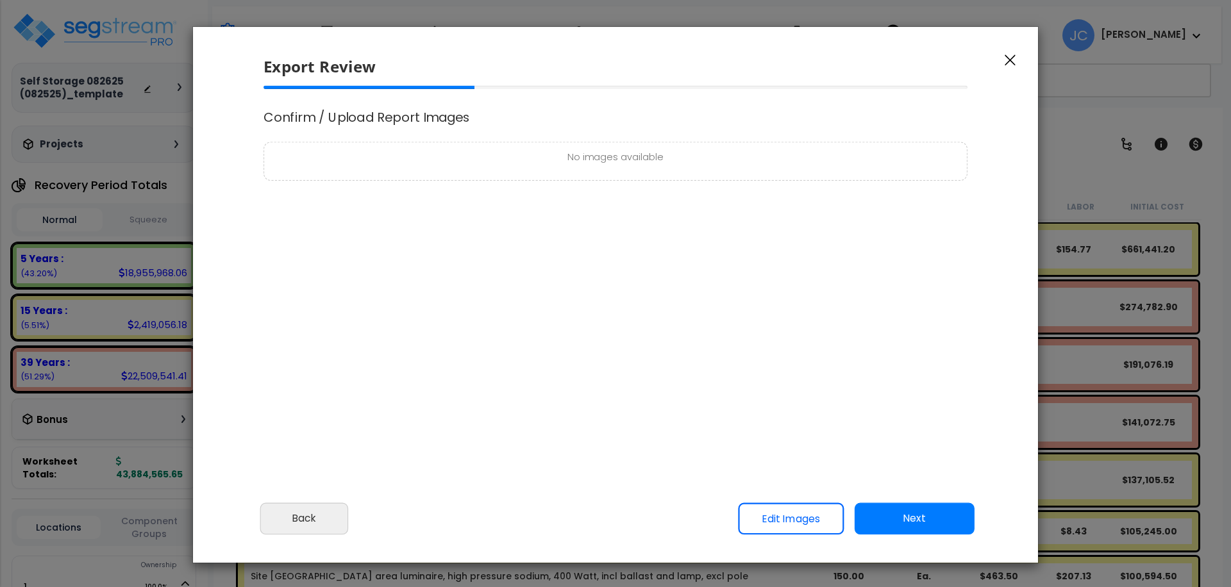
click at [637, 160] on p "No images available" at bounding box center [615, 158] width 689 height 16
click at [814, 524] on link "Edit Images" at bounding box center [790, 519] width 106 height 32
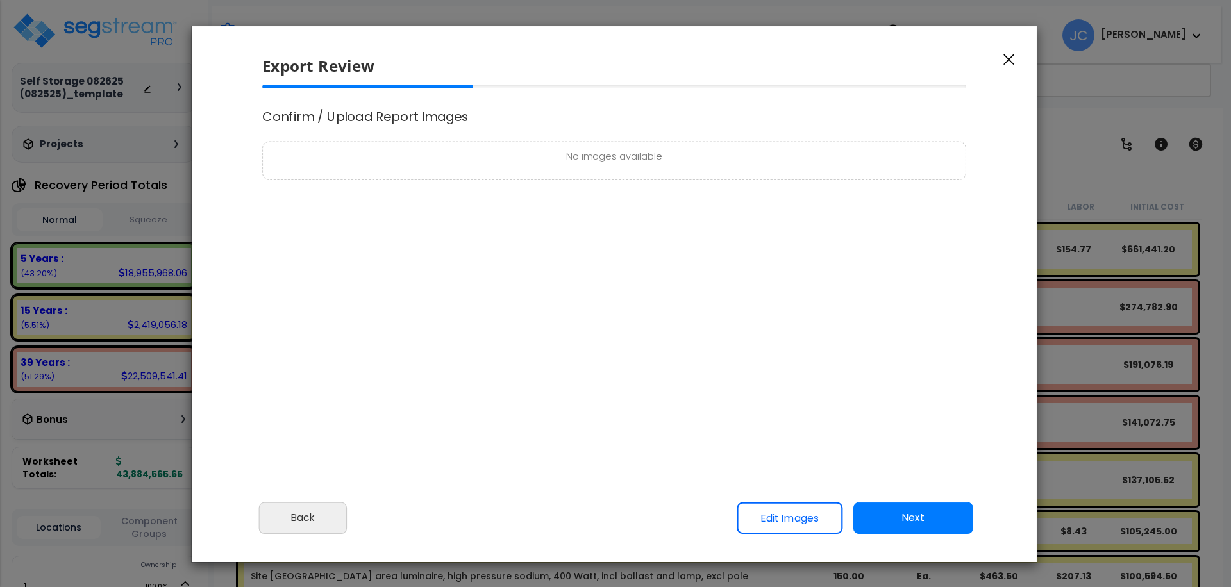
click at [801, 517] on link "Edit Images" at bounding box center [790, 518] width 106 height 32
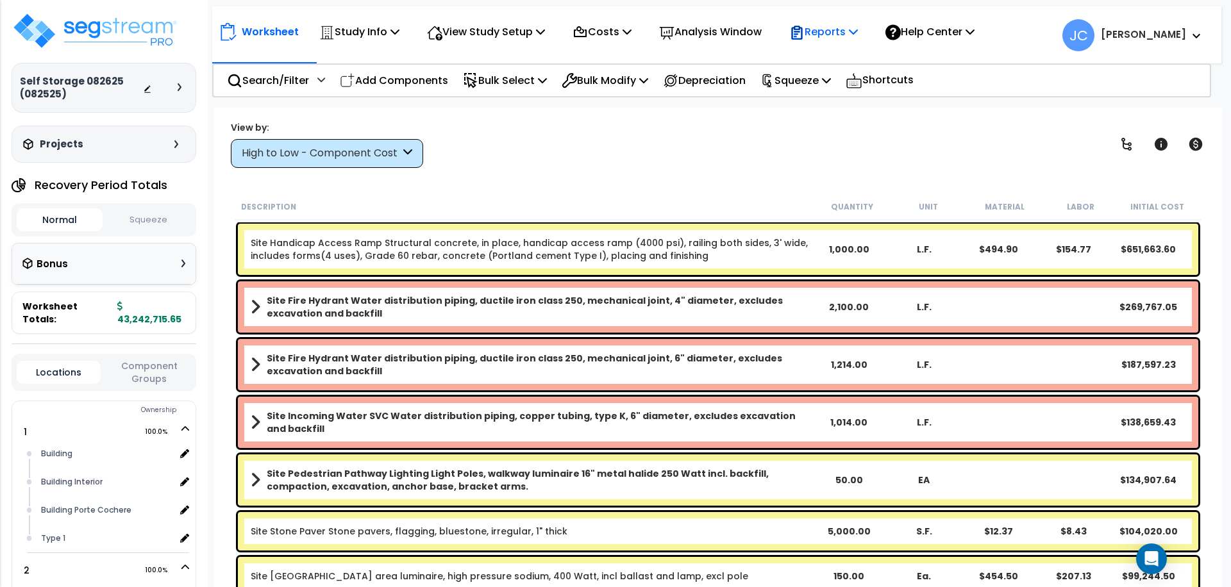
click at [822, 22] on div "Reports" at bounding box center [823, 32] width 69 height 30
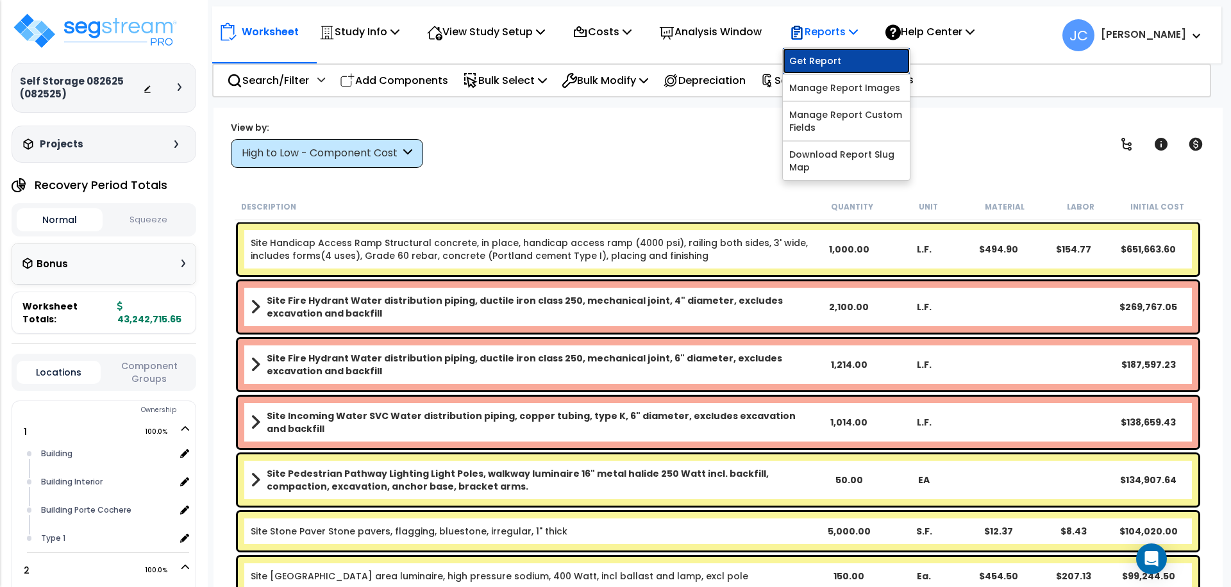
click at [849, 56] on link "Get Report" at bounding box center [846, 61] width 127 height 26
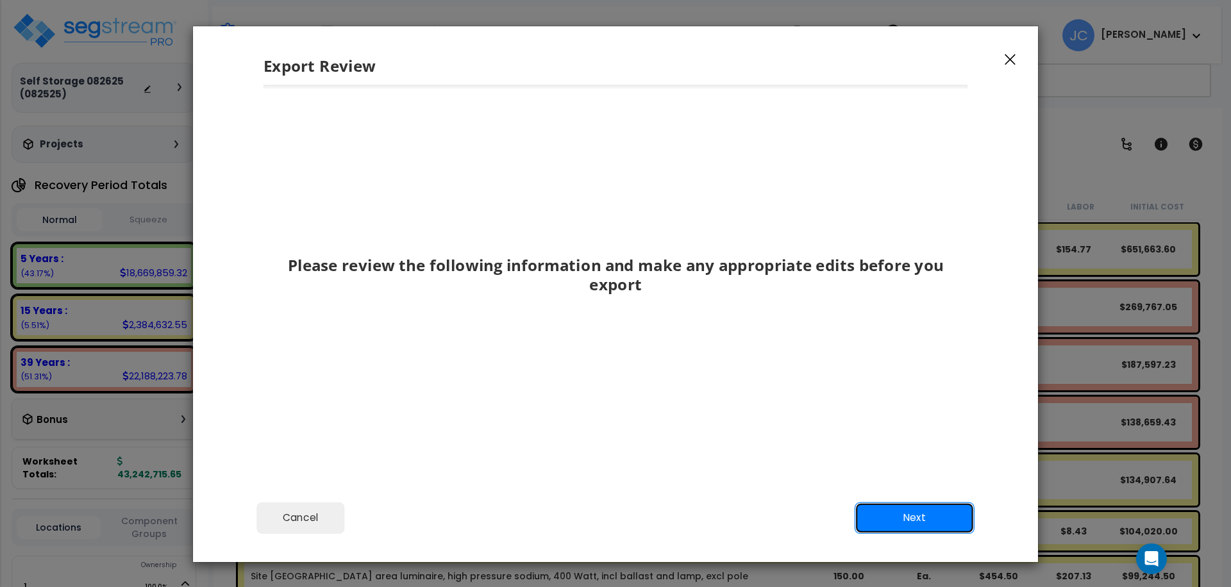
click at [920, 512] on button "Next" at bounding box center [915, 518] width 120 height 32
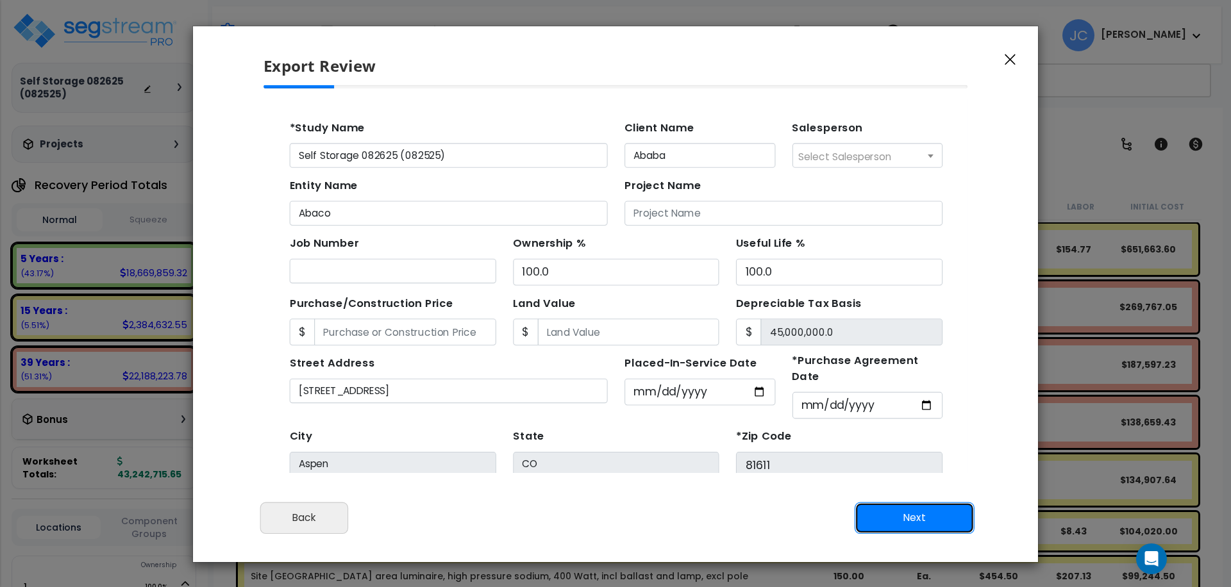
click at [917, 517] on button "Next" at bounding box center [915, 518] width 120 height 32
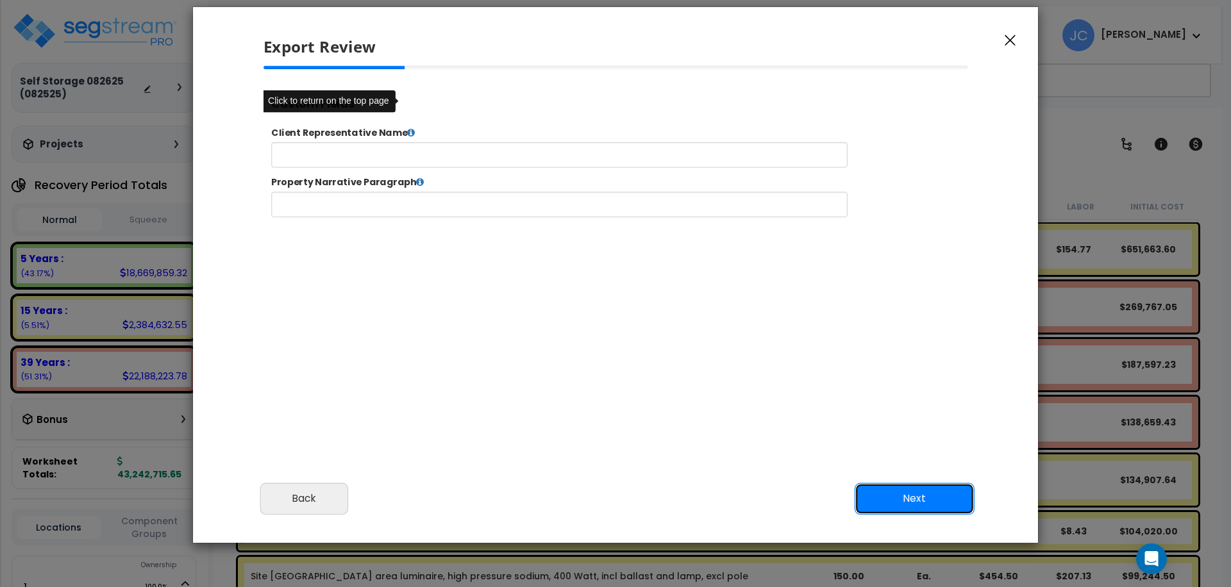
scroll to position [27, 0]
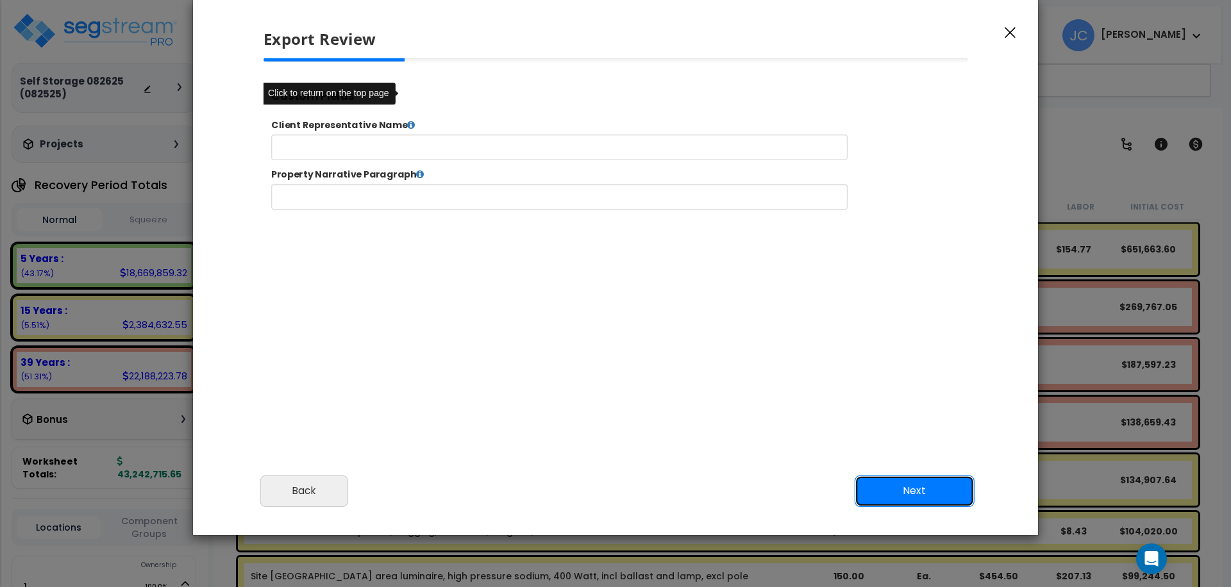
click at [894, 478] on button "Next" at bounding box center [915, 491] width 120 height 32
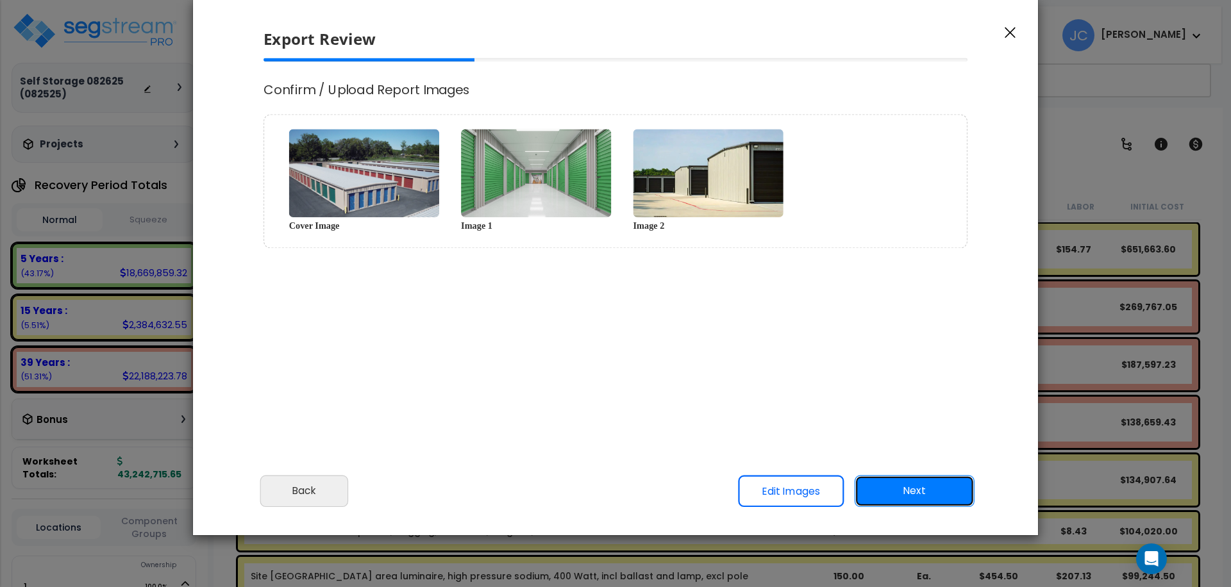
scroll to position [0, 0]
click at [885, 478] on button "Next" at bounding box center [915, 491] width 120 height 32
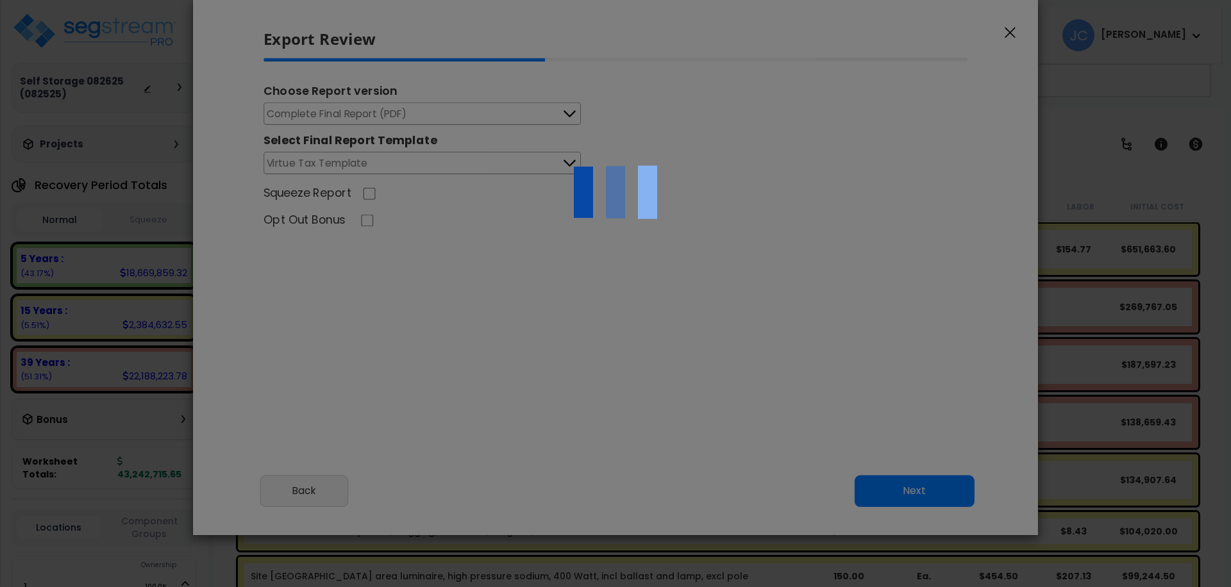
select select "2025"
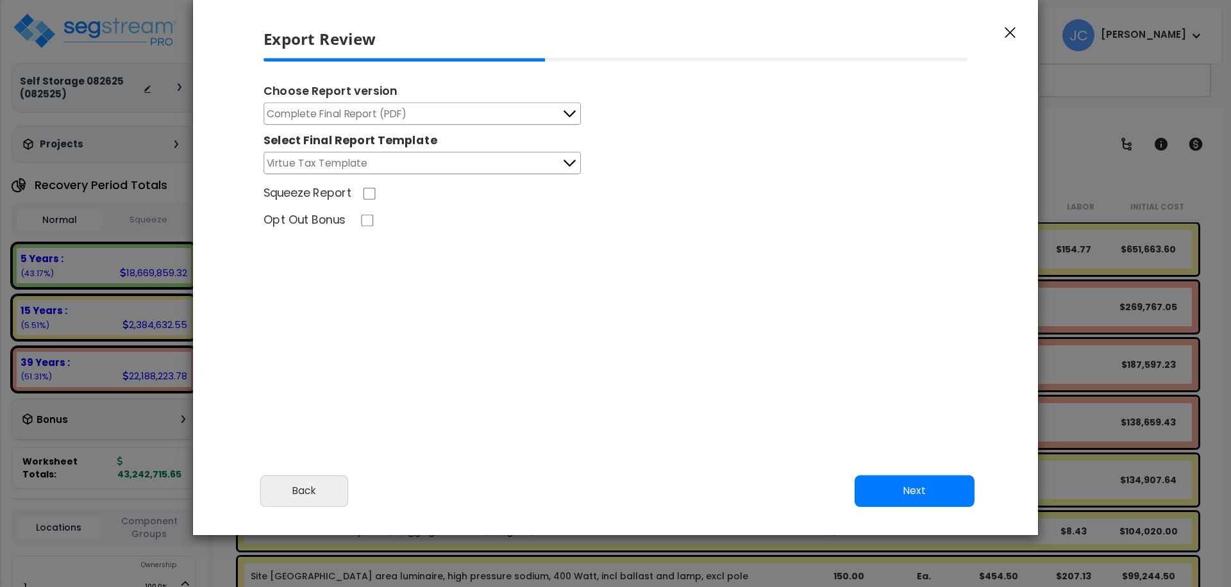
click at [938, 484] on button "Next" at bounding box center [915, 491] width 120 height 32
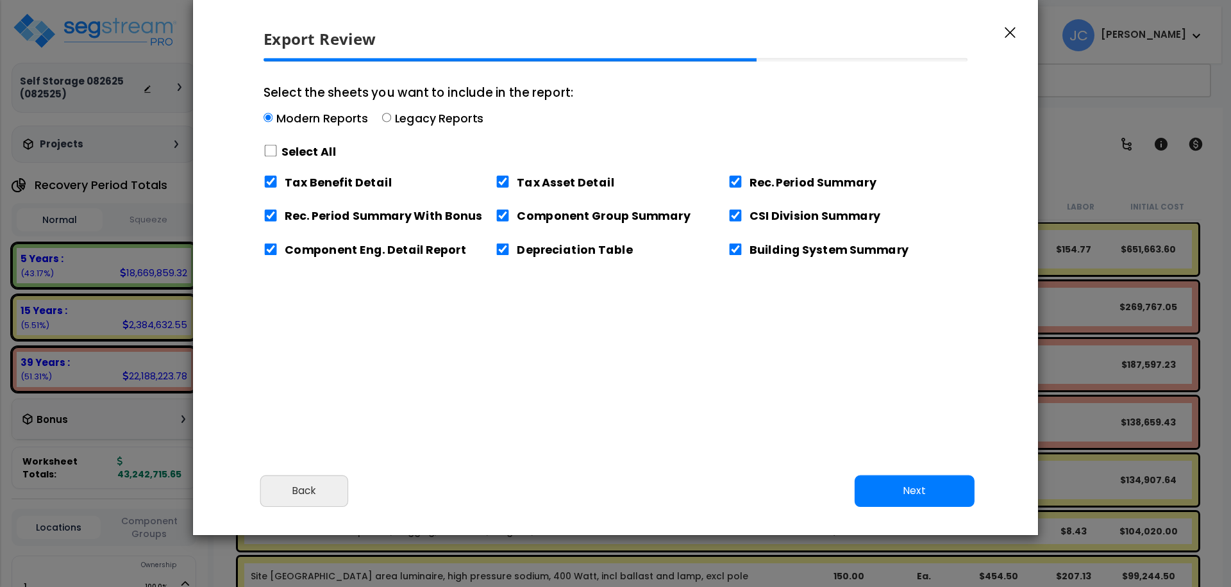
click at [310, 151] on label "Select All" at bounding box center [308, 152] width 55 height 16
click at [278, 151] on input "Select the sheets you want to include in the report: Modern Reports Legacy Repo…" at bounding box center [271, 151] width 14 height 12
checkbox input "true"
click at [868, 484] on button "Next" at bounding box center [915, 491] width 120 height 32
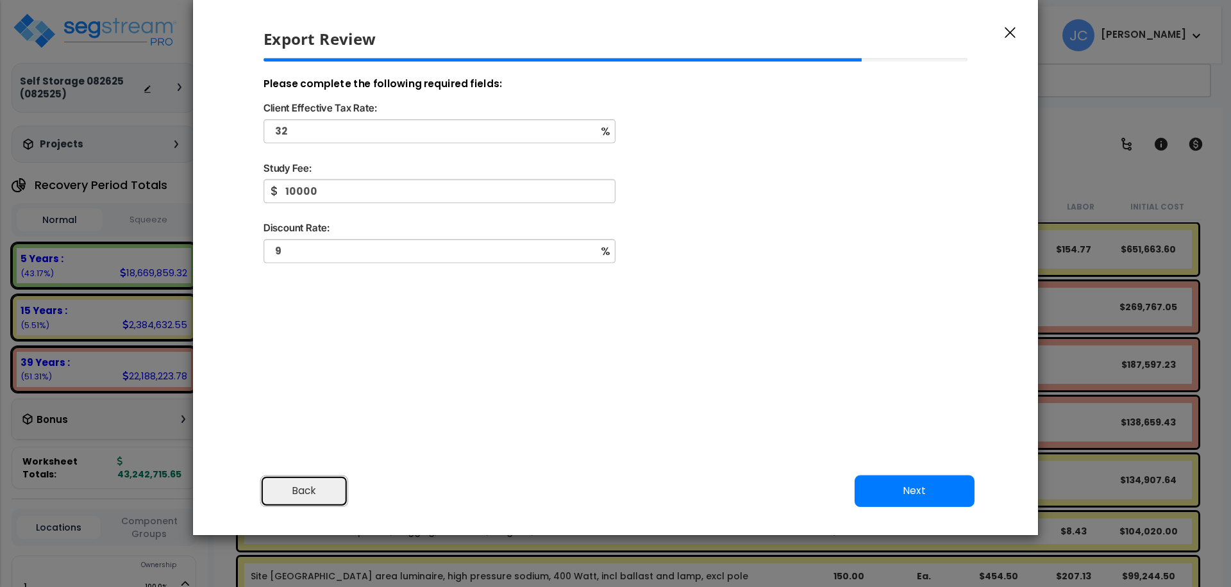
click at [315, 481] on button "Back" at bounding box center [304, 491] width 88 height 32
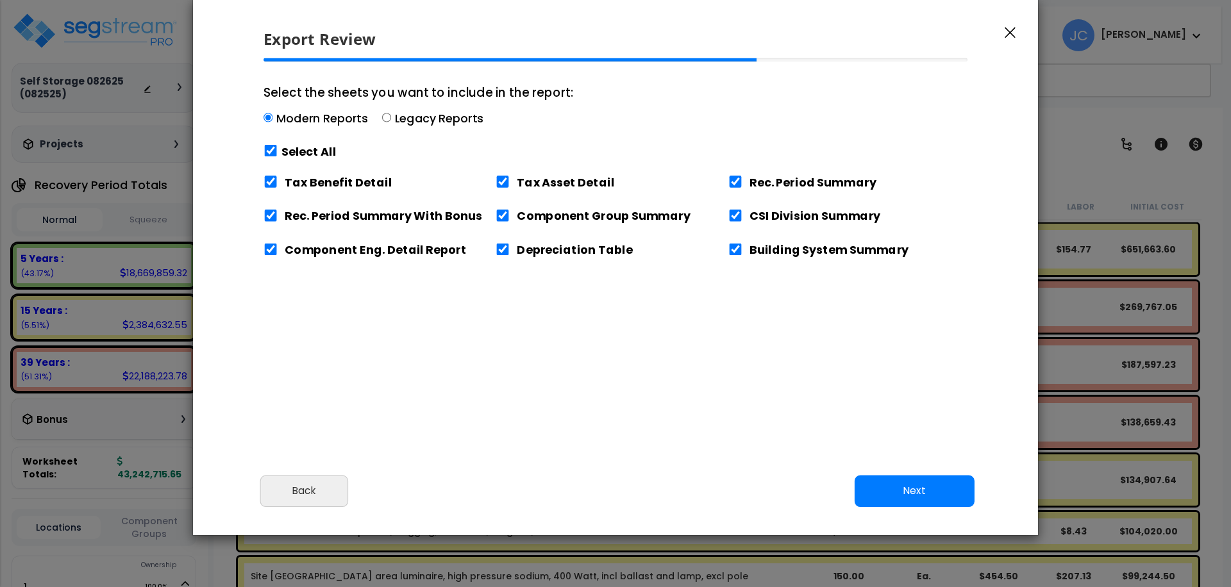
click at [1019, 29] on button "button" at bounding box center [1010, 31] width 19 height 15
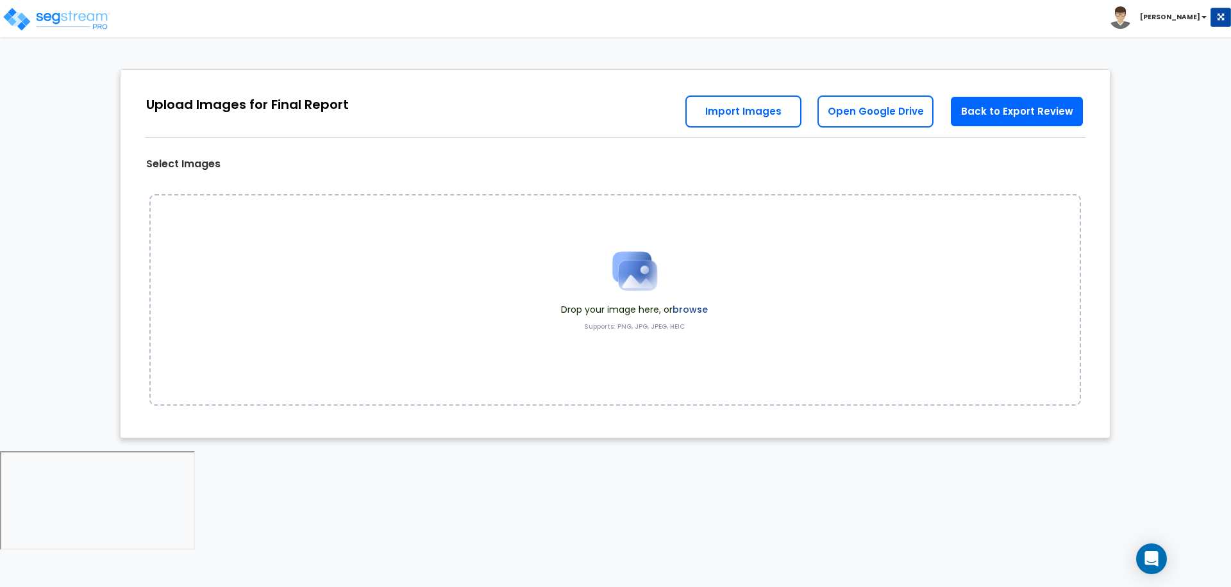
click at [707, 308] on label "browse" at bounding box center [690, 309] width 35 height 13
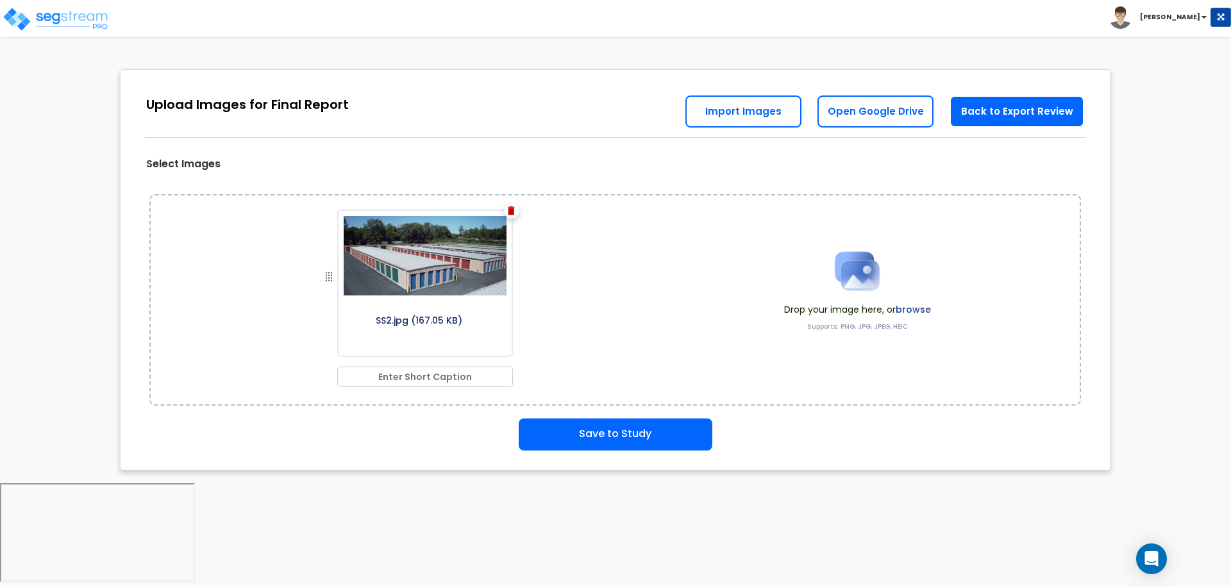
click at [906, 305] on label "browse" at bounding box center [913, 309] width 35 height 13
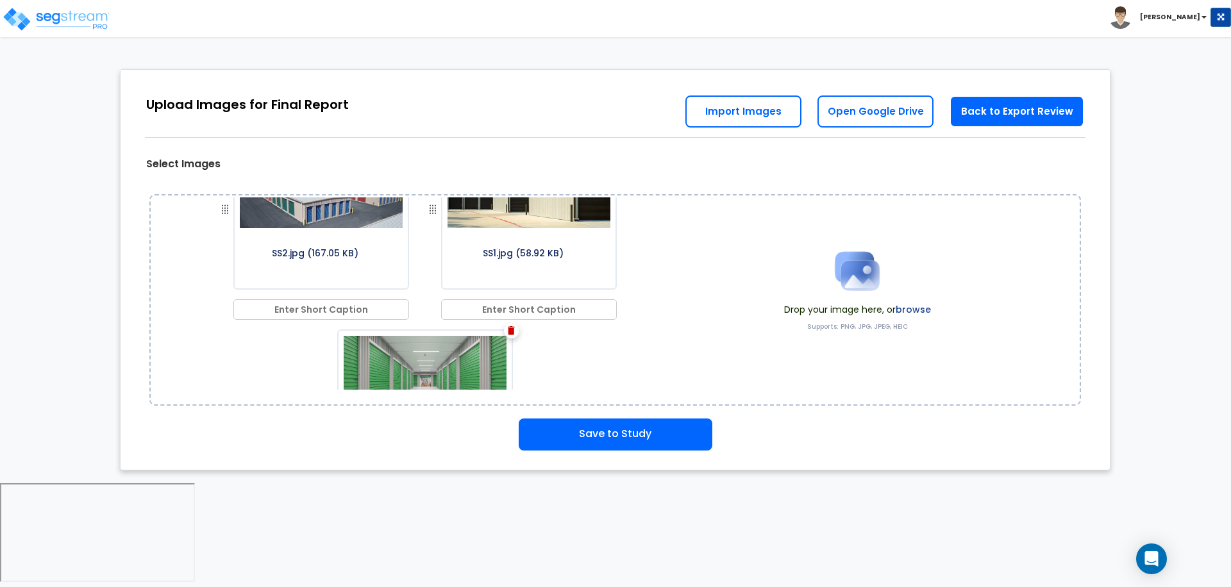
scroll to position [181, 0]
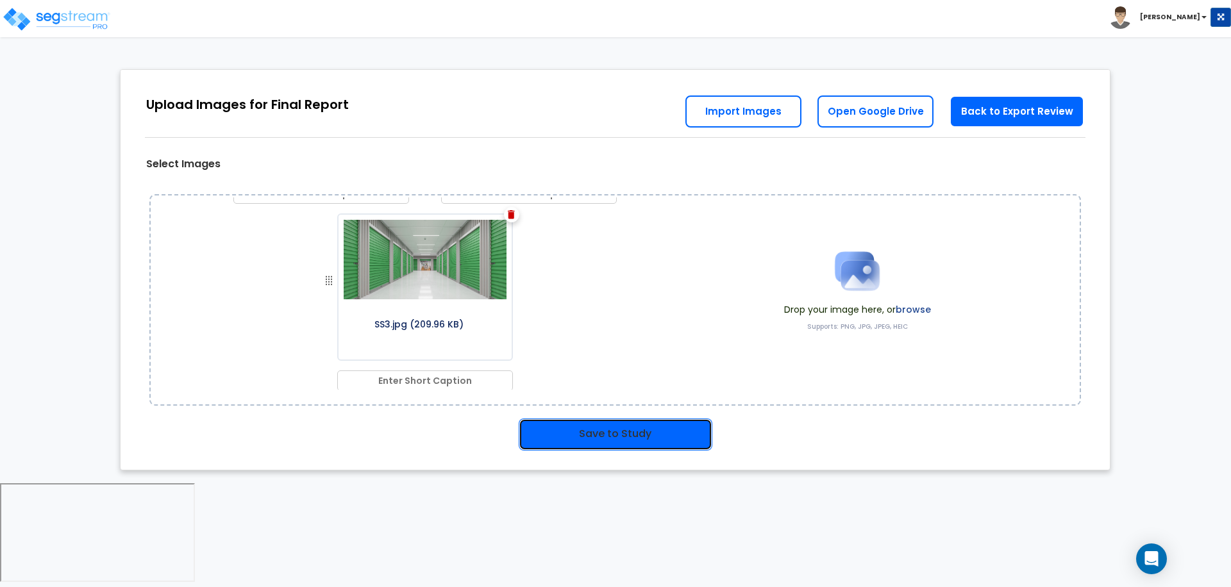
click at [665, 426] on button "Save to Study" at bounding box center [616, 435] width 194 height 32
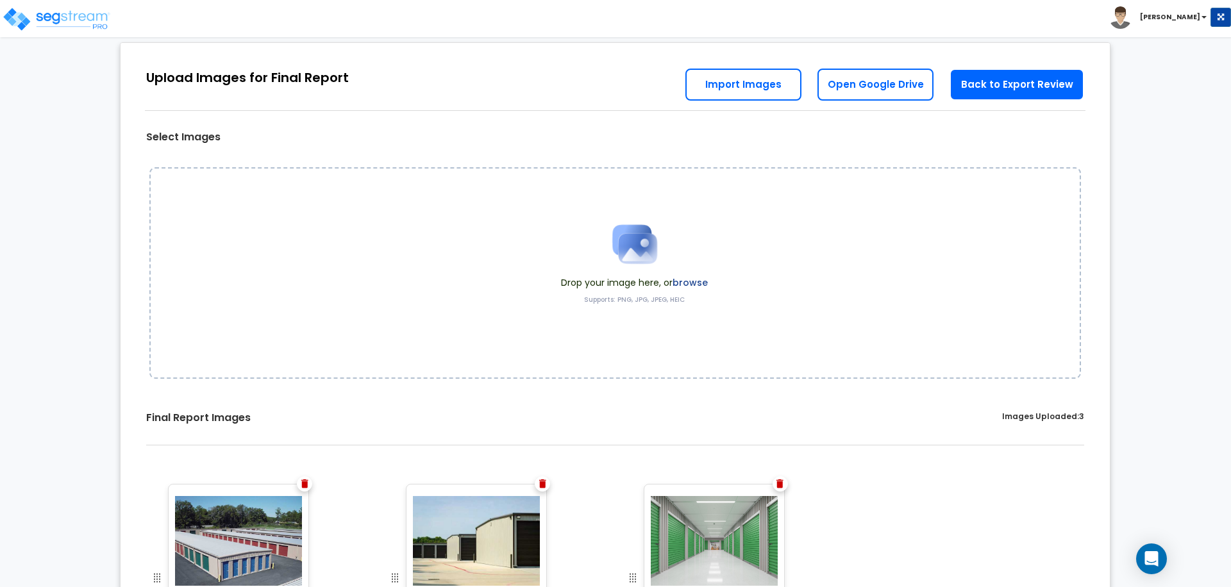
scroll to position [29, 0]
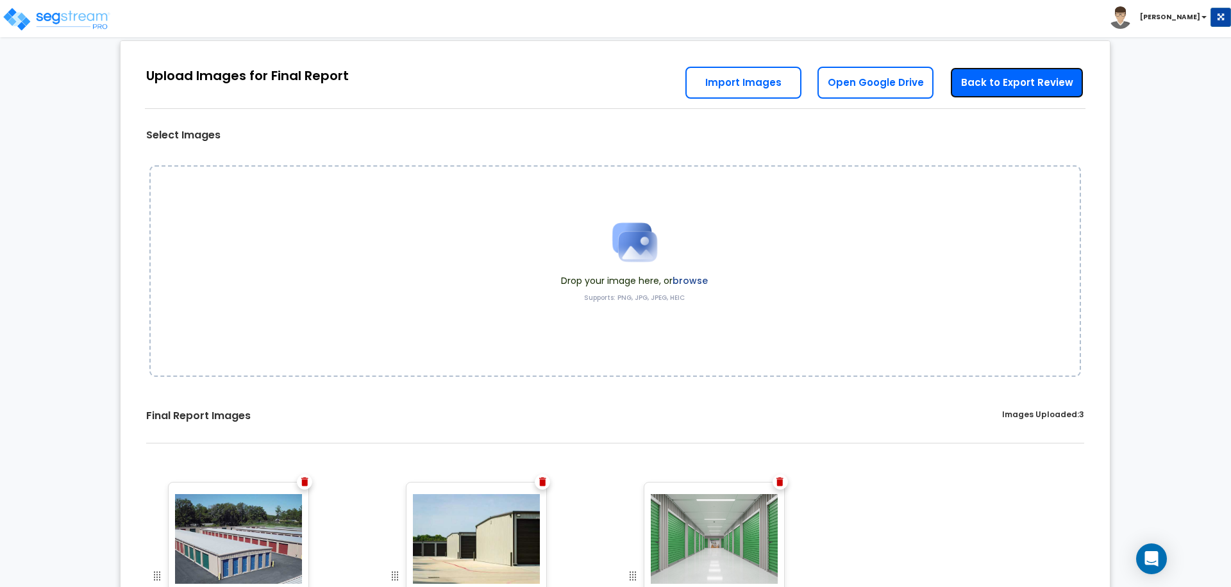
click at [976, 85] on link "Back to Export Review" at bounding box center [1017, 83] width 135 height 32
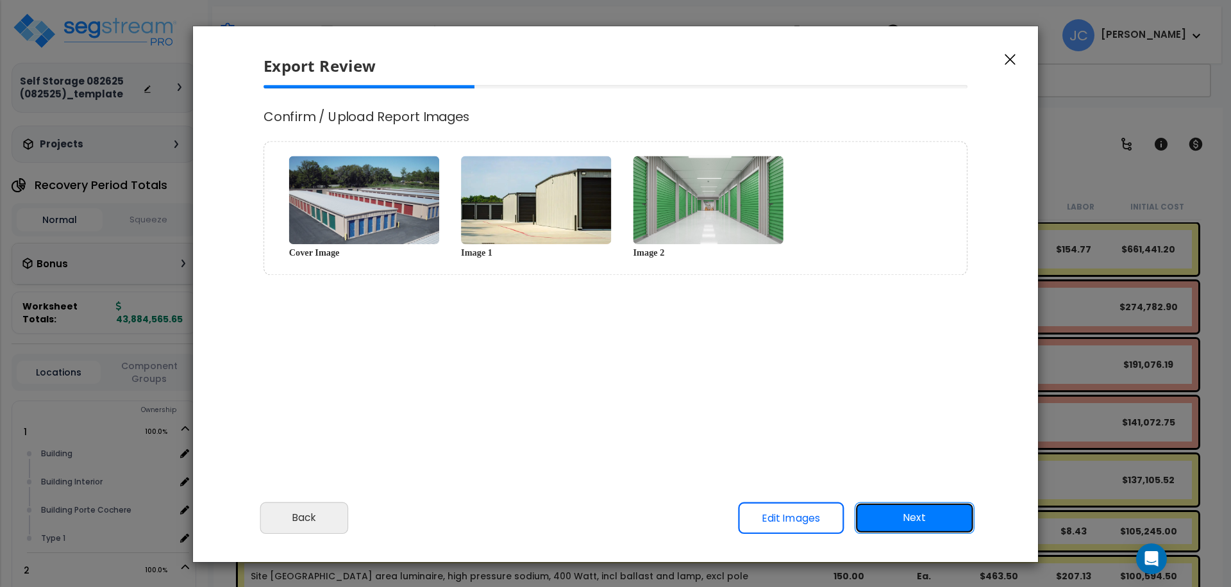
click at [921, 522] on button "Next" at bounding box center [915, 518] width 120 height 32
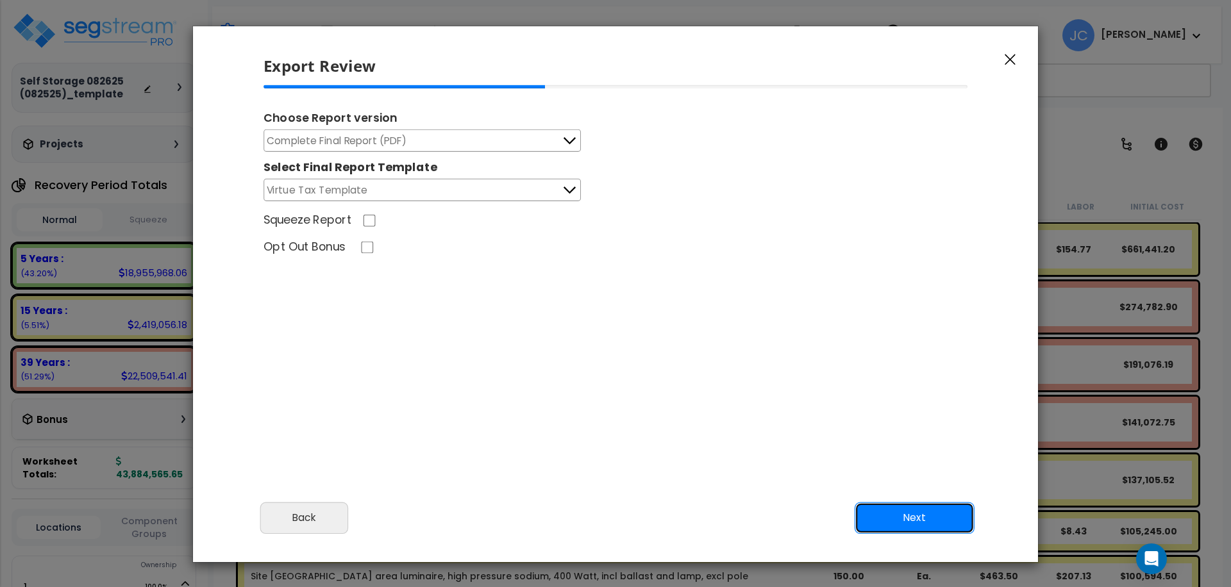
click at [911, 514] on button "Next" at bounding box center [915, 518] width 120 height 32
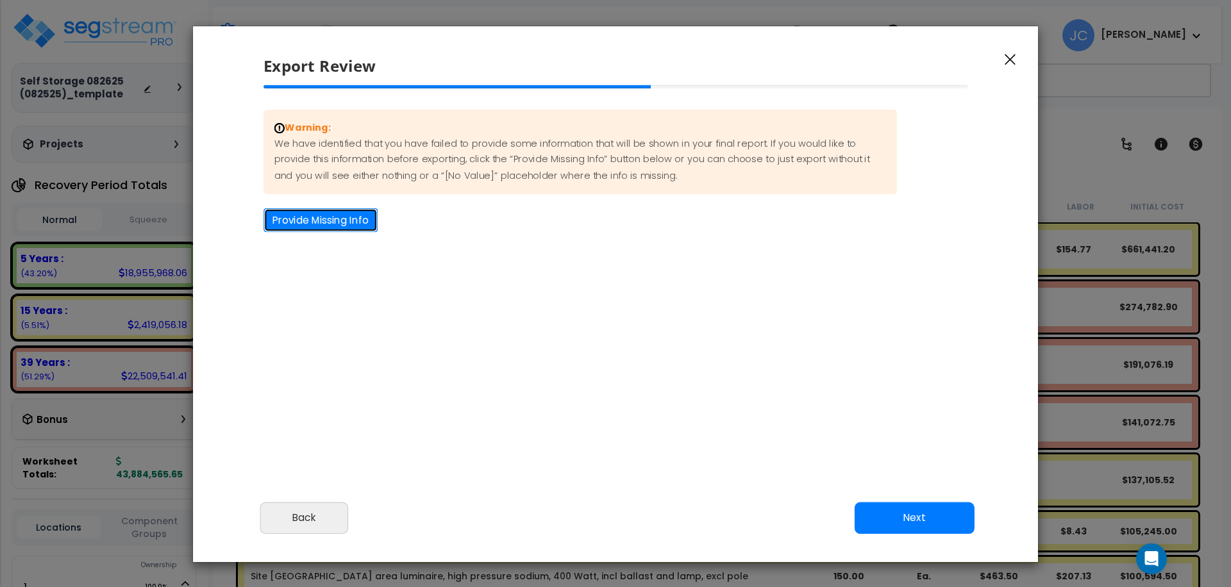
click at [333, 213] on button "Provide Missing Info" at bounding box center [321, 220] width 114 height 24
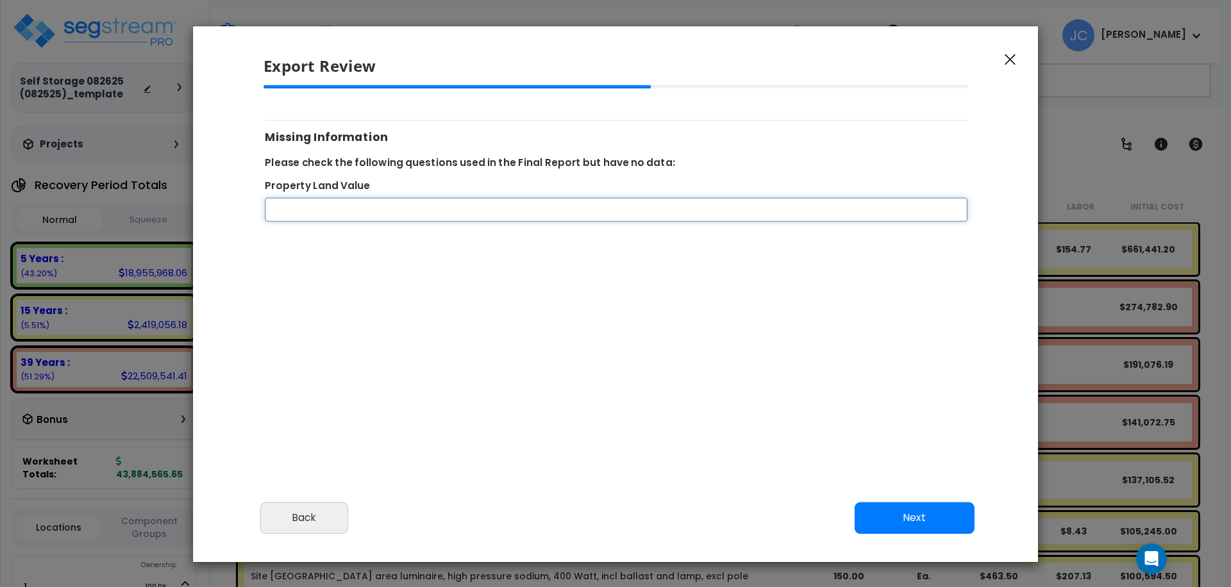
click at [348, 212] on input "Property Land Value" at bounding box center [616, 210] width 703 height 24
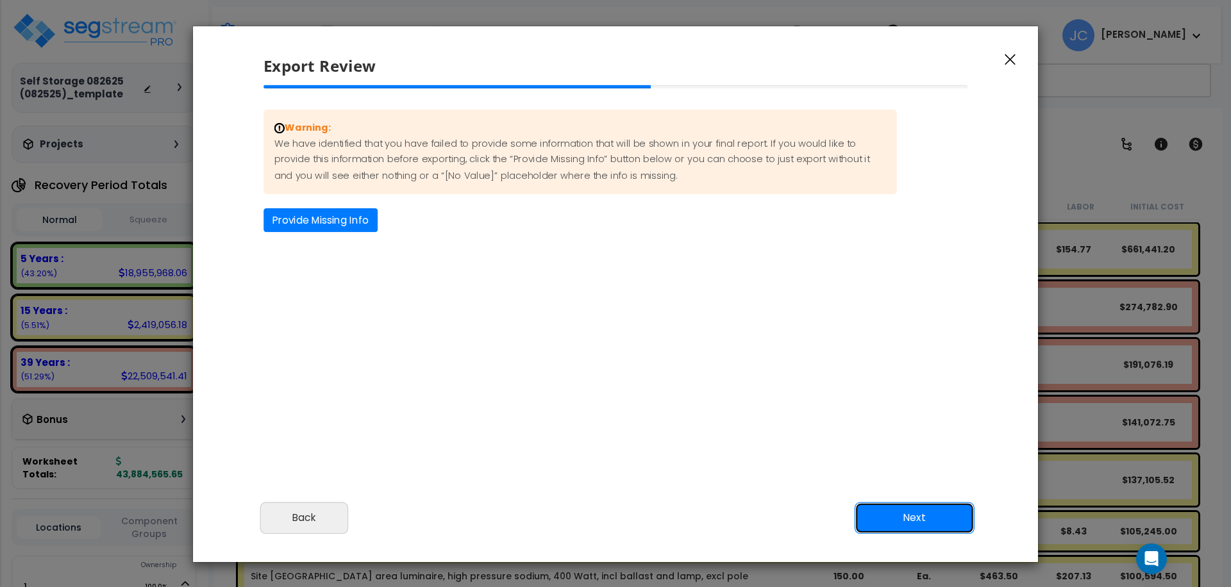
click at [910, 516] on button "Next" at bounding box center [915, 518] width 120 height 32
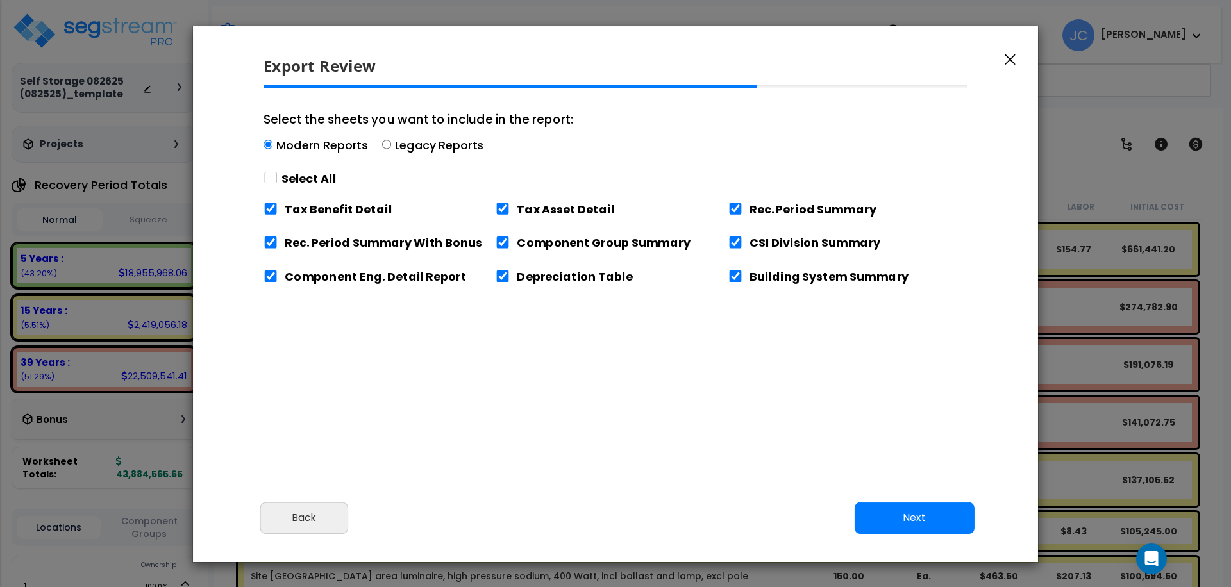
click at [278, 173] on div "Select All" at bounding box center [419, 178] width 310 height 22
click at [272, 149] on input "Select the sheets you want to include in the report: Modern Reports Legacy Repo…" at bounding box center [268, 144] width 9 height 9
click at [276, 180] on input "Select the sheets you want to include in the report: Modern Reports Legacy Repo…" at bounding box center [271, 178] width 14 height 12
checkbox input "true"
click at [881, 517] on button "Next" at bounding box center [915, 518] width 120 height 32
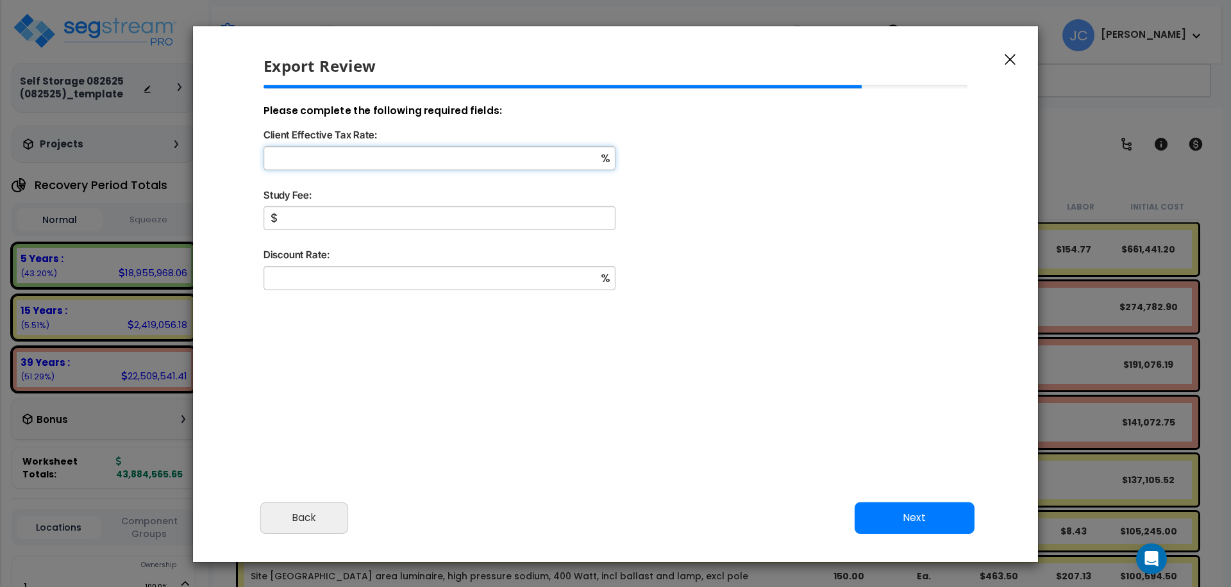
click at [412, 165] on input "Client Effective Tax Rate:" at bounding box center [440, 158] width 352 height 24
type input "32"
type input "10,000"
type input "9"
click at [936, 519] on button "Next" at bounding box center [915, 518] width 120 height 32
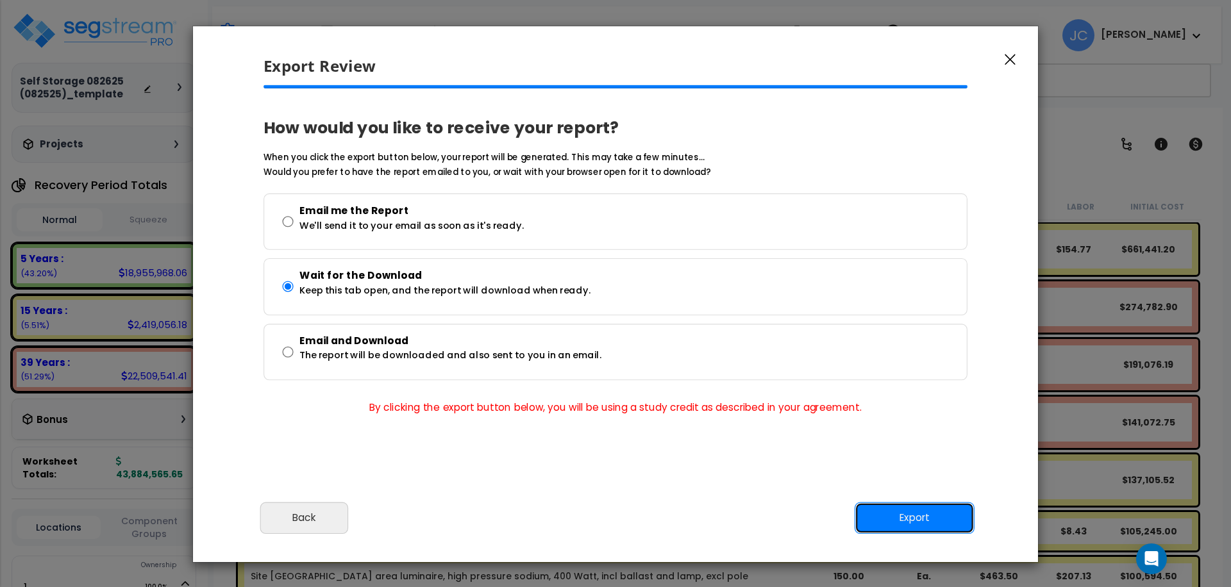
click at [934, 521] on button "Export" at bounding box center [915, 518] width 120 height 32
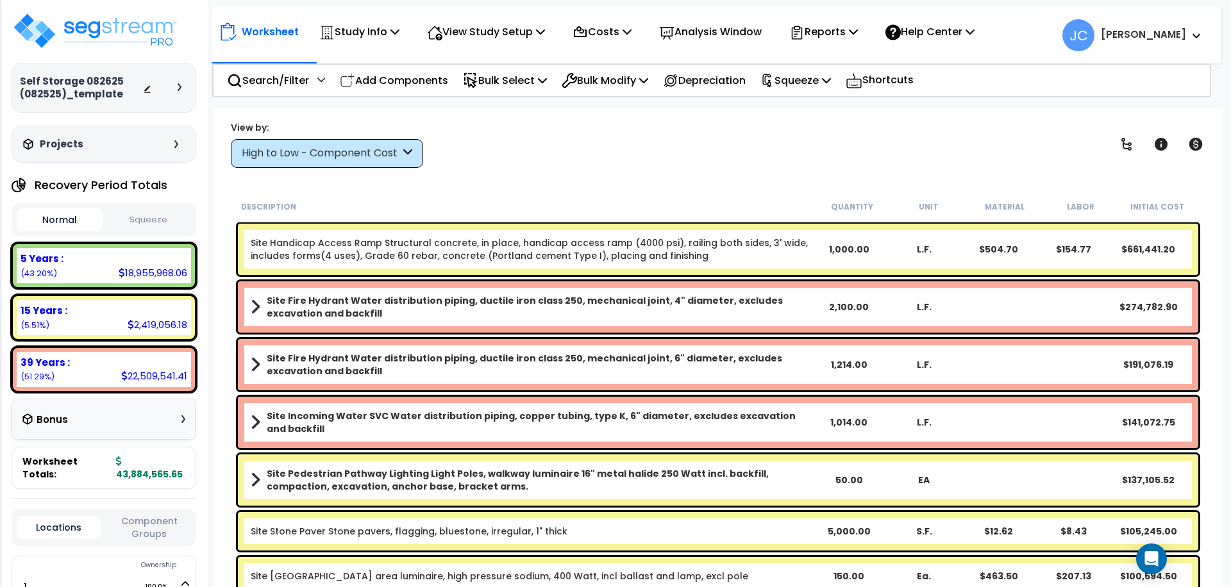
click at [1170, 40] on b "[PERSON_NAME]" at bounding box center [1143, 34] width 85 height 13
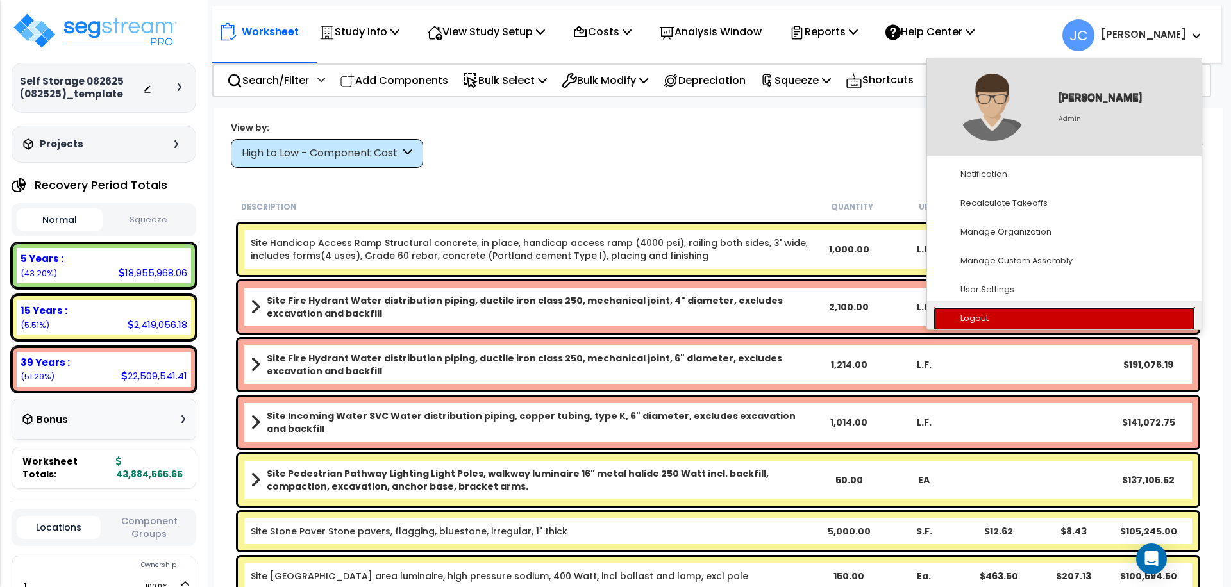
click at [1006, 316] on link "Logout" at bounding box center [1064, 319] width 262 height 24
